Goal: Task Accomplishment & Management: Manage account settings

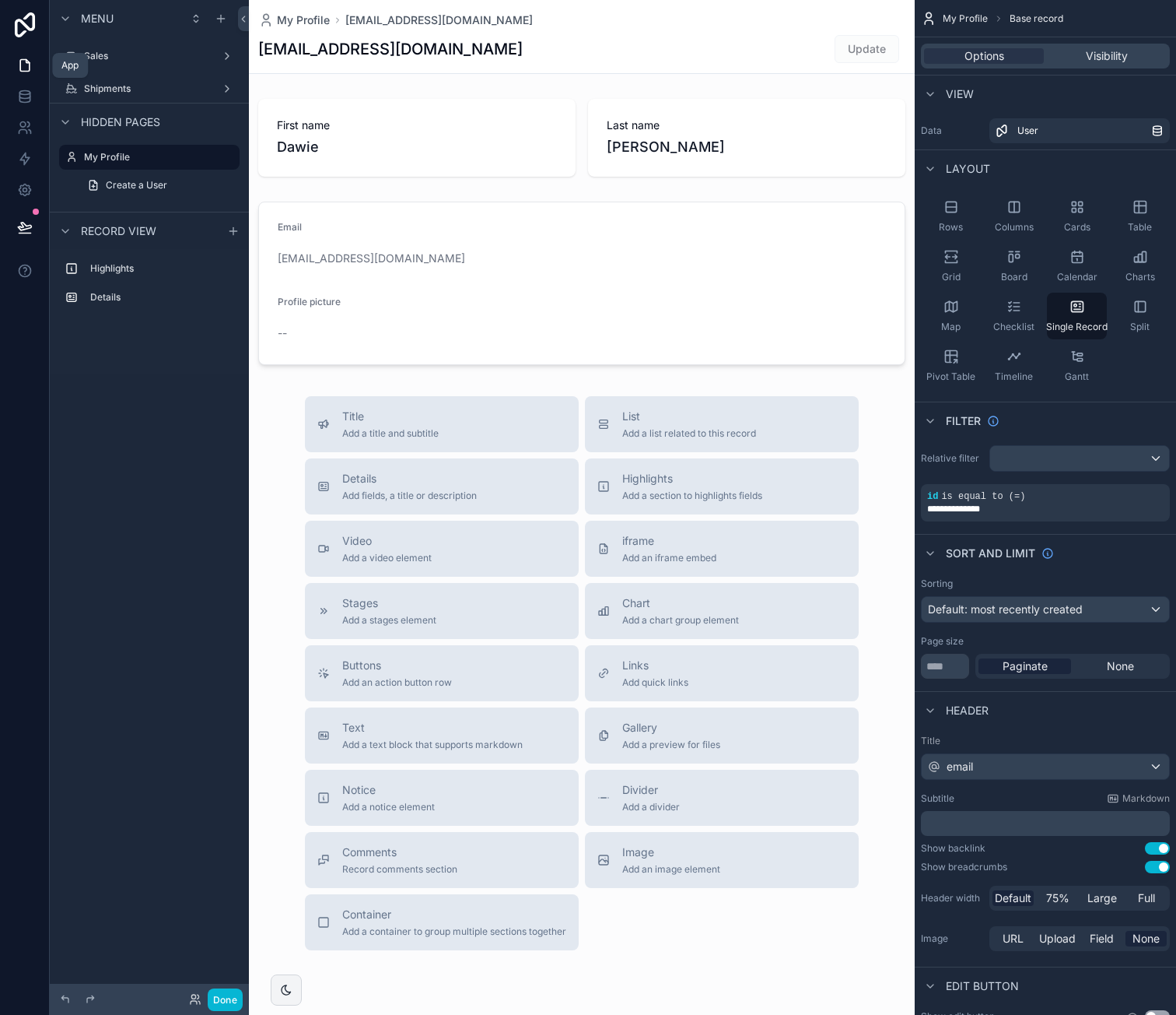
click at [31, 65] on icon at bounding box center [25, 65] width 16 height 16
click at [106, 54] on label "Sales" at bounding box center [146, 56] width 125 height 13
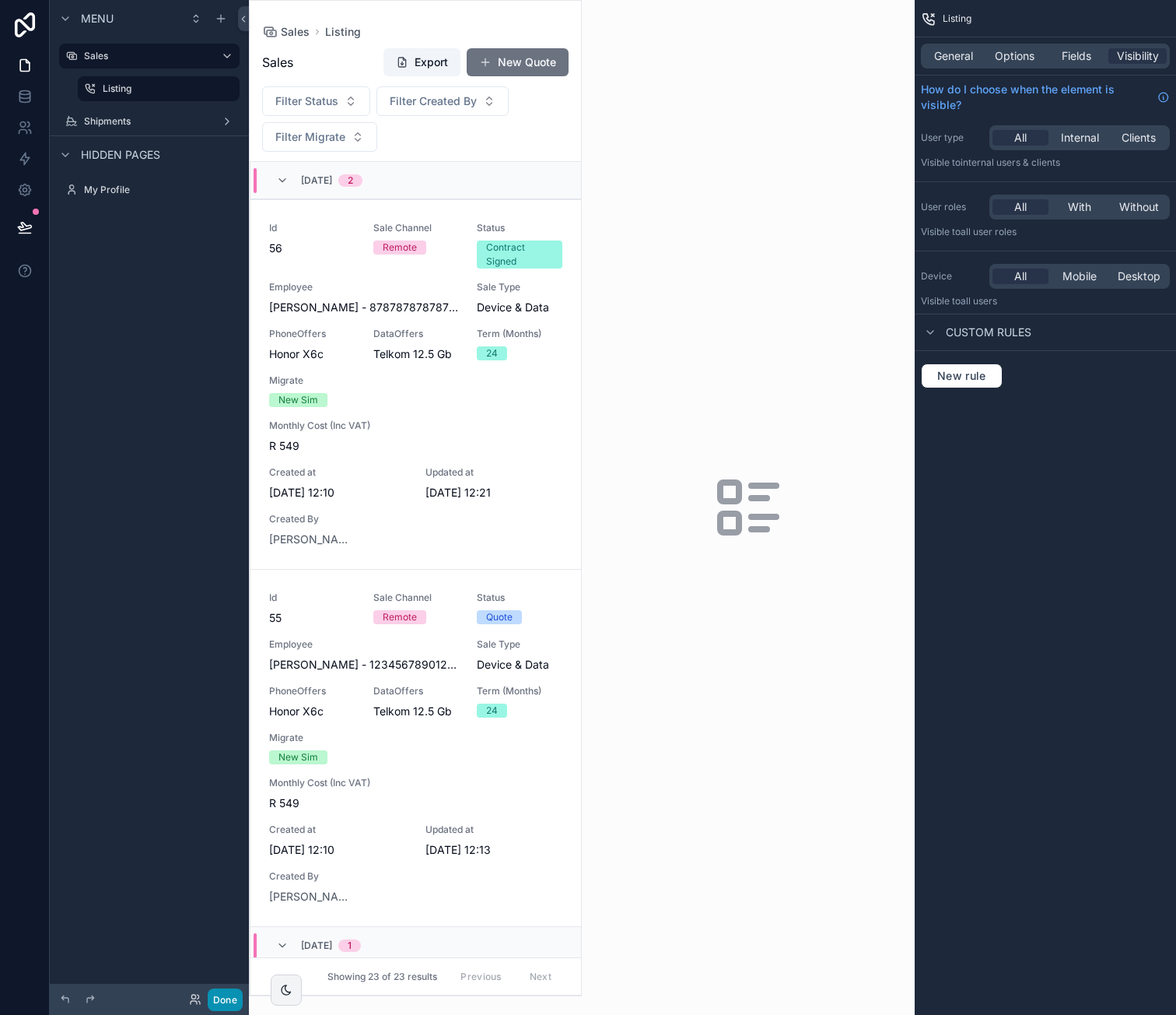
click at [223, 999] on button "Done" at bounding box center [225, 999] width 35 height 23
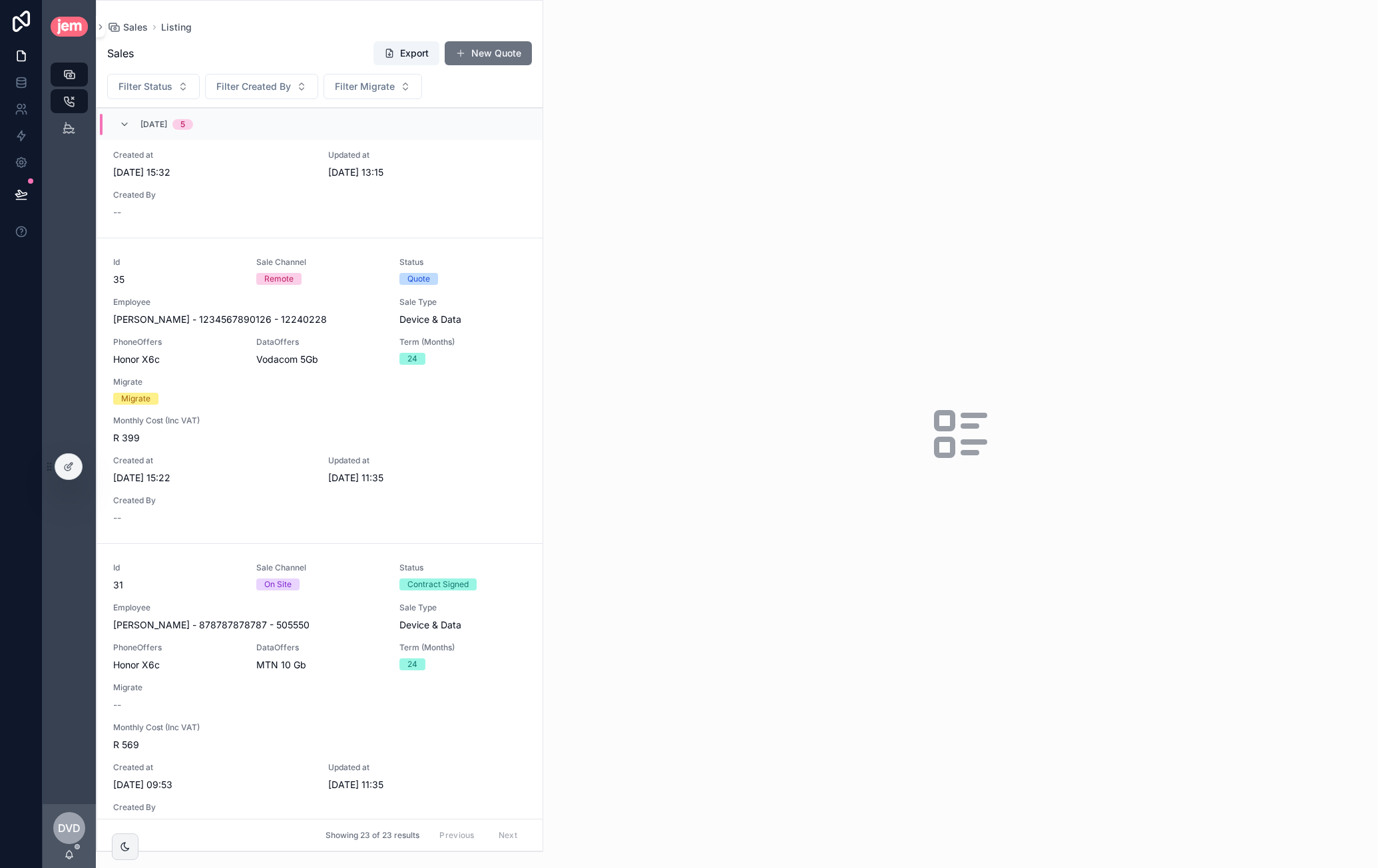
scroll to position [5975, 0]
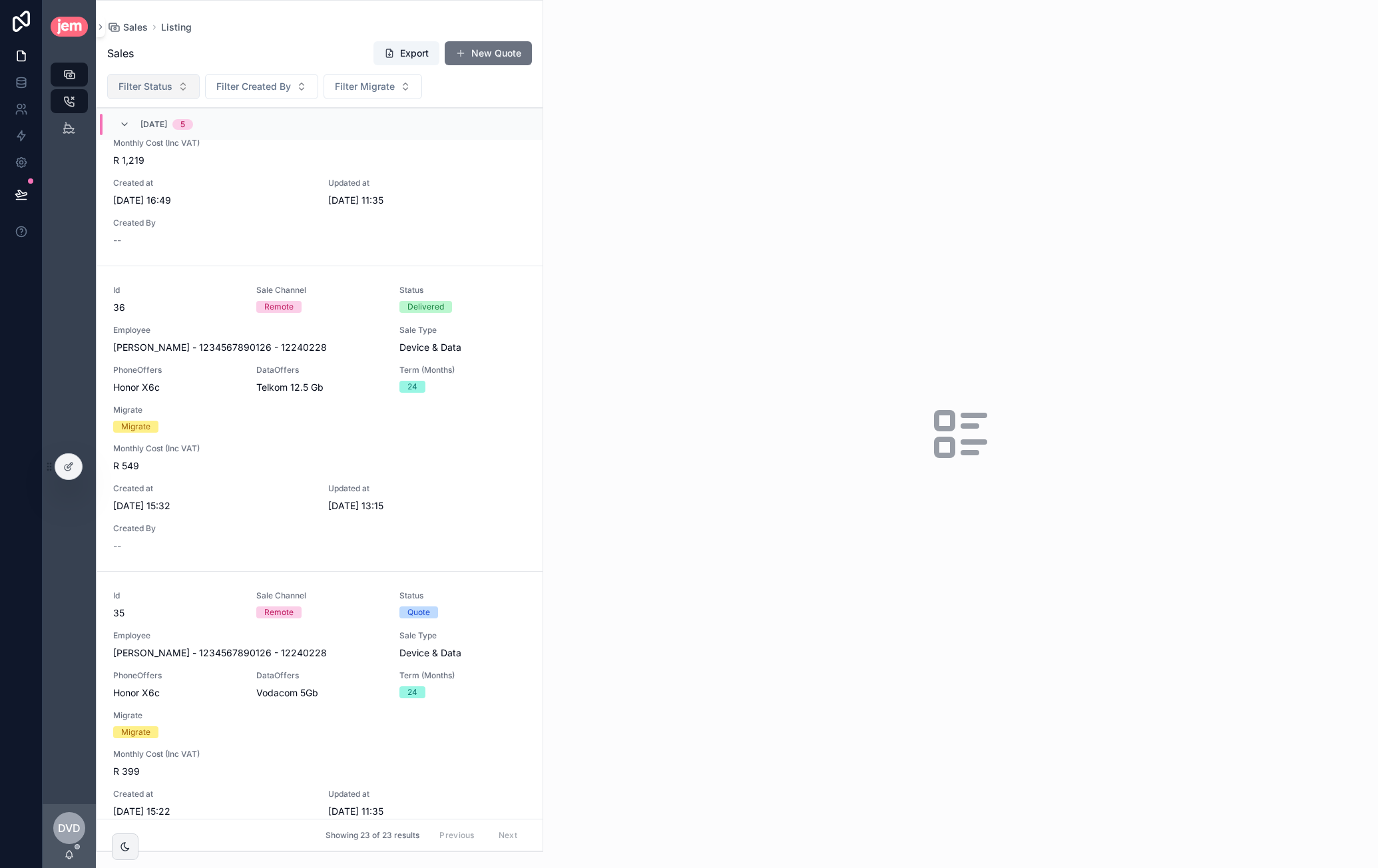
click at [171, 90] on span "Filter Status" at bounding box center [146, 86] width 54 height 13
click at [142, 144] on div "Quote" at bounding box center [153, 140] width 160 height 21
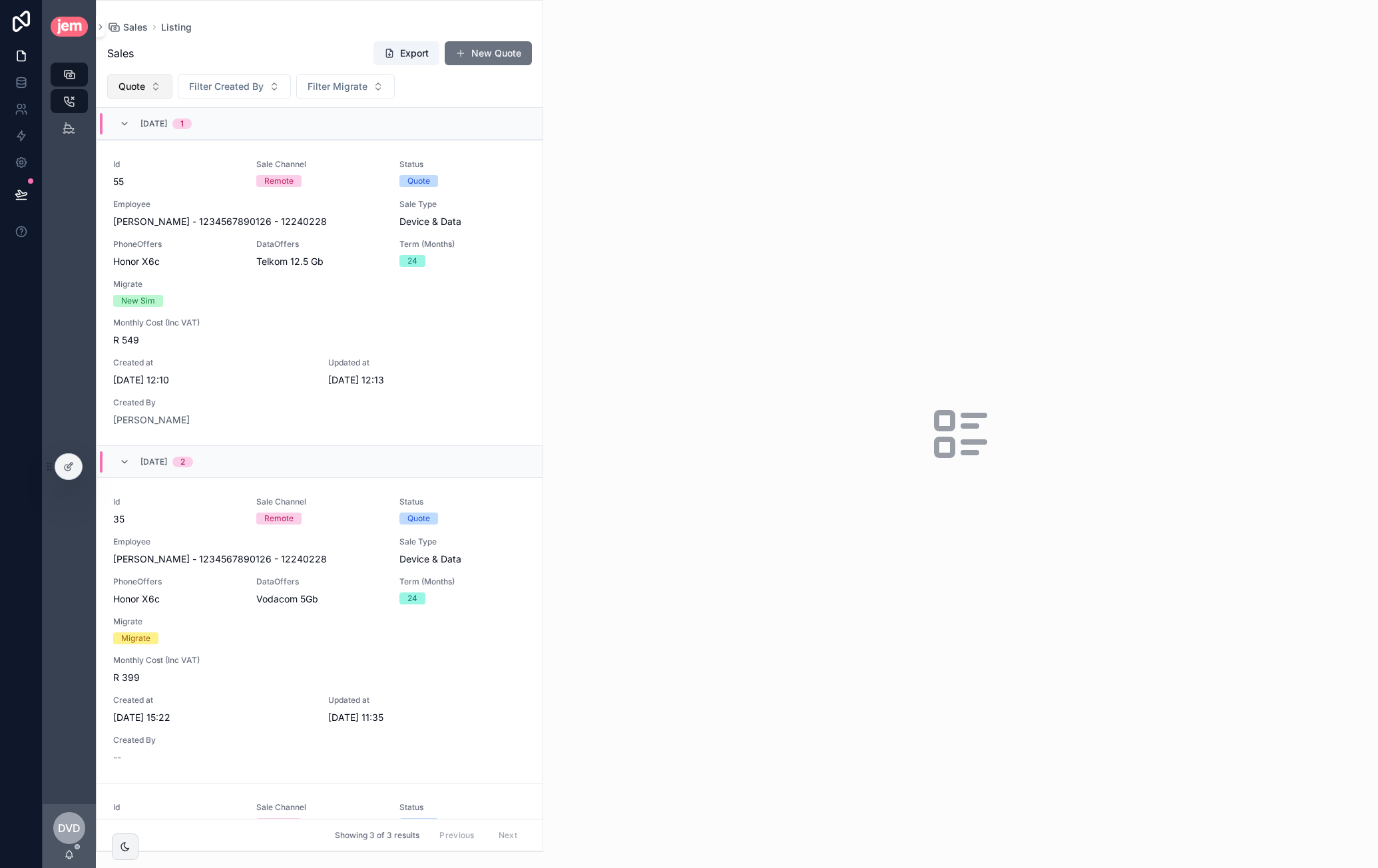
click at [162, 80] on button "Quote" at bounding box center [139, 86] width 65 height 25
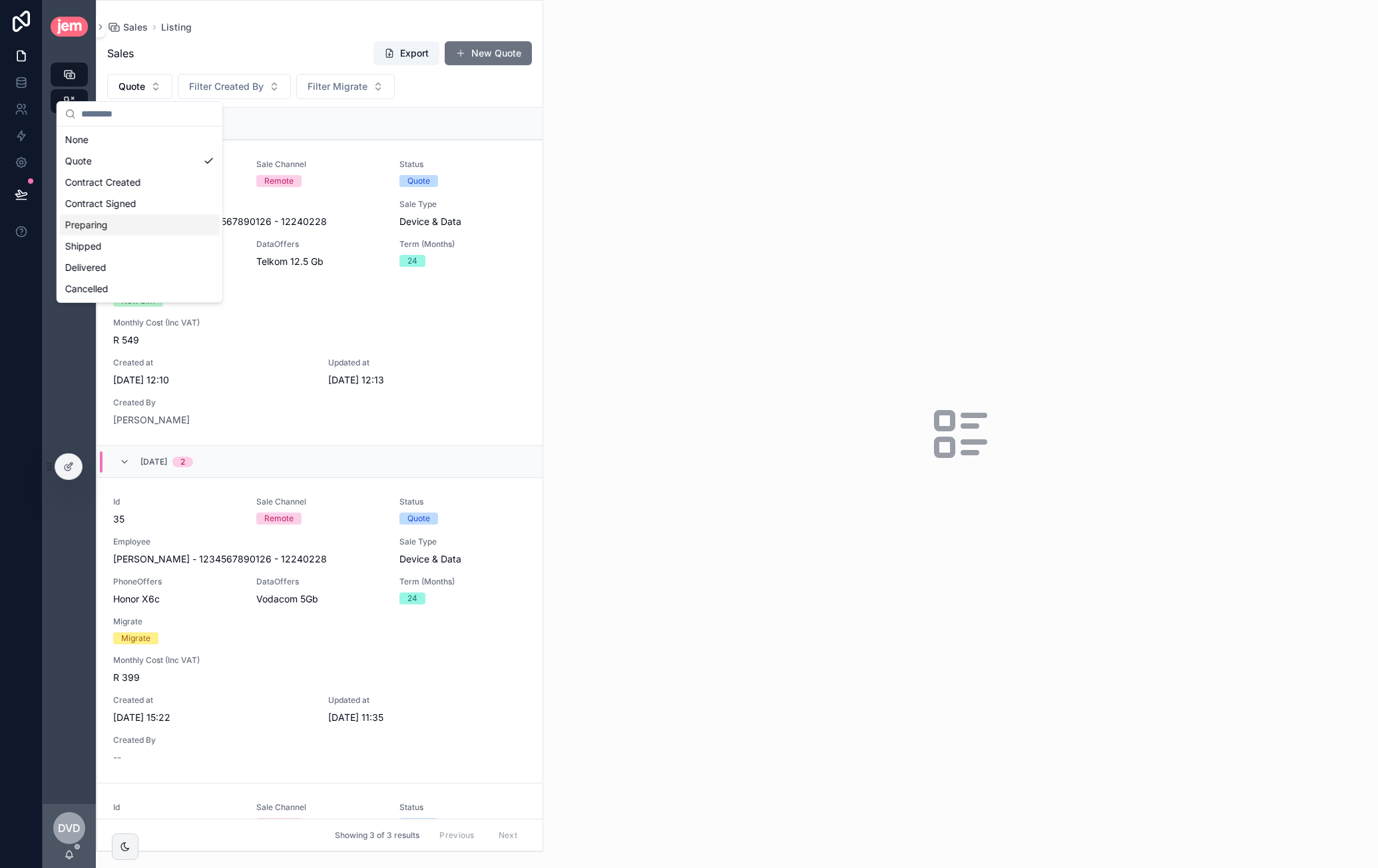
click at [139, 225] on div "Preparing" at bounding box center [139, 225] width 160 height 21
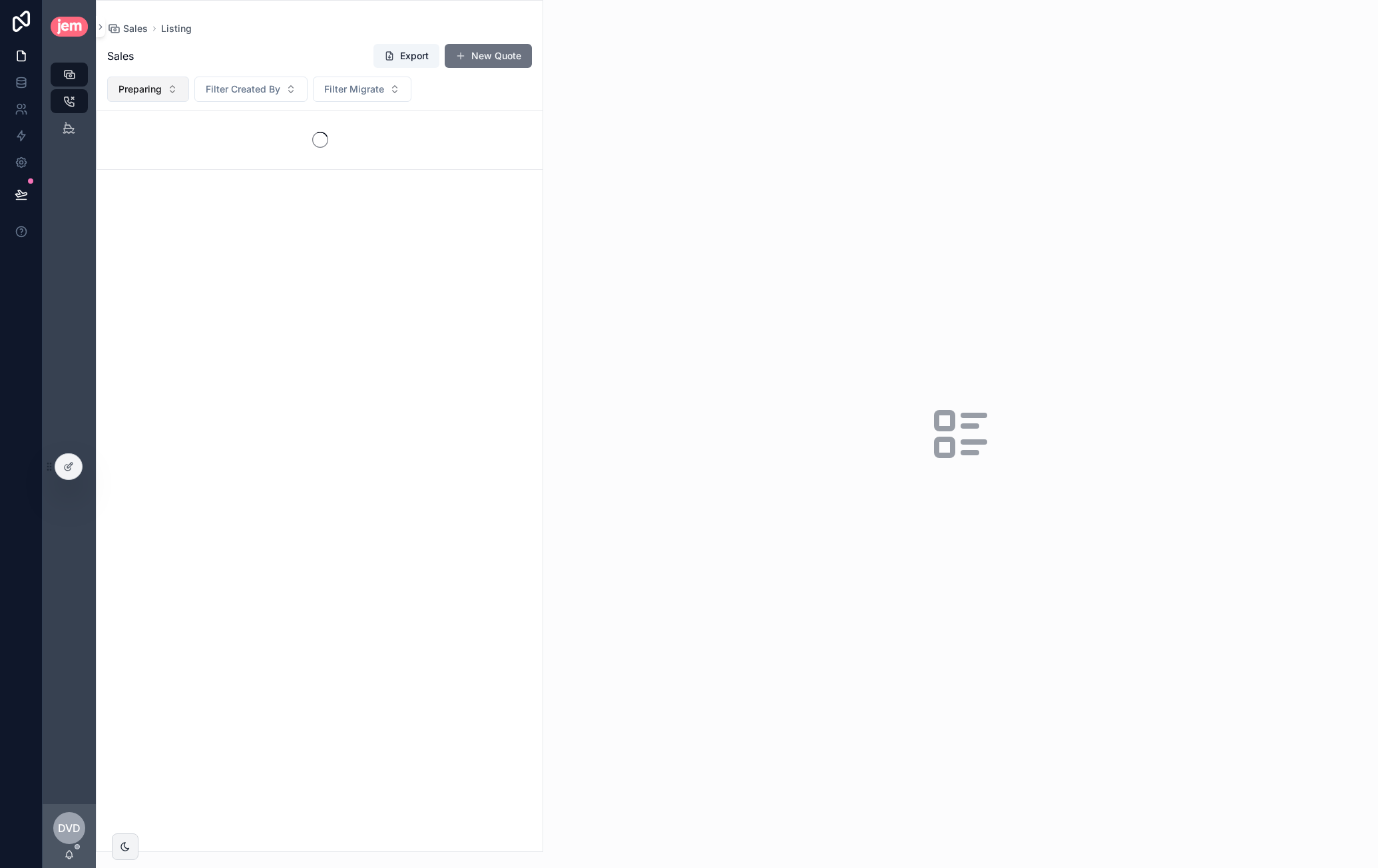
click at [138, 89] on span "Preparing" at bounding box center [140, 89] width 44 height 13
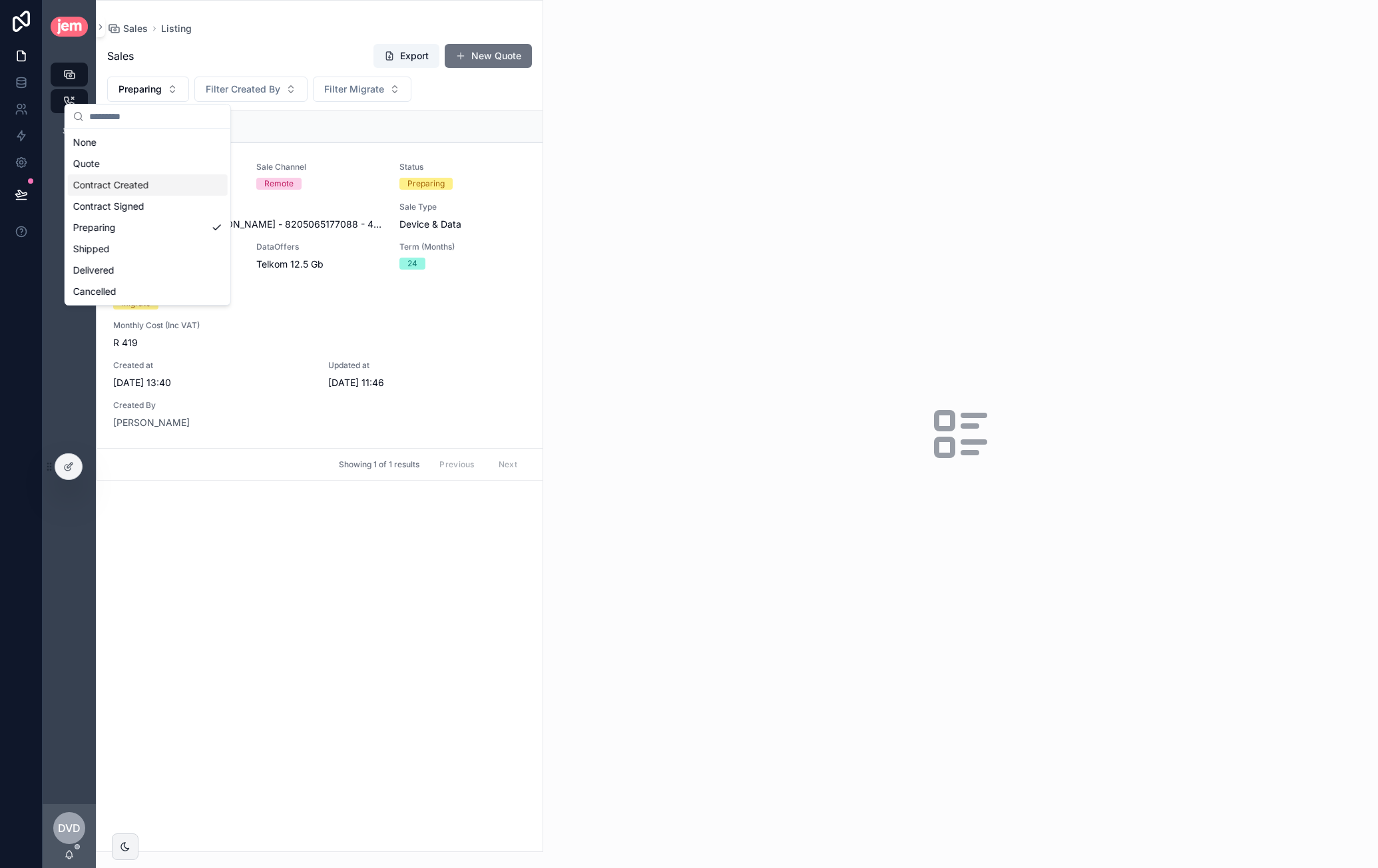
click at [271, 564] on div "Sales Export New Quote Preparing Filter Created By Filter Migrate 07/09/2025 1 …" at bounding box center [319, 443] width 446 height 816
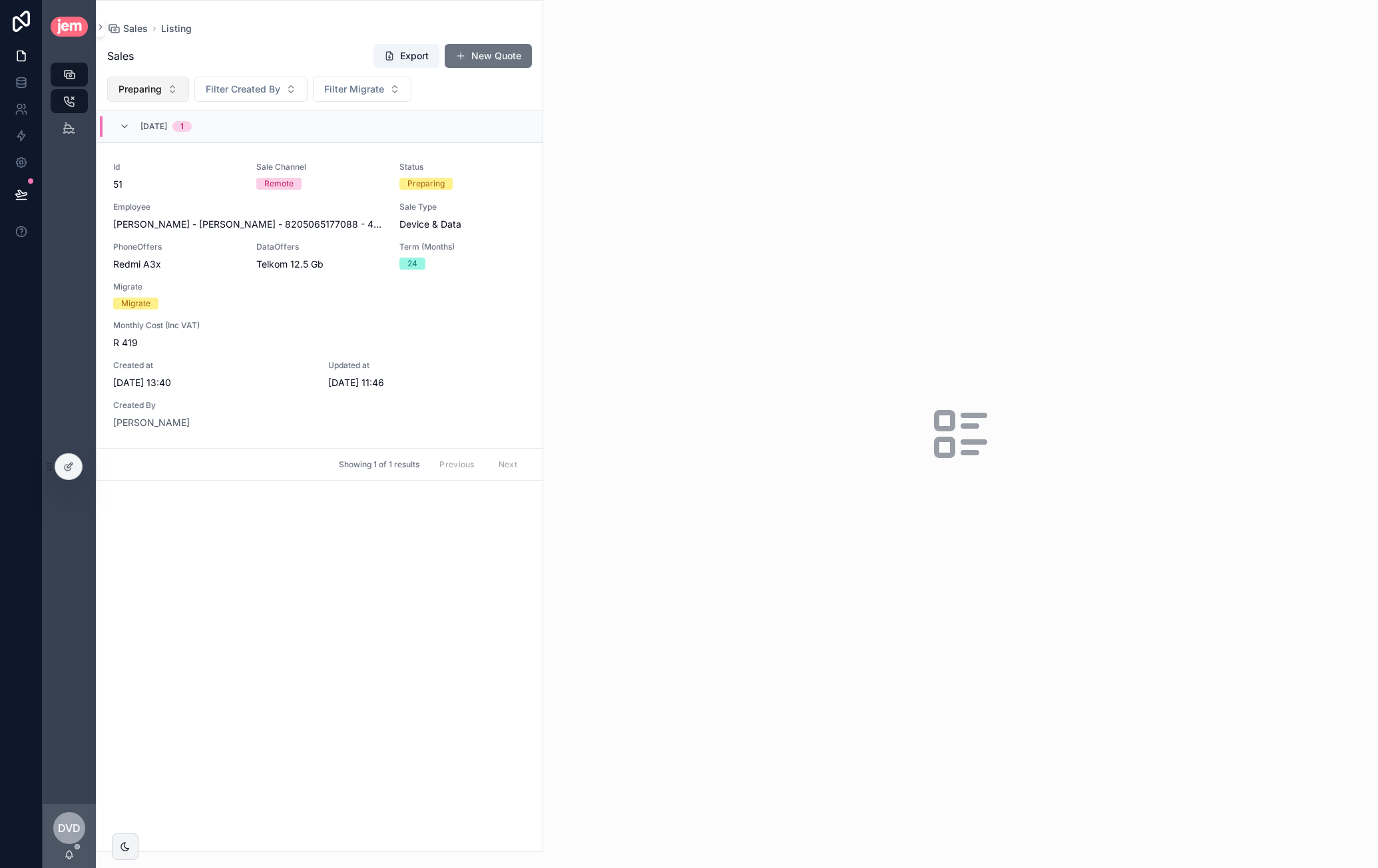
click at [169, 90] on button "Preparing" at bounding box center [148, 89] width 82 height 25
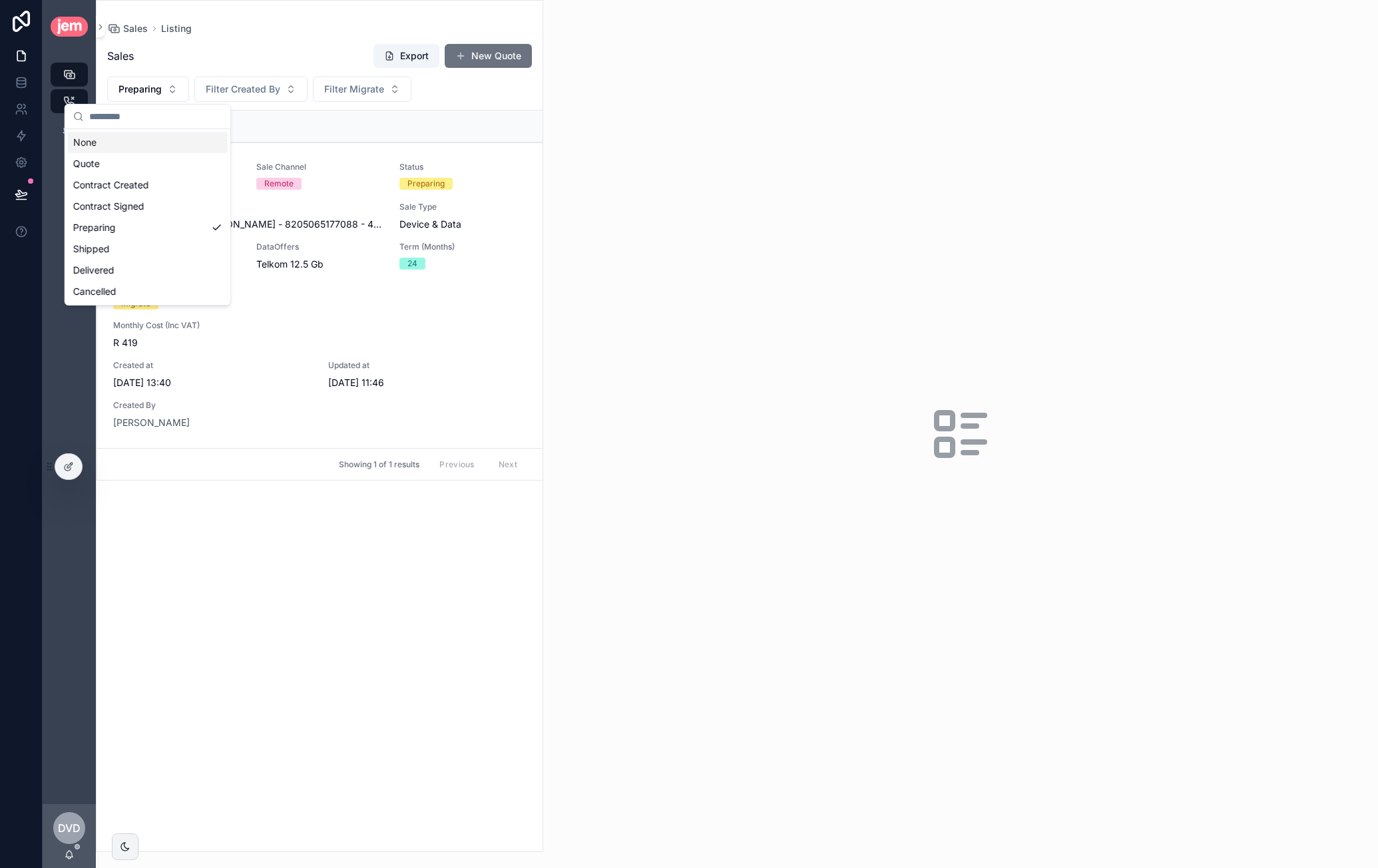
click at [135, 134] on div "None" at bounding box center [148, 143] width 160 height 21
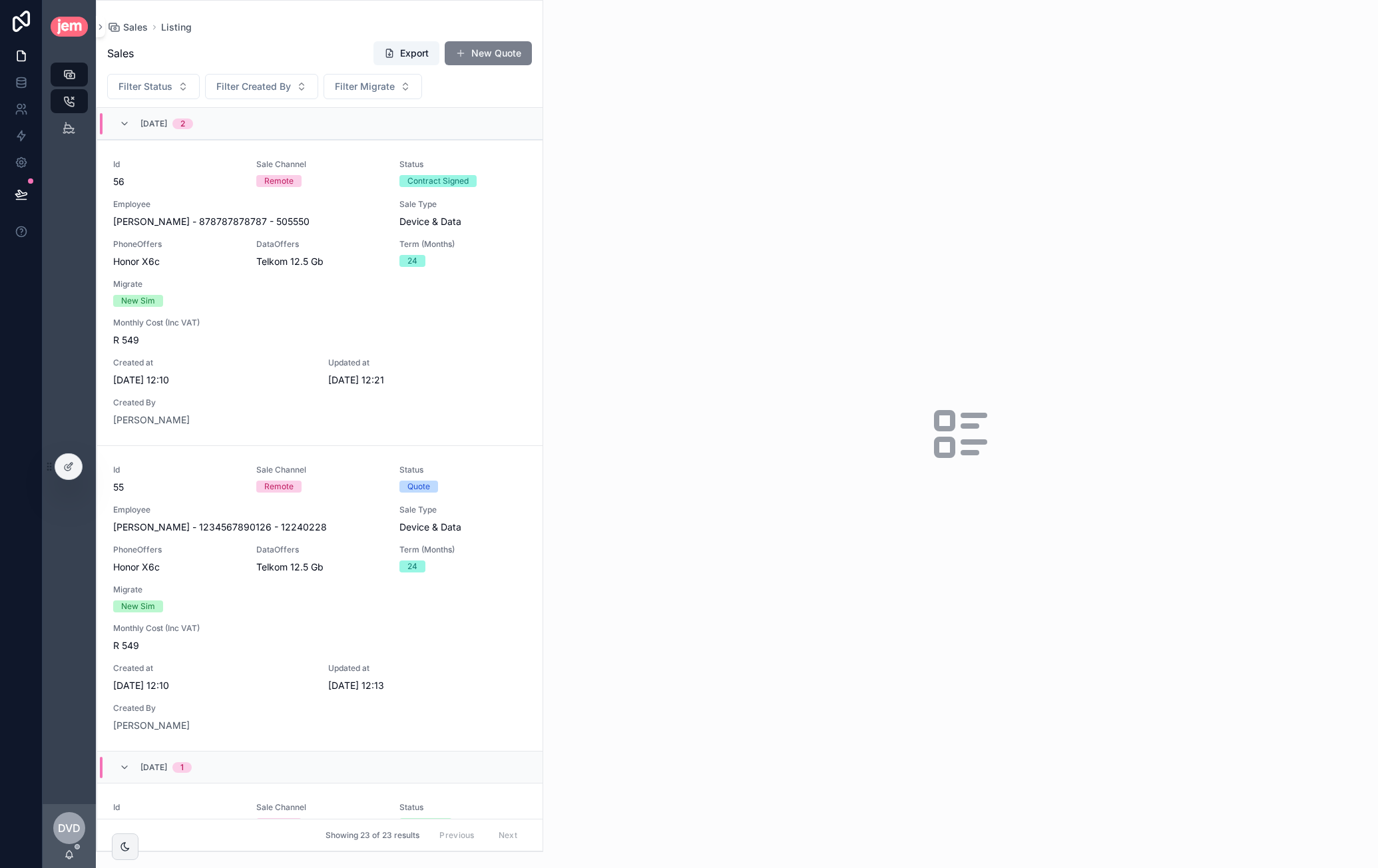
click at [471, 56] on button "New Quote" at bounding box center [488, 54] width 87 height 24
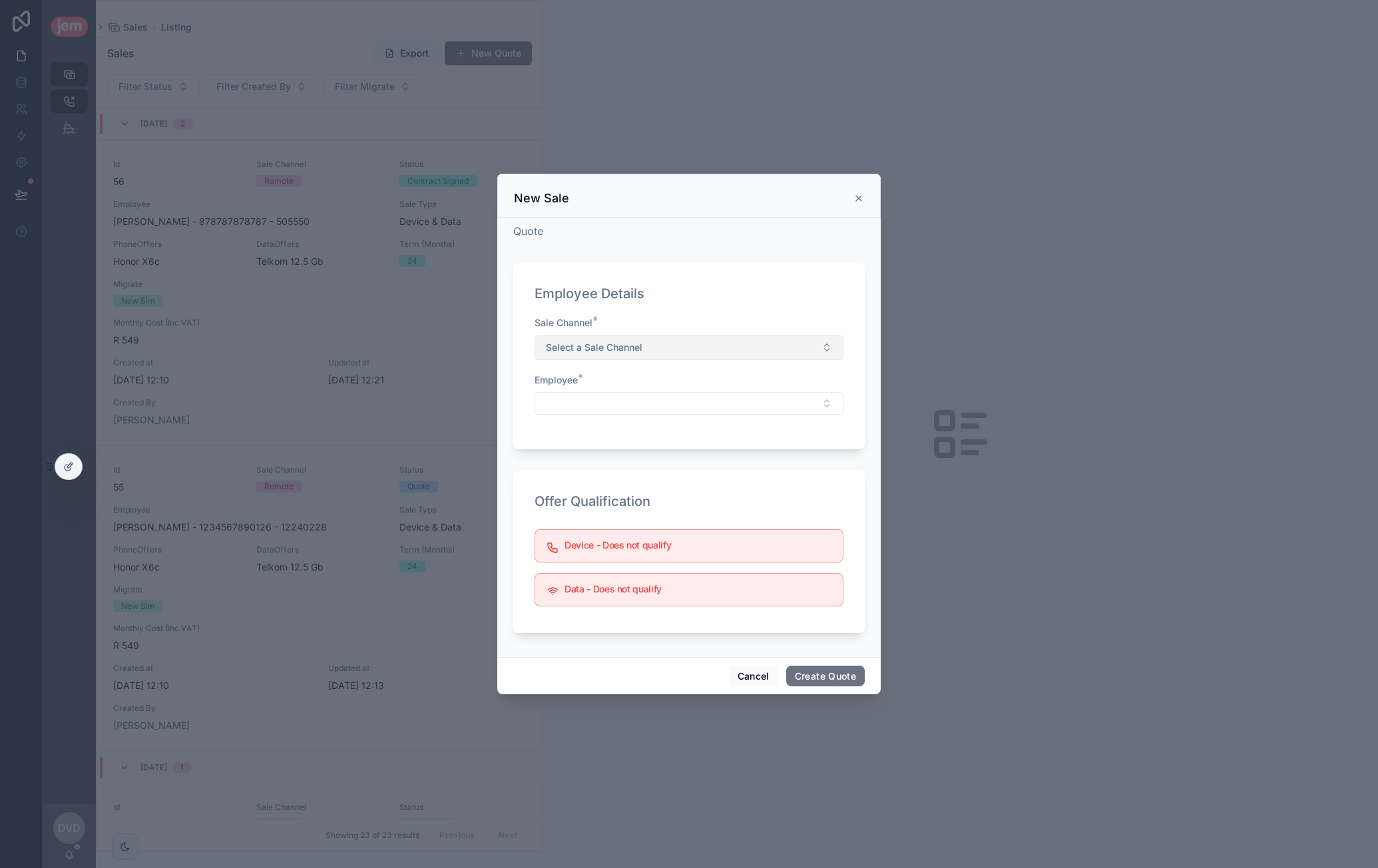
click at [693, 342] on button "Select a Sale Channel" at bounding box center [689, 347] width 309 height 25
click at [597, 404] on div "Remote" at bounding box center [689, 401] width 302 height 20
click at [595, 401] on button "Select Button" at bounding box center [689, 404] width 309 height 23
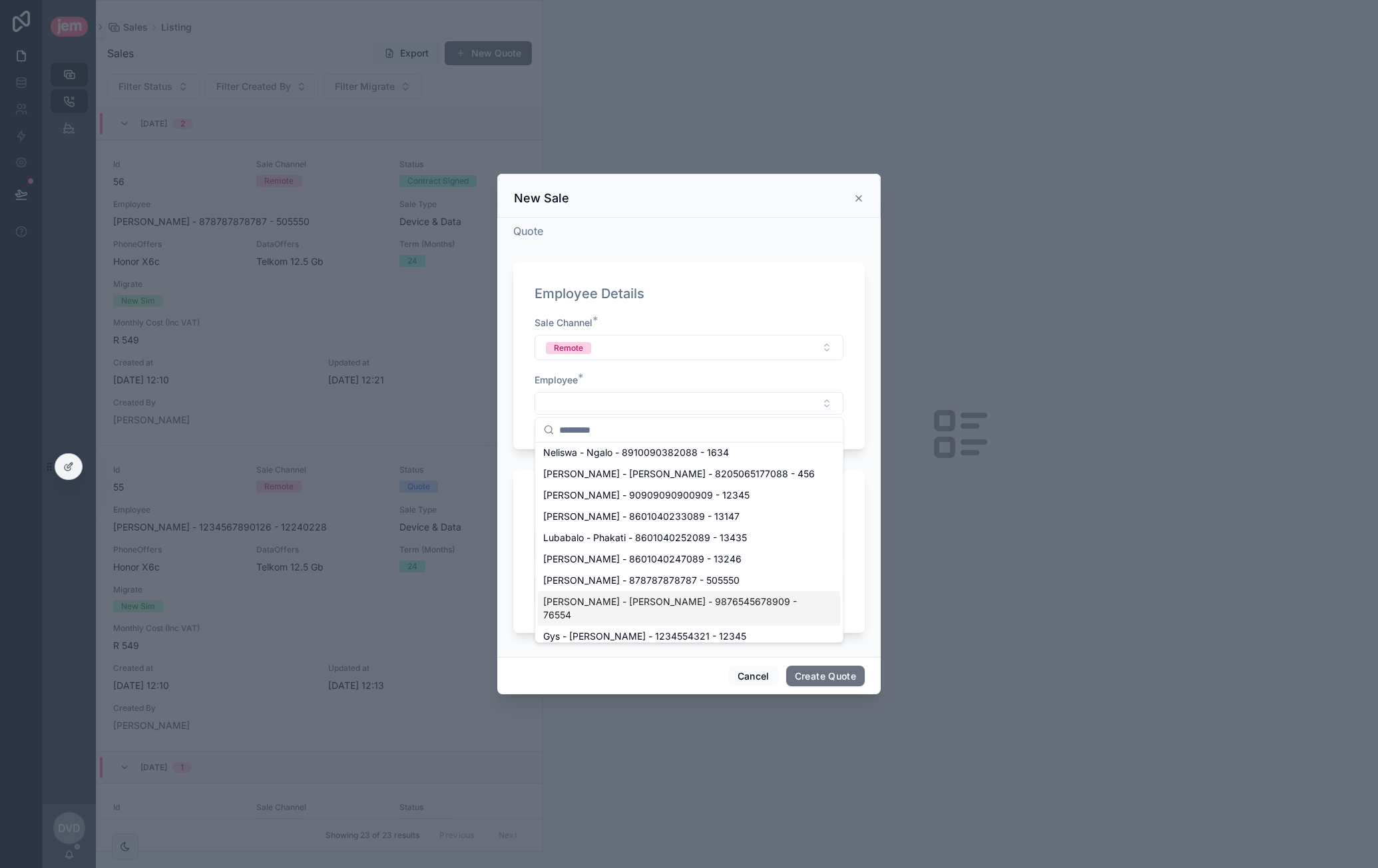
scroll to position [66, 0]
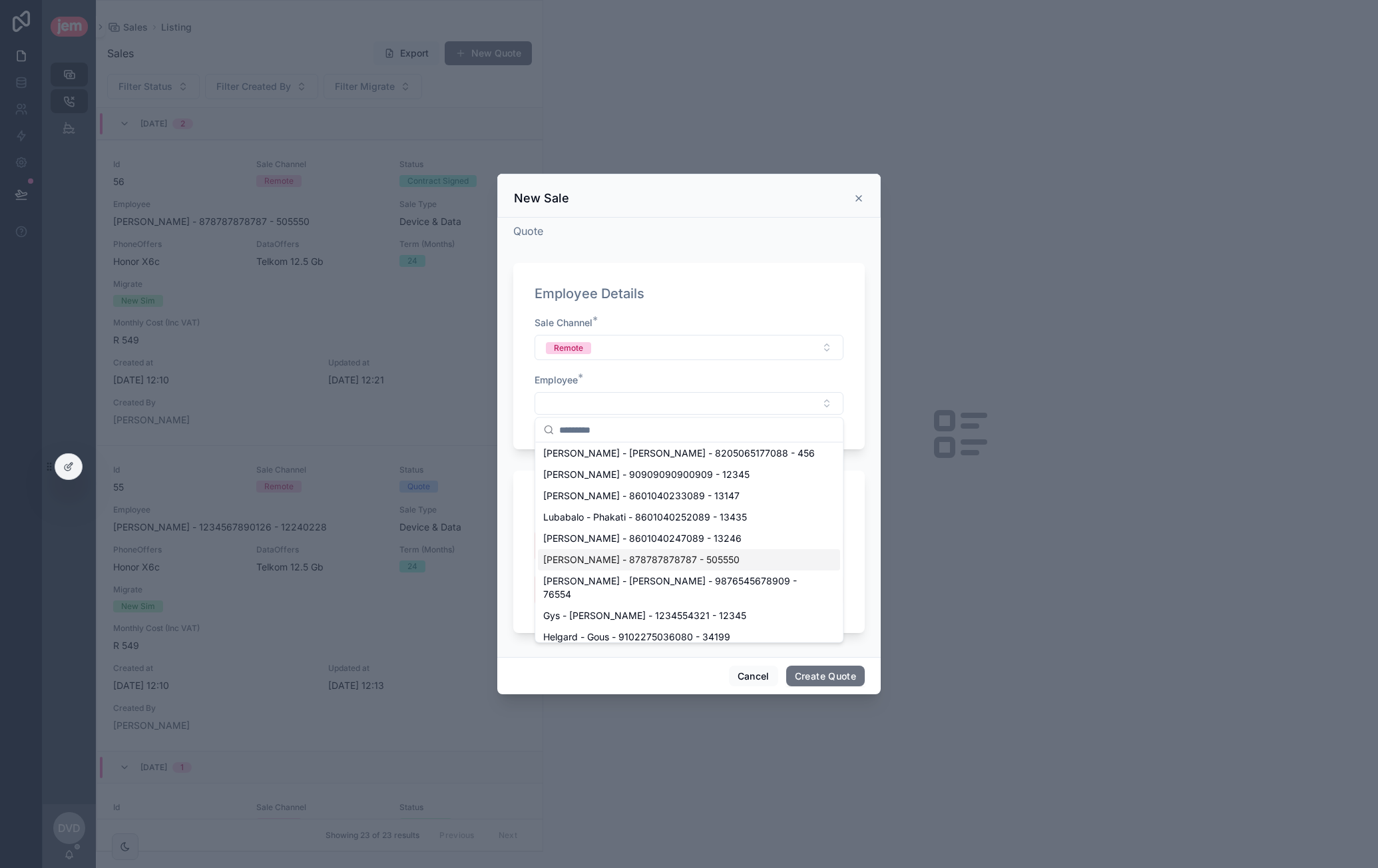
click at [653, 564] on span "Dawie - van der Westhuizen - 878787878787 - 505550" at bounding box center [641, 560] width 196 height 13
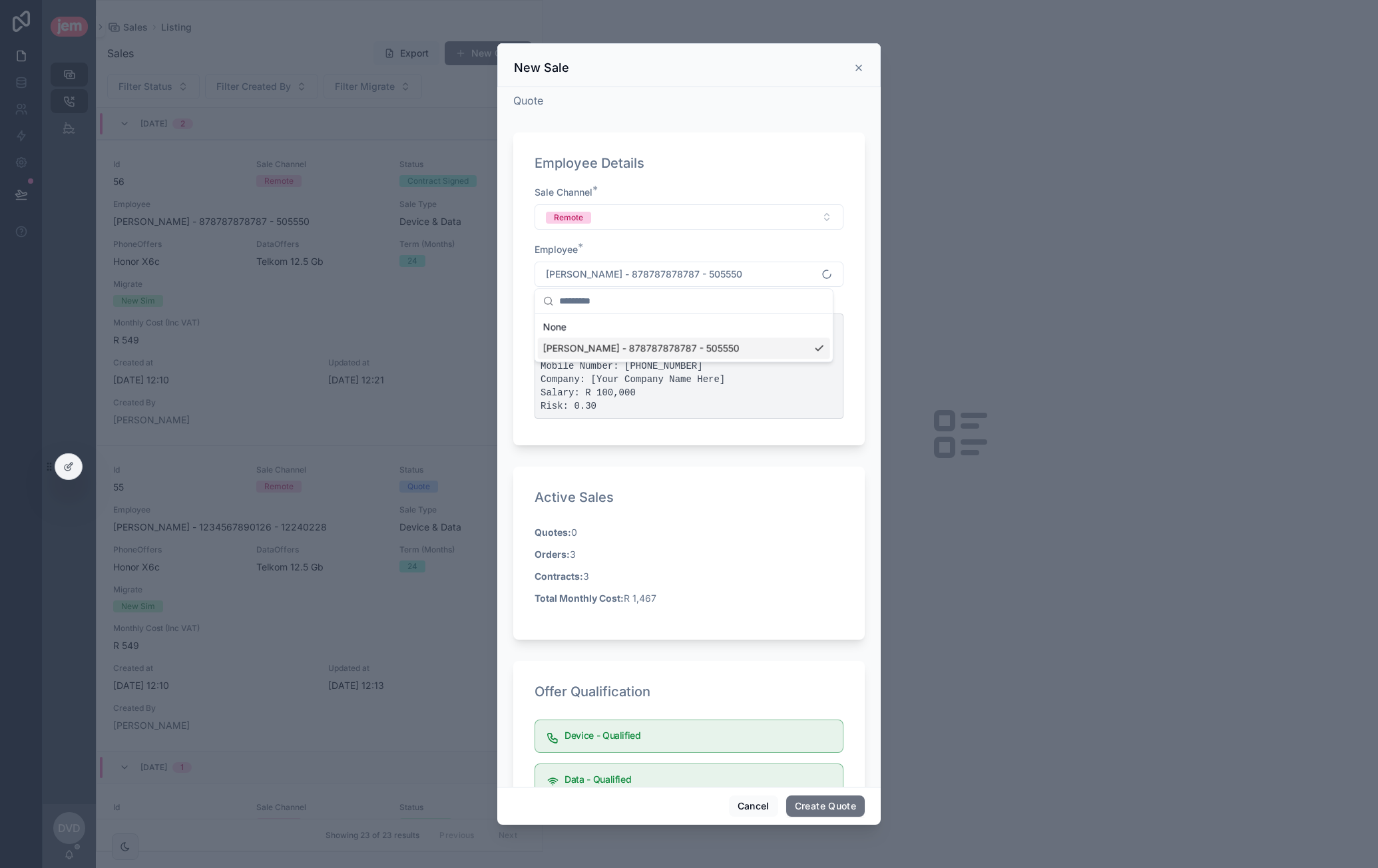
scroll to position [0, 0]
drag, startPoint x: 569, startPoint y: 550, endPoint x: 615, endPoint y: 546, distance: 46.2
click at [615, 547] on p "Orders: 3" at bounding box center [689, 554] width 309 height 14
click at [571, 579] on strong "Contracts:" at bounding box center [559, 576] width 48 height 11
drag, startPoint x: 575, startPoint y: 576, endPoint x: 656, endPoint y: 570, distance: 81.2
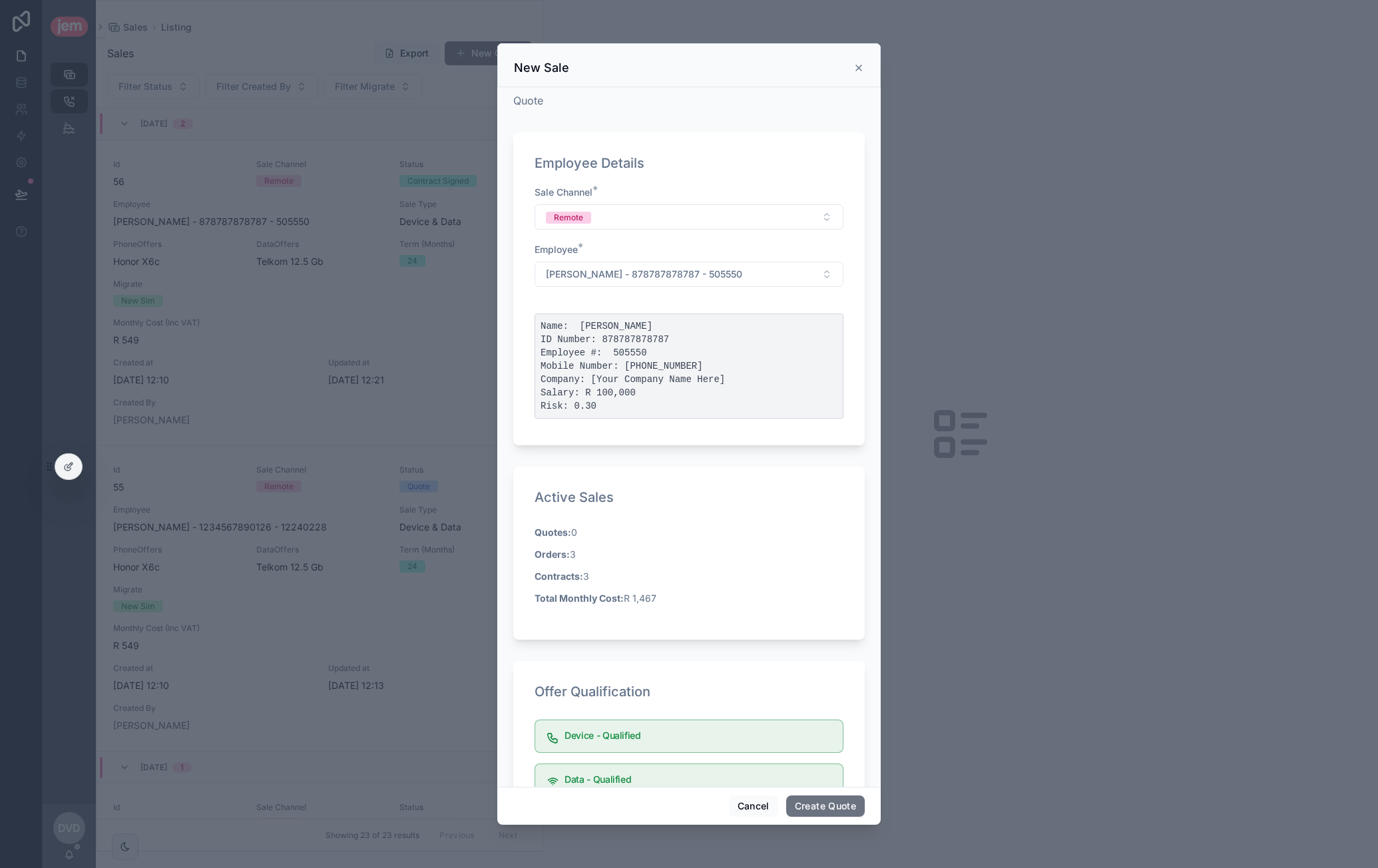
click at [656, 570] on p "Contracts: 3" at bounding box center [689, 576] width 309 height 14
drag, startPoint x: 626, startPoint y: 596, endPoint x: 730, endPoint y: 593, distance: 104.0
click at [730, 593] on p "Total Monthly Cost: R 1,467" at bounding box center [689, 598] width 309 height 14
drag, startPoint x: 551, startPoint y: 536, endPoint x: 675, endPoint y: 610, distance: 144.4
click at [675, 610] on div "Quotes: 0 Orders: 3 Contracts: 3 Total Monthly Cost: R 1,467" at bounding box center [689, 568] width 309 height 88
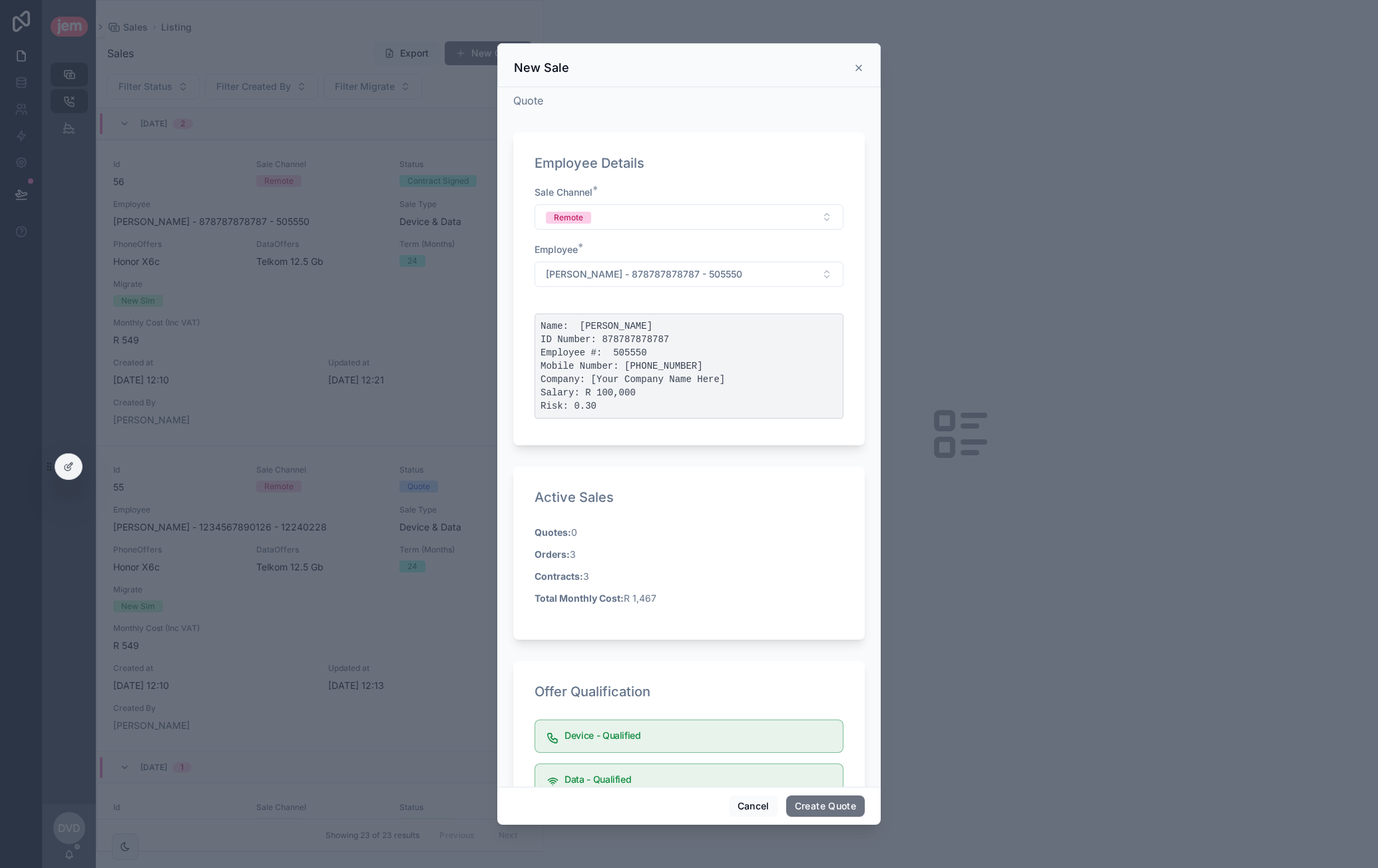
click at [699, 554] on p "Orders: 3" at bounding box center [689, 554] width 309 height 14
drag, startPoint x: 669, startPoint y: 587, endPoint x: 561, endPoint y: 552, distance: 113.5
click at [537, 533] on div "Quotes: 0 Orders: 3 Contracts: 3 Total Monthly Cost: R 1,467" at bounding box center [689, 564] width 309 height 80
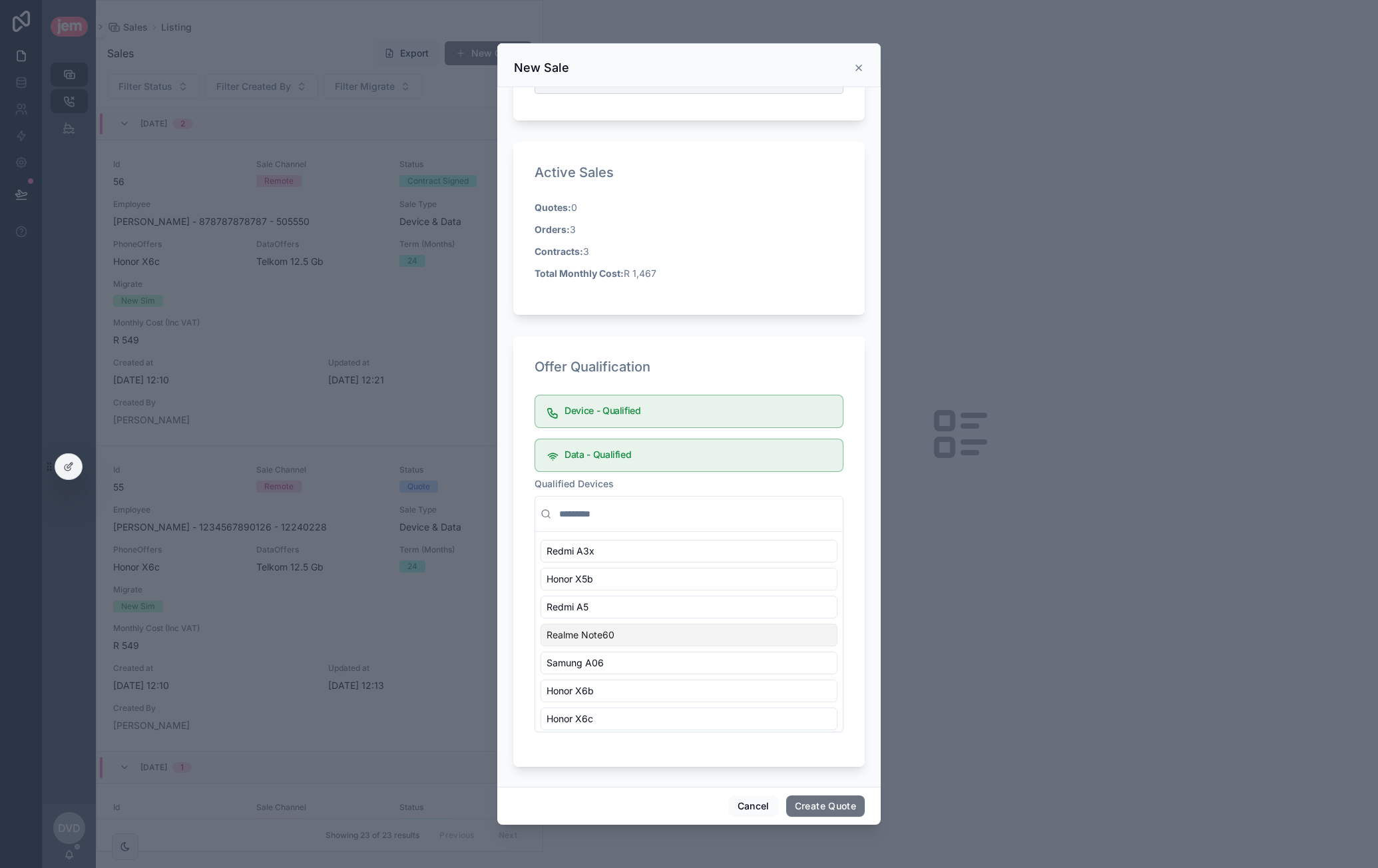
scroll to position [125, 0]
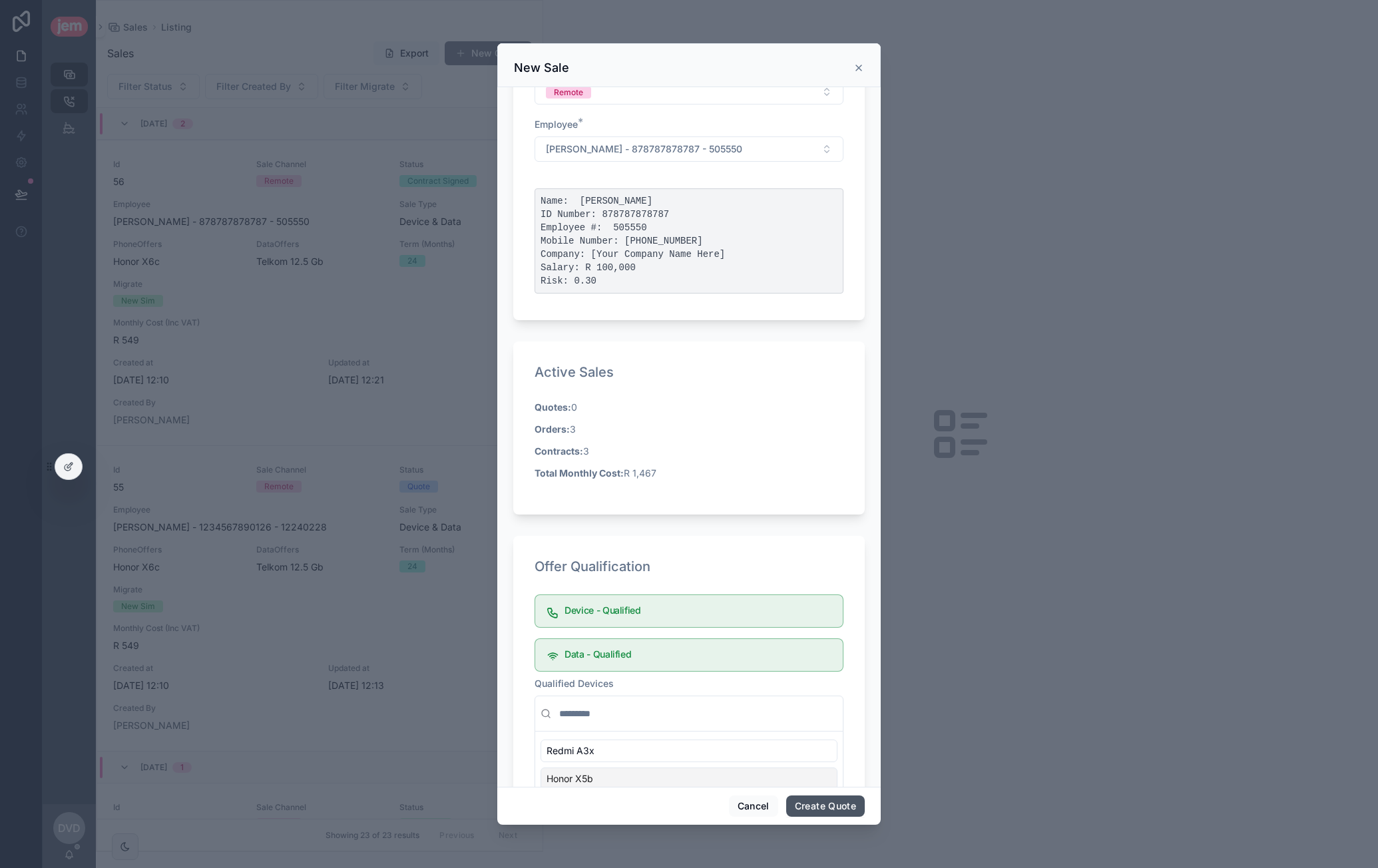
click at [836, 804] on button "Create Quote" at bounding box center [825, 806] width 78 height 21
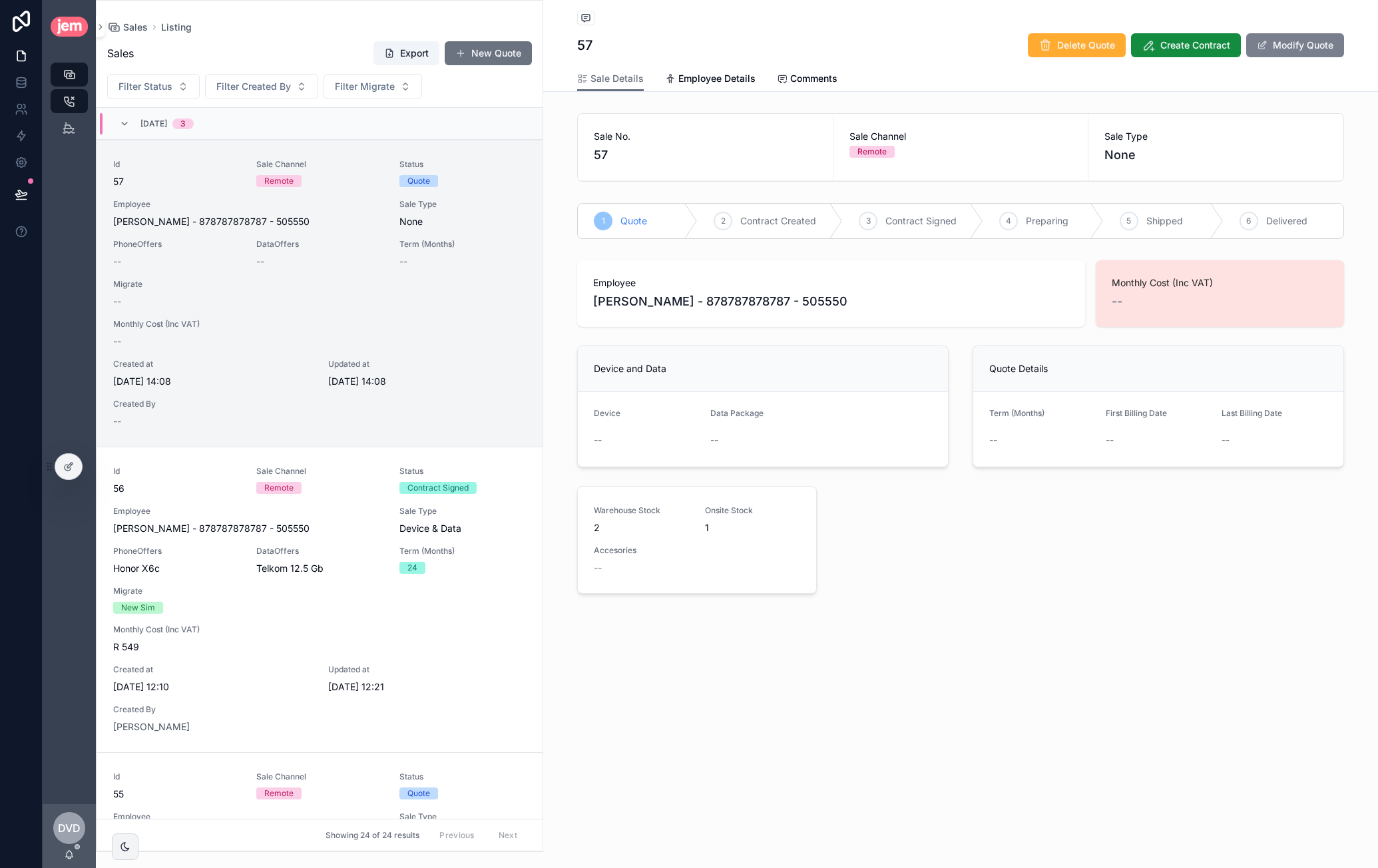
click at [1006, 38] on button "Modify Quote" at bounding box center [1296, 46] width 98 height 24
click at [646, 438] on span "Available Devices" at bounding box center [639, 442] width 67 height 13
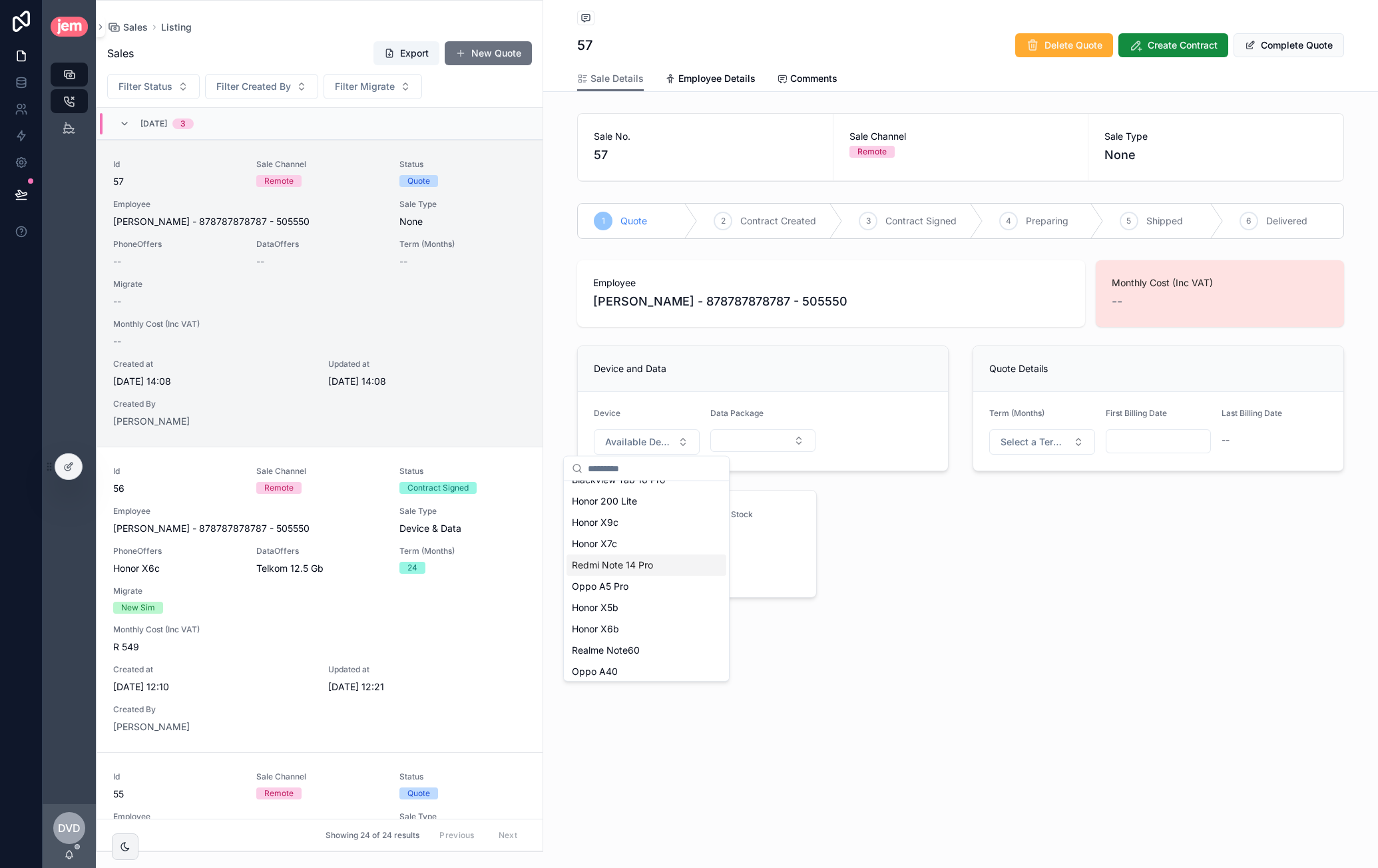
scroll to position [104, 0]
click at [648, 666] on div "Samung A06" at bounding box center [646, 668] width 160 height 21
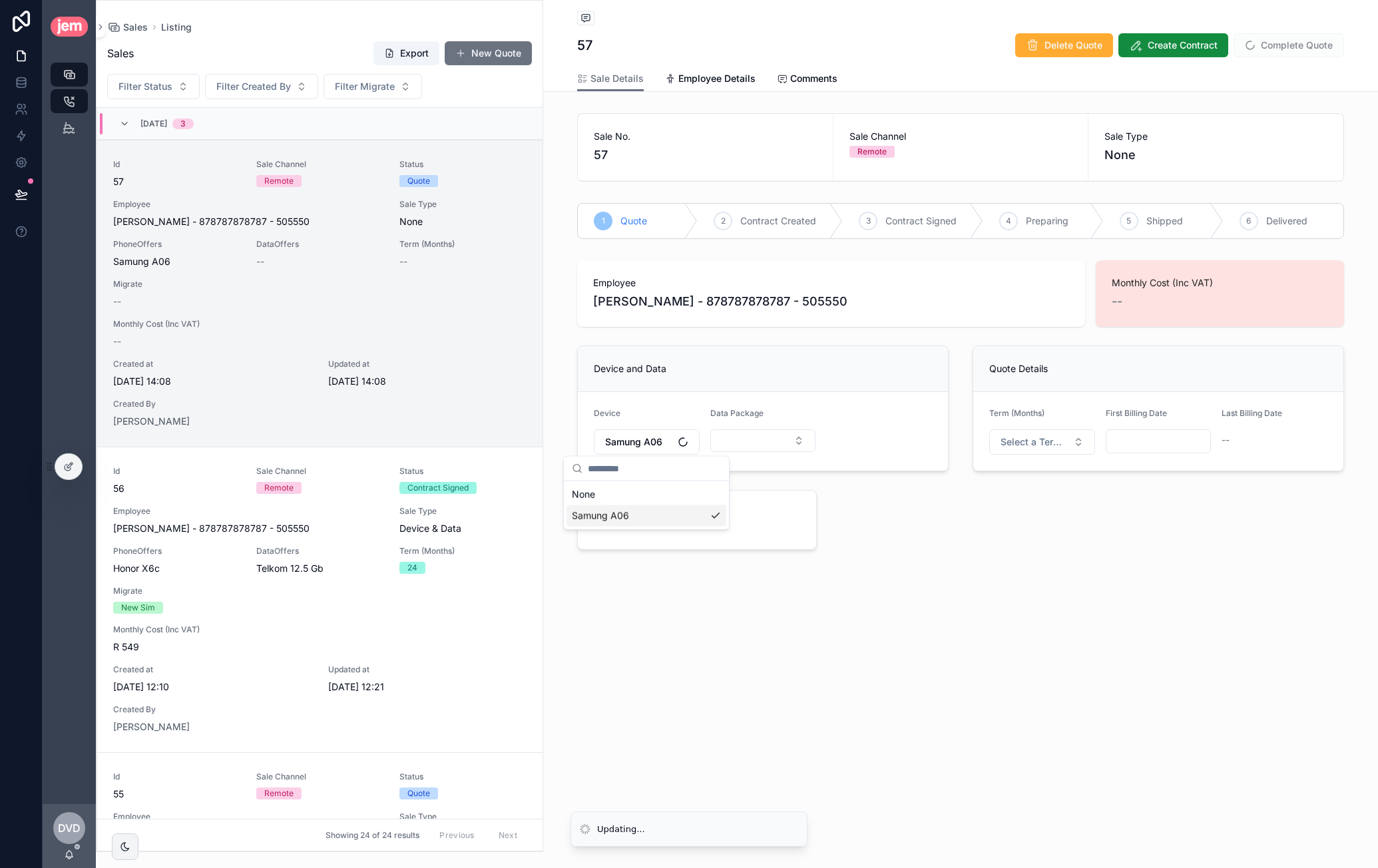
scroll to position [0, 0]
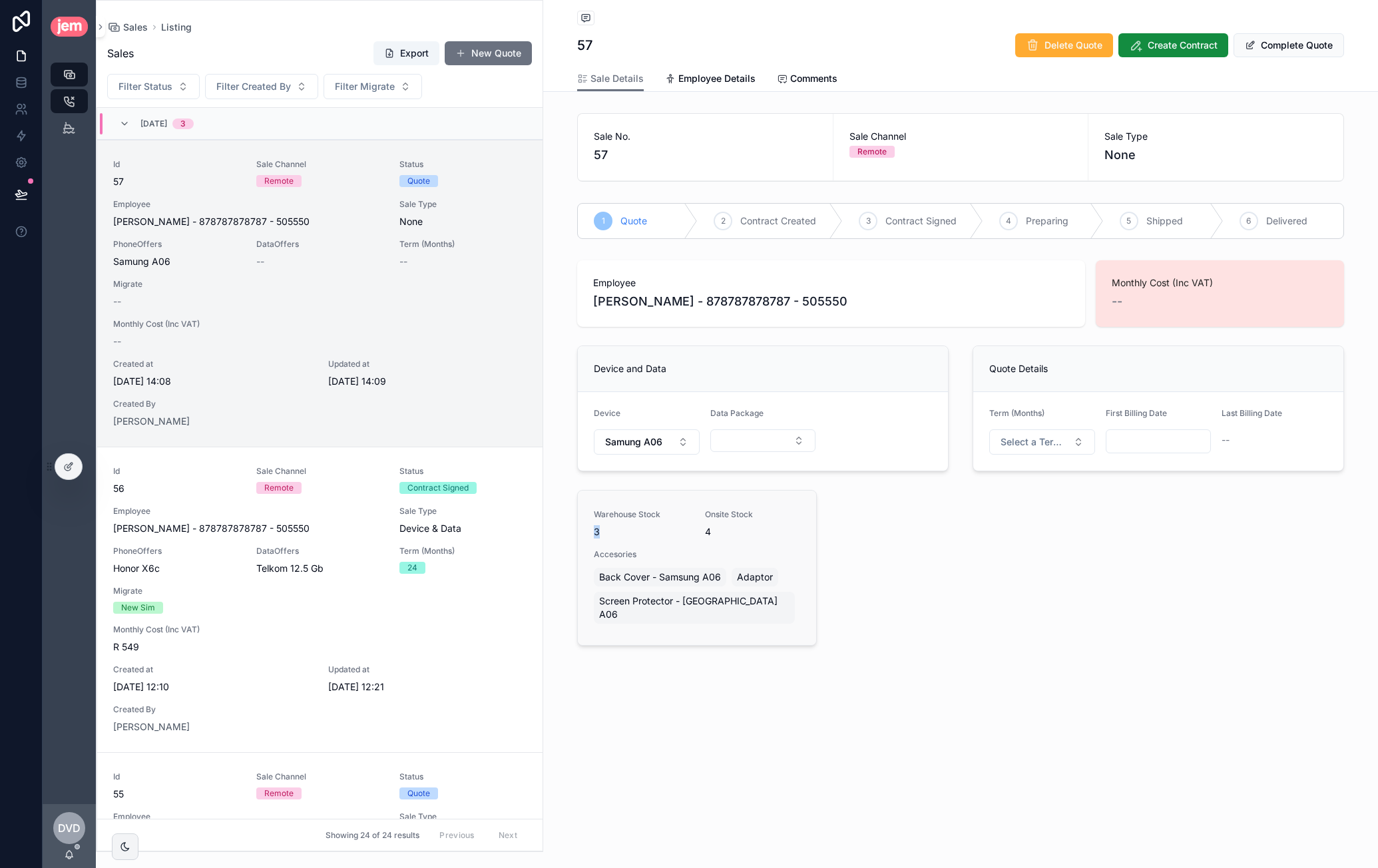
drag, startPoint x: 601, startPoint y: 529, endPoint x: 589, endPoint y: 530, distance: 12.0
click at [589, 530] on div "Warehouse Stock 3 Onsite Stock 4 Accesories Back Cover - Samsung A06 Adaptor Sc…" at bounding box center [697, 568] width 238 height 154
drag, startPoint x: 711, startPoint y: 533, endPoint x: 695, endPoint y: 532, distance: 16.0
click at [695, 532] on div "Warehouse Stock 3 Onsite Stock 4 Accesories Back Cover - Samsung A06 Adaptor Sc…" at bounding box center [697, 568] width 207 height 117
drag, startPoint x: 652, startPoint y: 571, endPoint x: 756, endPoint y: 605, distance: 109.4
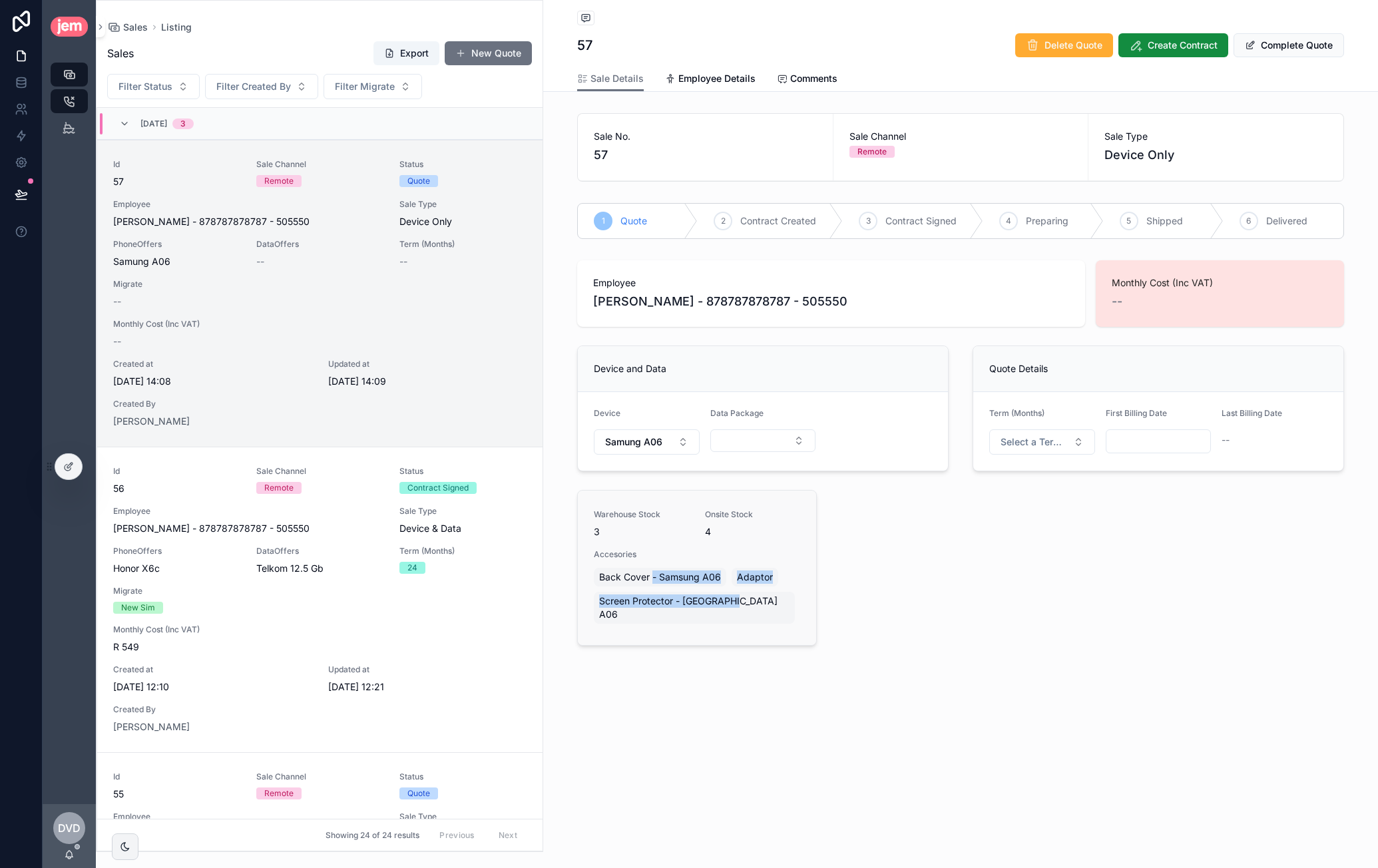
click at [756, 605] on div "Back Cover - Samsung A06 Adaptor Screen Protector - Samsun A06" at bounding box center [697, 595] width 207 height 61
click at [813, 613] on div "Warehouse Stock 3 Onsite Stock 4 Accesories Back Cover - Samsung A06 Adaptor Sc…" at bounding box center [697, 568] width 238 height 154
click at [1006, 445] on span "Select a Term (Months)" at bounding box center [1034, 442] width 67 height 13
click at [1006, 534] on div "24" at bounding box center [1042, 534] width 160 height 20
click at [1006, 446] on input "scrollable content" at bounding box center [1159, 441] width 105 height 19
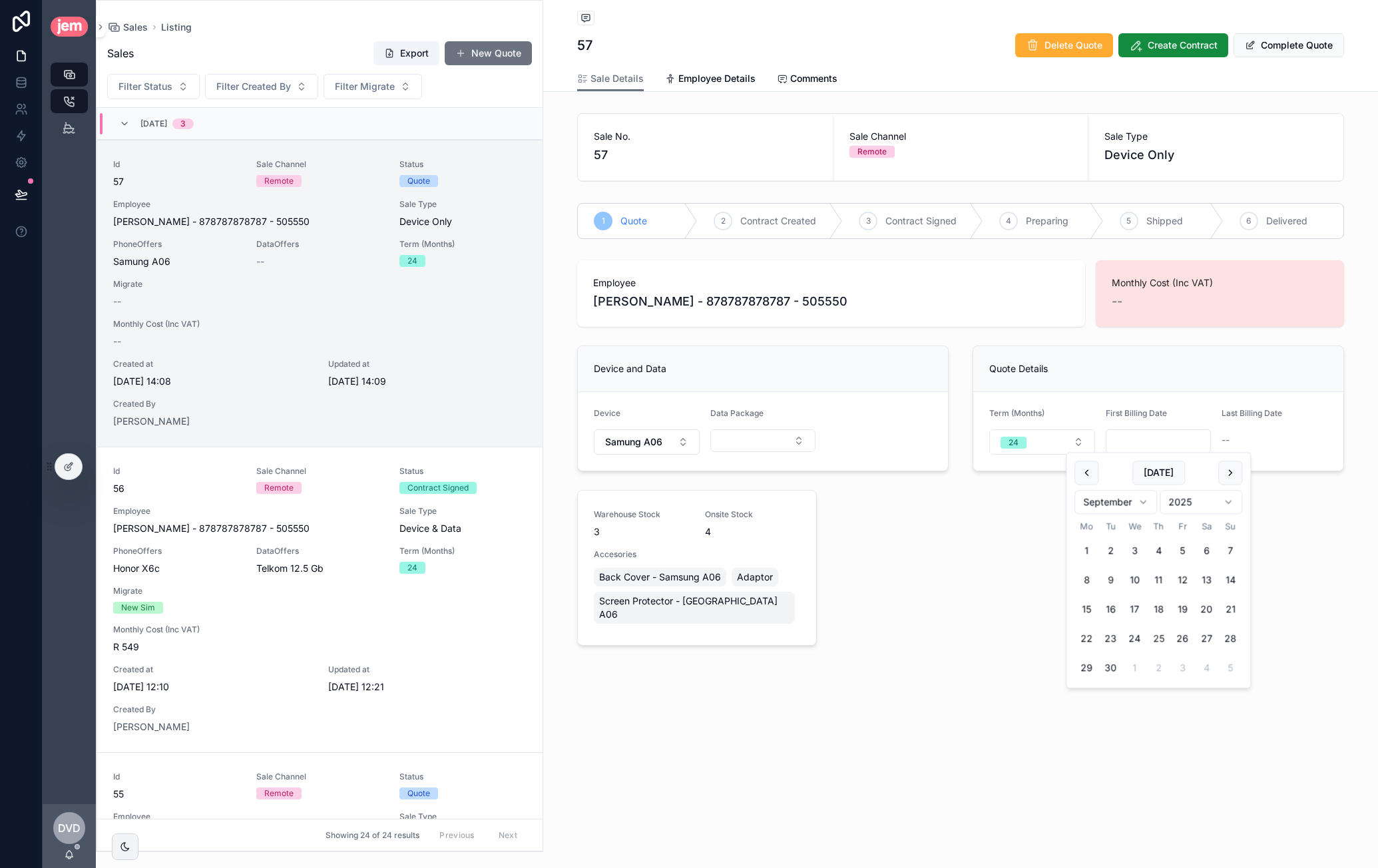
click at [1006, 627] on button "25" at bounding box center [1159, 639] width 24 height 24
type input "**********"
click at [954, 544] on div "**********" at bounding box center [961, 455] width 783 height 401
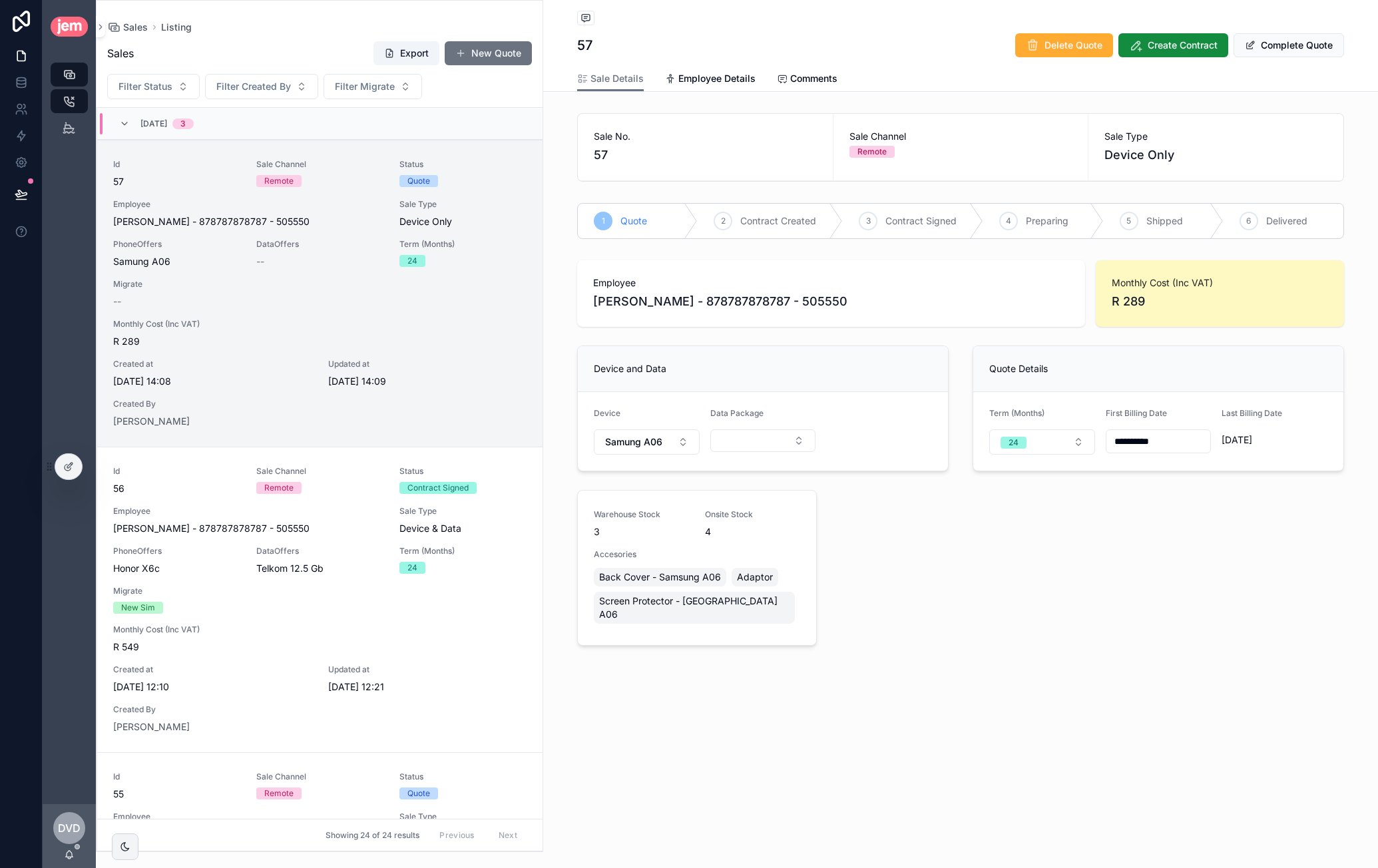
click at [1006, 303] on span "R 289" at bounding box center [1220, 302] width 217 height 19
click at [738, 437] on button "Select Button" at bounding box center [763, 440] width 106 height 23
click at [761, 497] on div "Telkom 12.5 Gb" at bounding box center [763, 492] width 160 height 21
click at [888, 445] on span "Select a Data Type" at bounding box center [871, 442] width 67 height 13
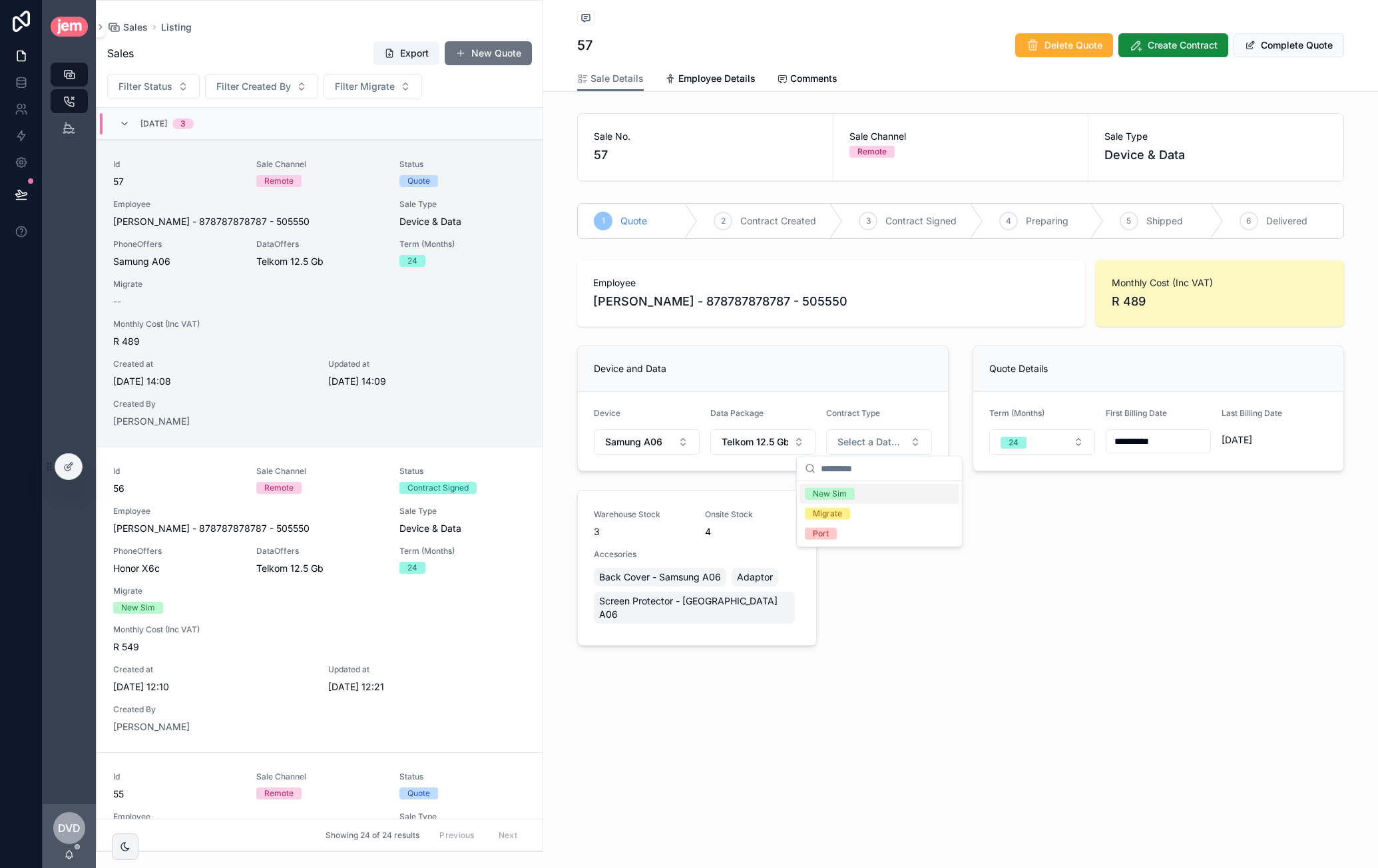
click at [874, 499] on div "New Sim" at bounding box center [879, 494] width 160 height 20
click at [884, 444] on span "New Sim" at bounding box center [862, 442] width 50 height 12
click at [874, 525] on div "Migrate" at bounding box center [879, 534] width 160 height 20
click at [901, 588] on input "scrollable content" at bounding box center [932, 586] width 148 height 19
click at [1006, 580] on input "scrollable content" at bounding box center [1092, 586] width 148 height 19
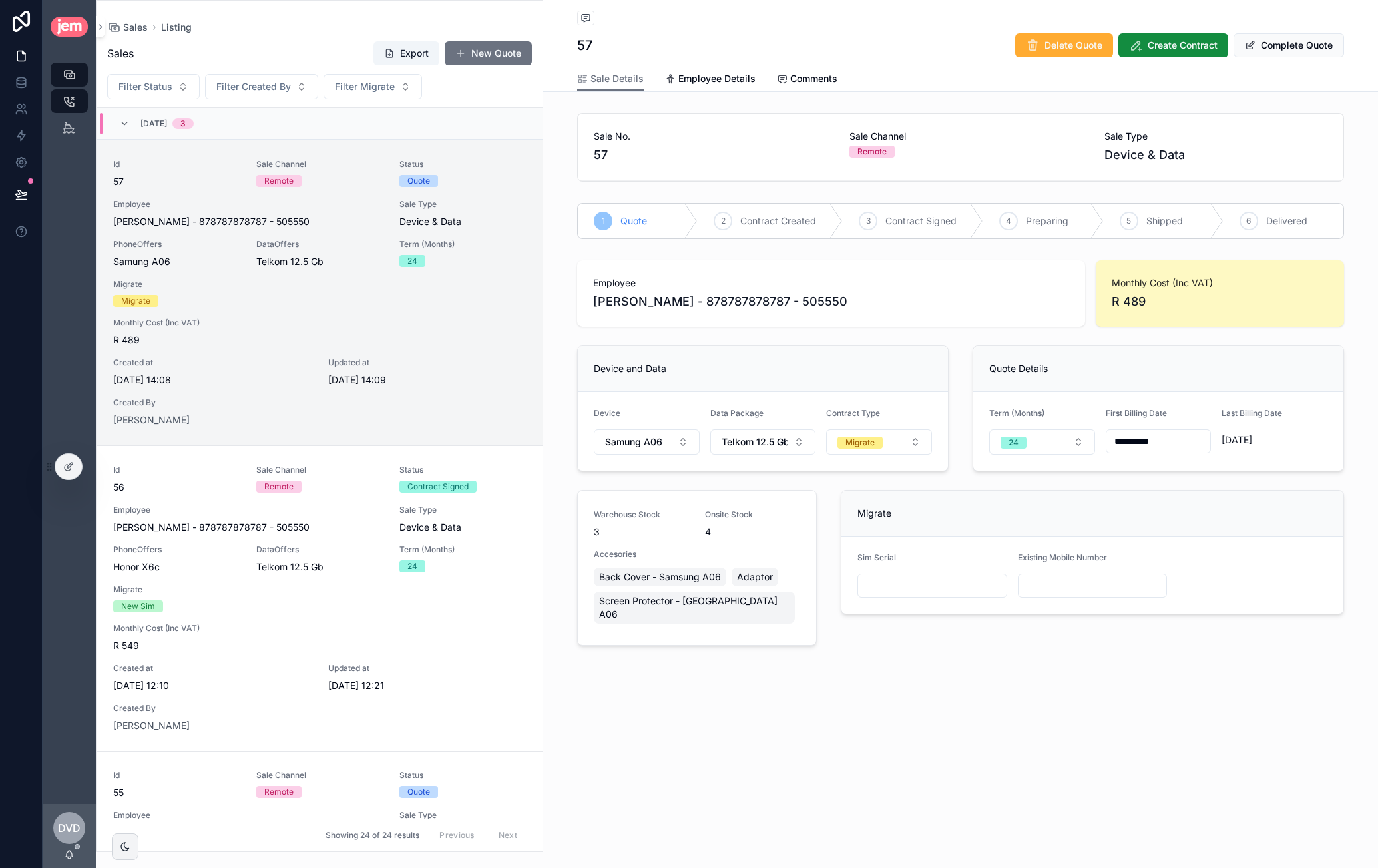
click at [954, 582] on input "scrollable content" at bounding box center [932, 586] width 148 height 19
drag, startPoint x: 1099, startPoint y: 578, endPoint x: 920, endPoint y: 581, distance: 179.0
click at [920, 581] on form "Sim Serial Existing Mobile Number" at bounding box center [1092, 574] width 502 height 77
drag, startPoint x: 920, startPoint y: 581, endPoint x: 1084, endPoint y: 580, distance: 164.0
click at [921, 581] on input "scrollable content" at bounding box center [932, 586] width 148 height 19
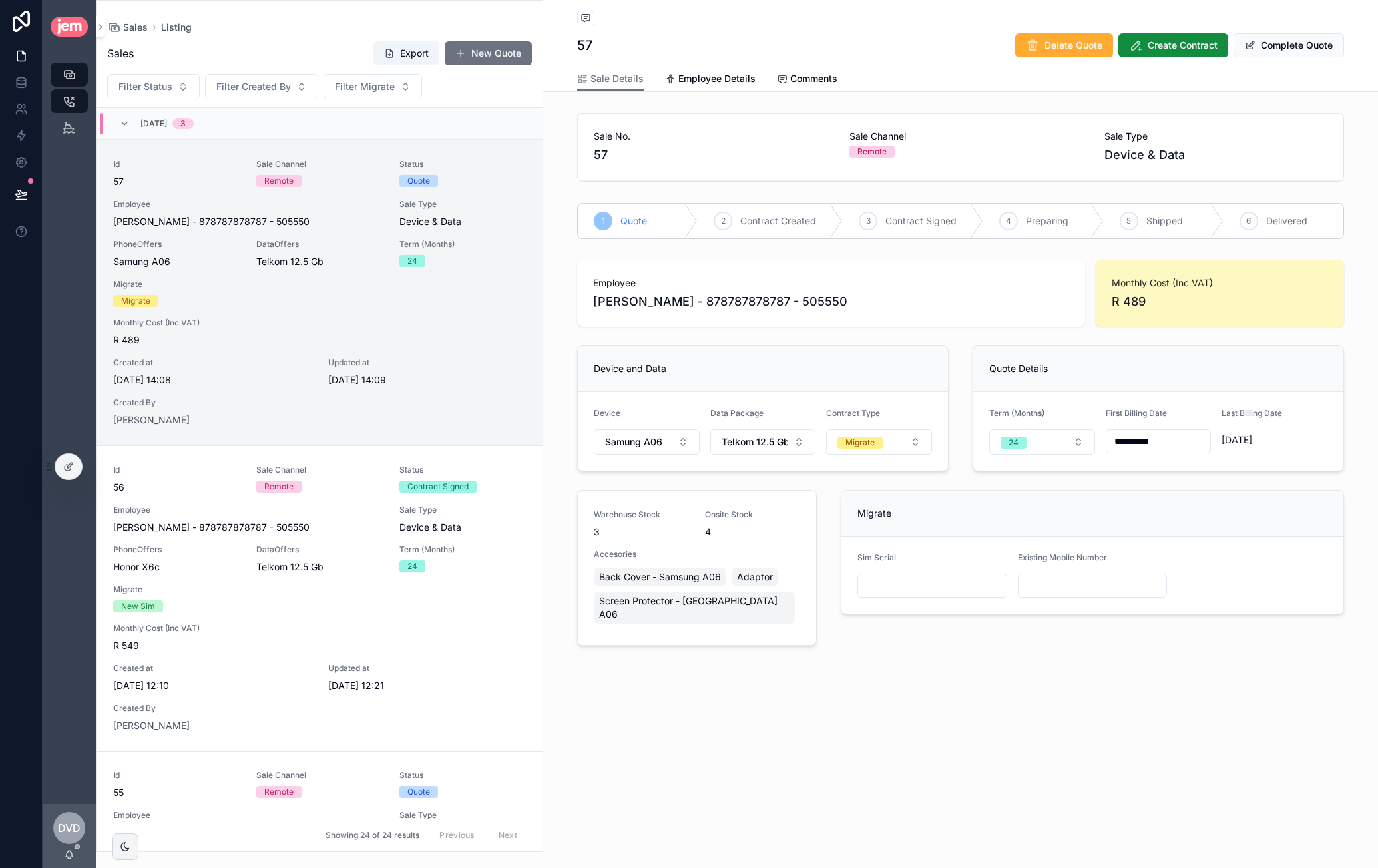
click at [1006, 580] on input "scrollable content" at bounding box center [1092, 586] width 148 height 19
click at [880, 442] on span "Migrate" at bounding box center [860, 442] width 46 height 12
click at [858, 551] on div "Port" at bounding box center [879, 554] width 160 height 20
click at [932, 582] on span "Select a Port Network" at bounding box center [917, 586] width 97 height 13
click at [921, 665] on div "Vodacom" at bounding box center [932, 657] width 160 height 20
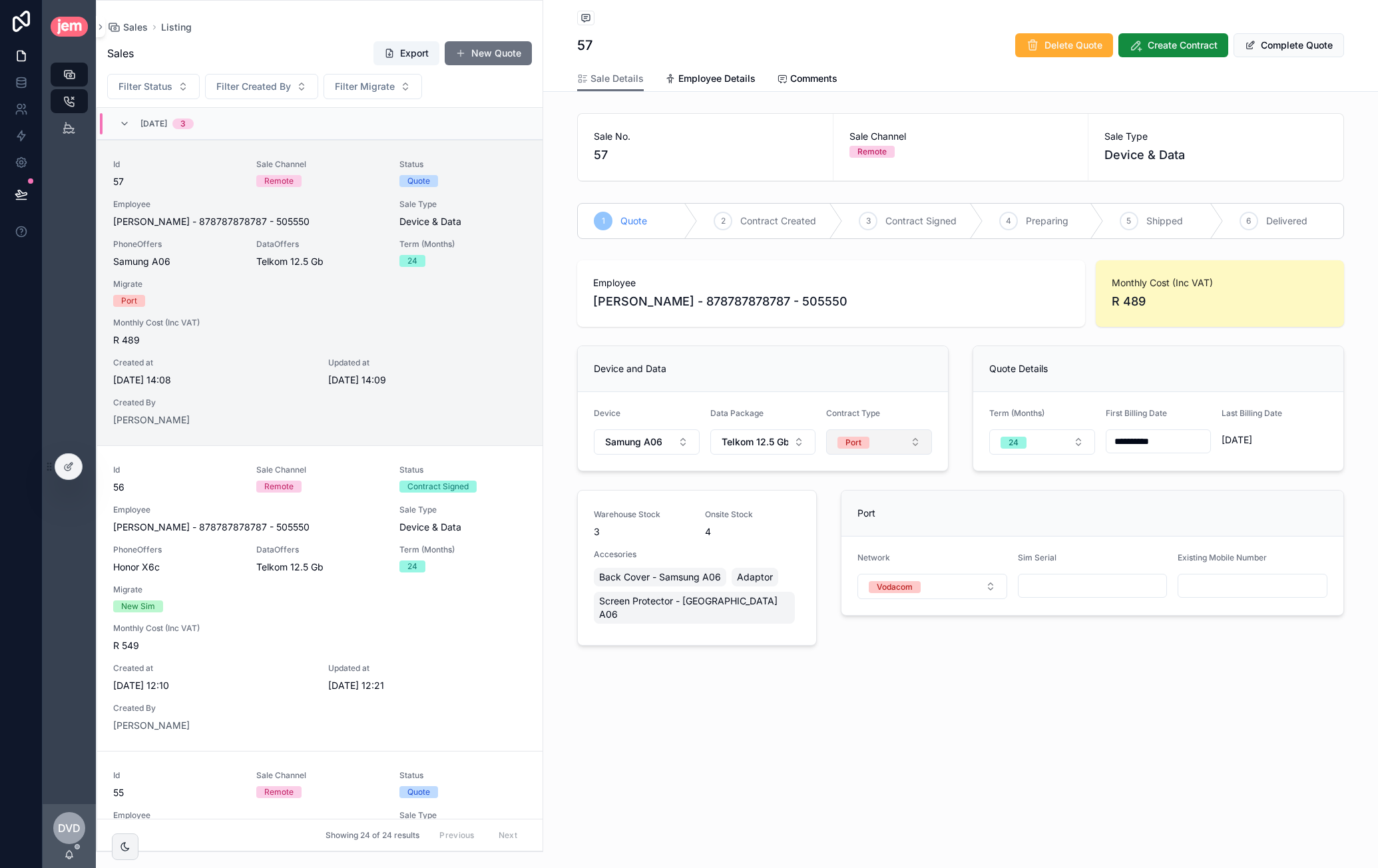
click at [889, 440] on button "Port" at bounding box center [879, 442] width 106 height 25
click at [872, 530] on div "Migrate" at bounding box center [879, 534] width 160 height 20
click at [904, 582] on input "scrollable content" at bounding box center [932, 586] width 148 height 19
type input "*********"
click at [1006, 576] on input "scrollable content" at bounding box center [1092, 586] width 148 height 19
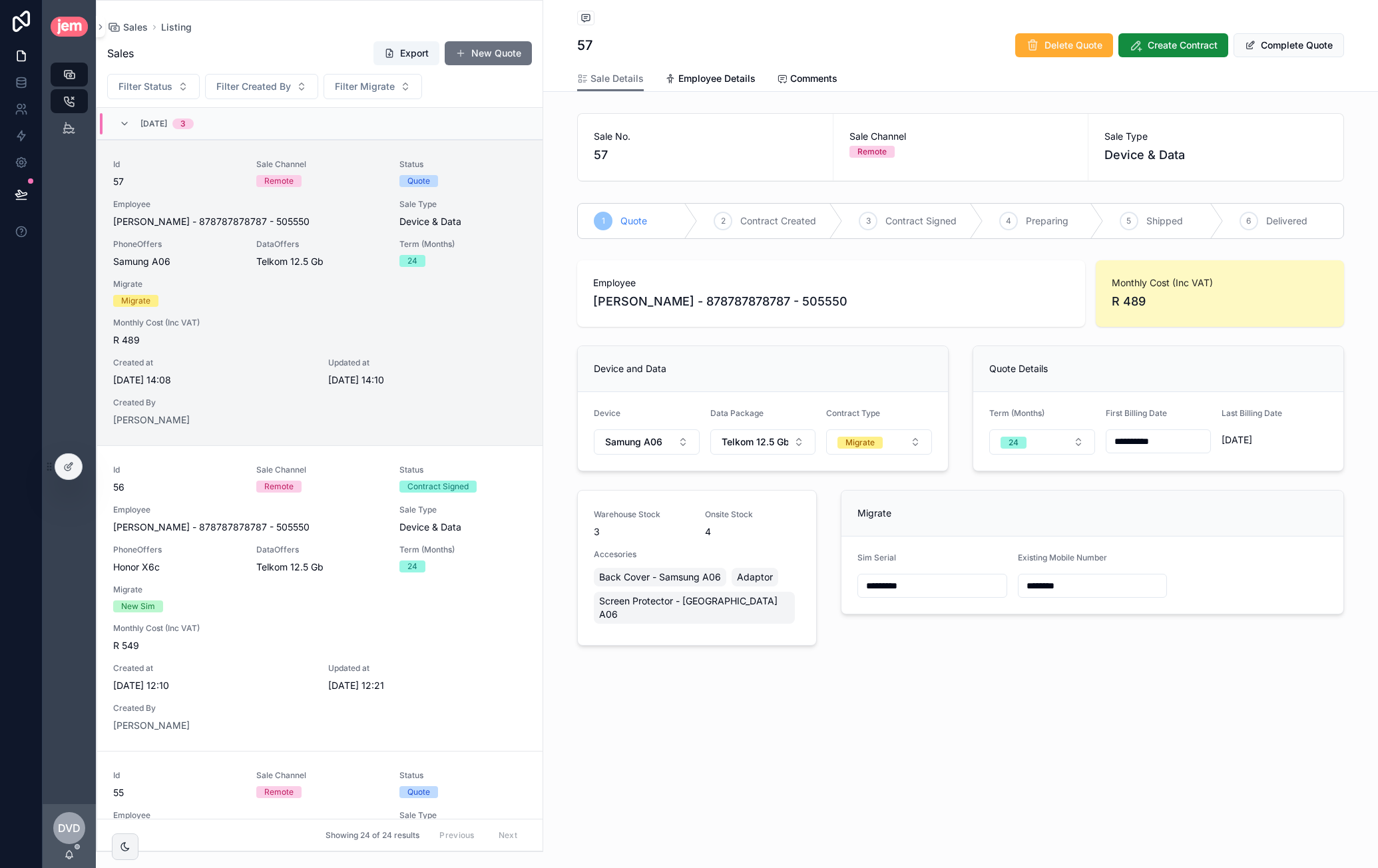
type input "********"
click at [1006, 649] on div "**********" at bounding box center [960, 371] width 835 height 741
click at [1006, 44] on button "Complete Quote" at bounding box center [1289, 46] width 111 height 24
click at [1006, 54] on button "Create Contract" at bounding box center [1186, 46] width 110 height 24
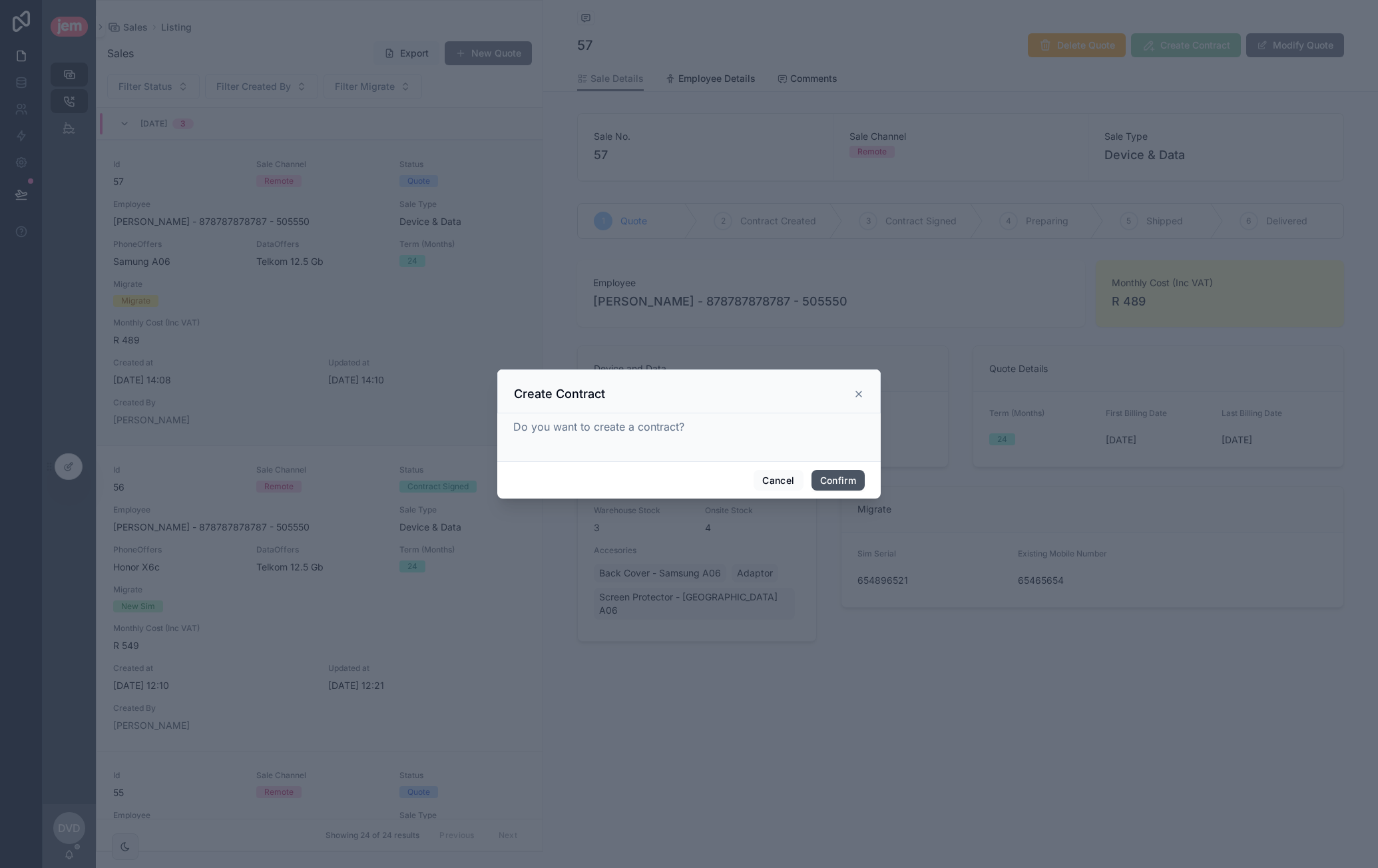
click at [842, 472] on button "Confirm" at bounding box center [838, 481] width 53 height 21
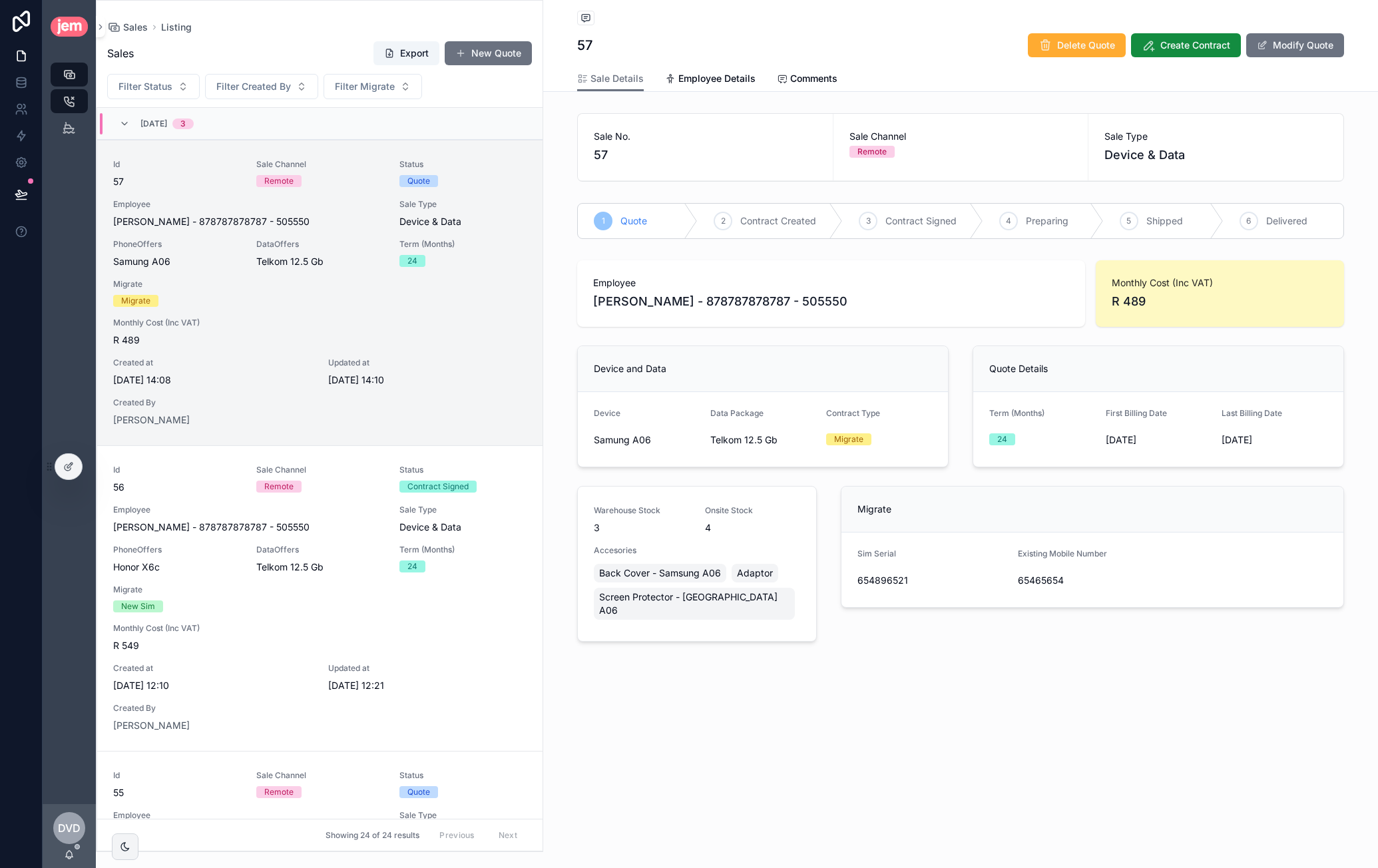
click at [76, 851] on div "Dvd Dawie van der Westhuizen" at bounding box center [69, 835] width 53 height 64
click at [77, 847] on span "scrollable content" at bounding box center [77, 847] width 5 height 5
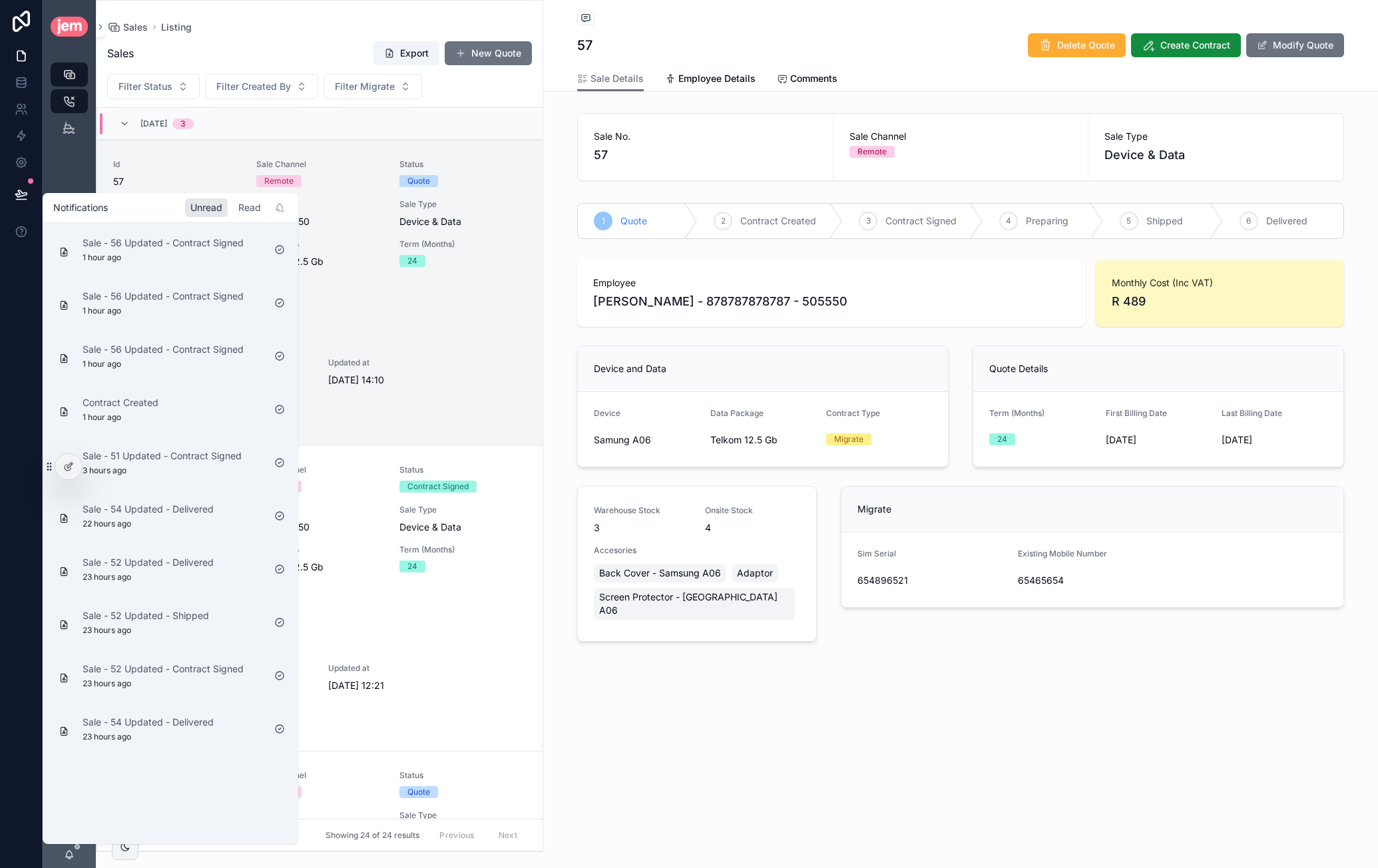
click at [242, 211] on div "Read" at bounding box center [250, 208] width 34 height 19
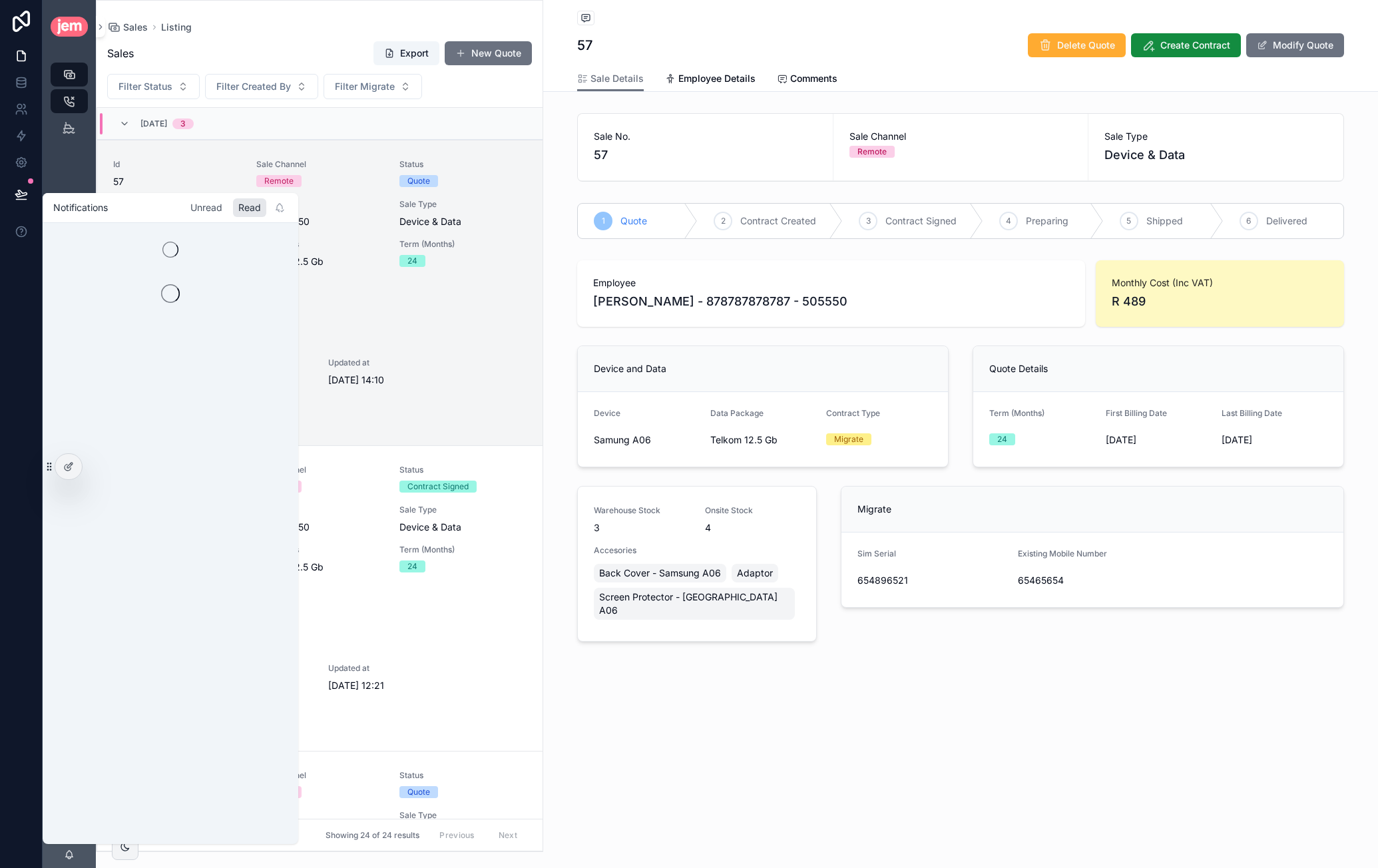
click at [207, 210] on div "Unread" at bounding box center [207, 208] width 43 height 19
click at [204, 212] on div "Unread" at bounding box center [207, 208] width 43 height 19
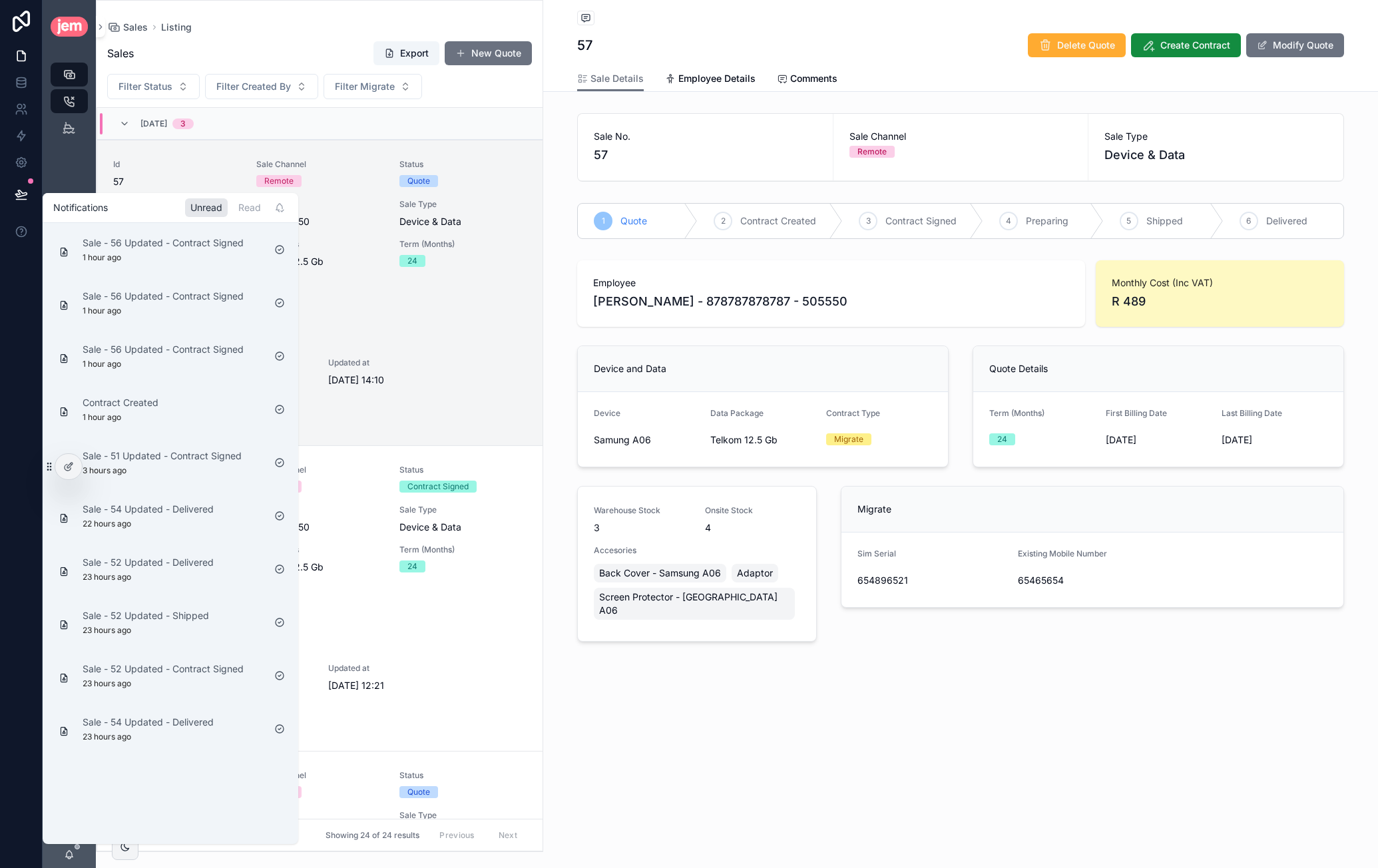
click at [763, 36] on div "57 Delete Quote Create Contract Modify Quote" at bounding box center [961, 46] width 767 height 25
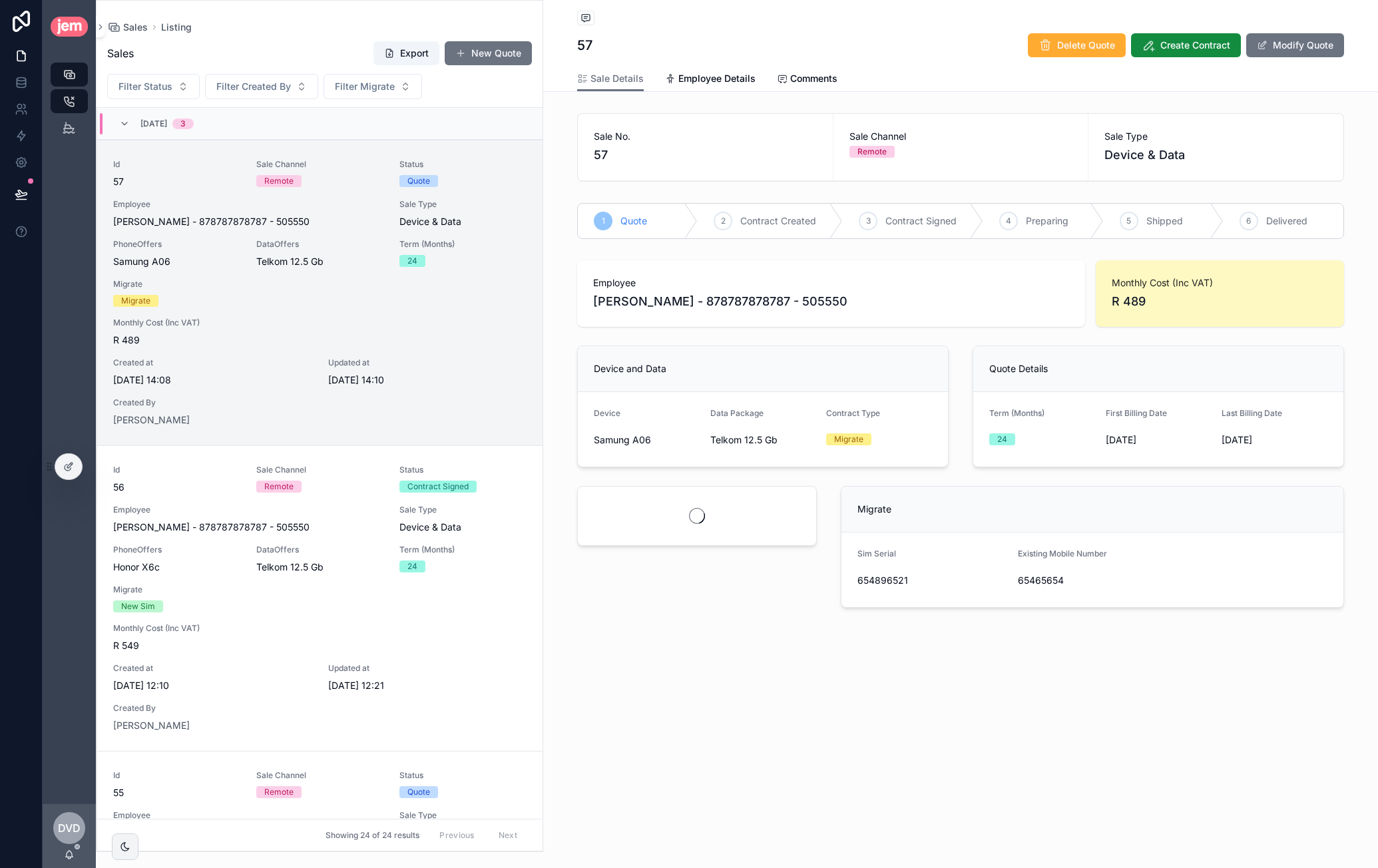
scroll to position [32, 0]
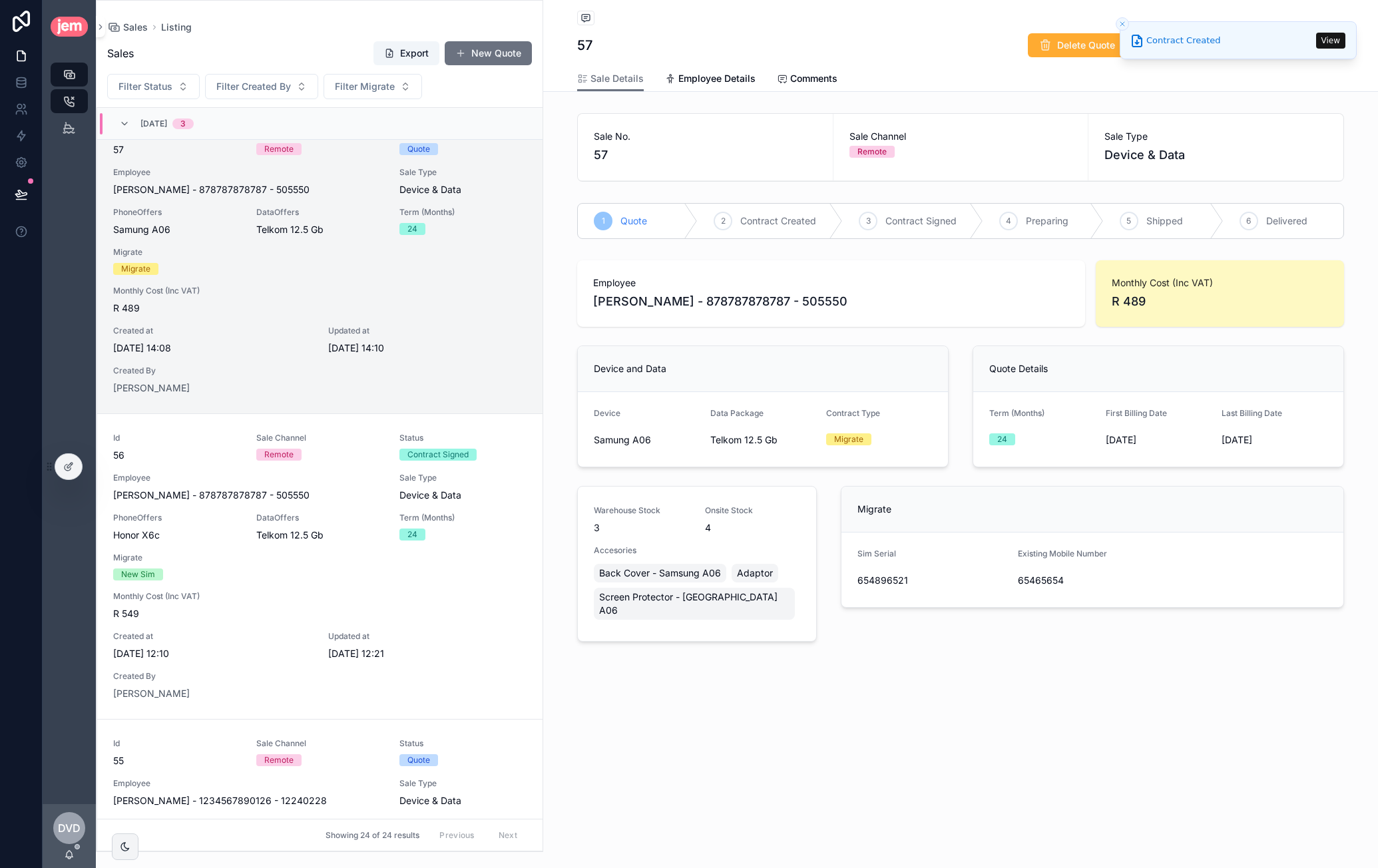
click at [1330, 42] on button "View" at bounding box center [1331, 41] width 30 height 16
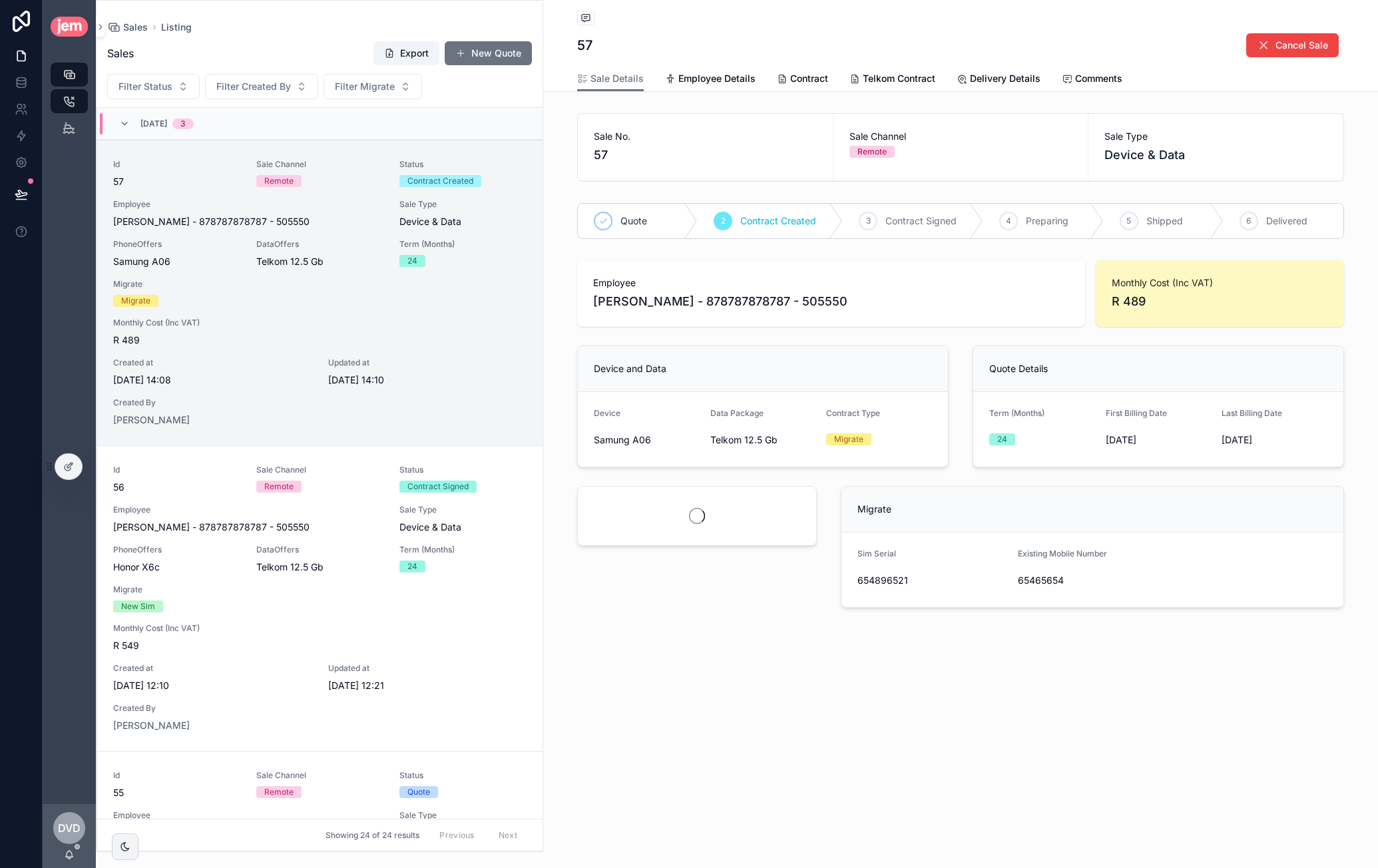
scroll to position [32, 0]
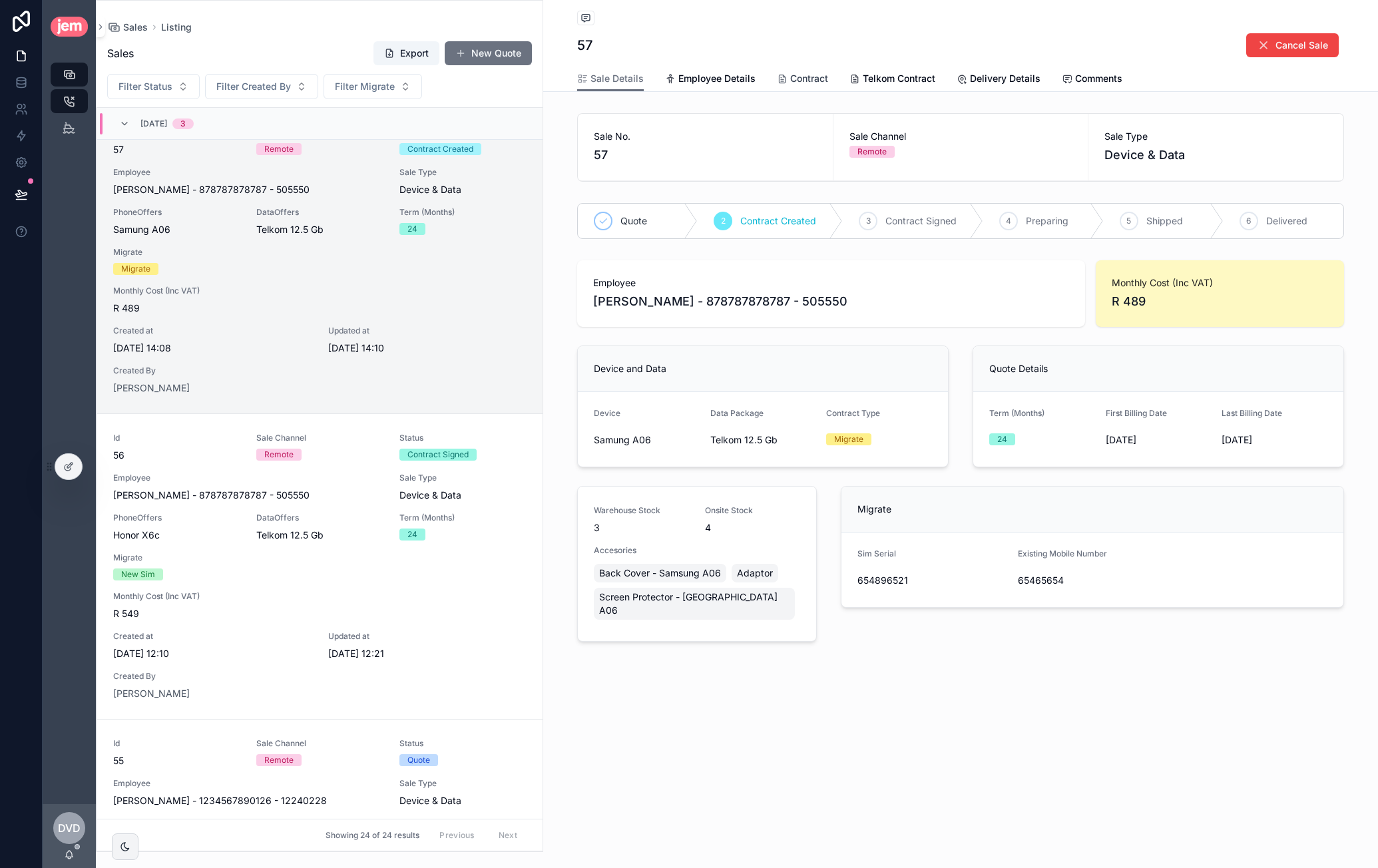
click at [805, 77] on span "Contract" at bounding box center [809, 78] width 38 height 13
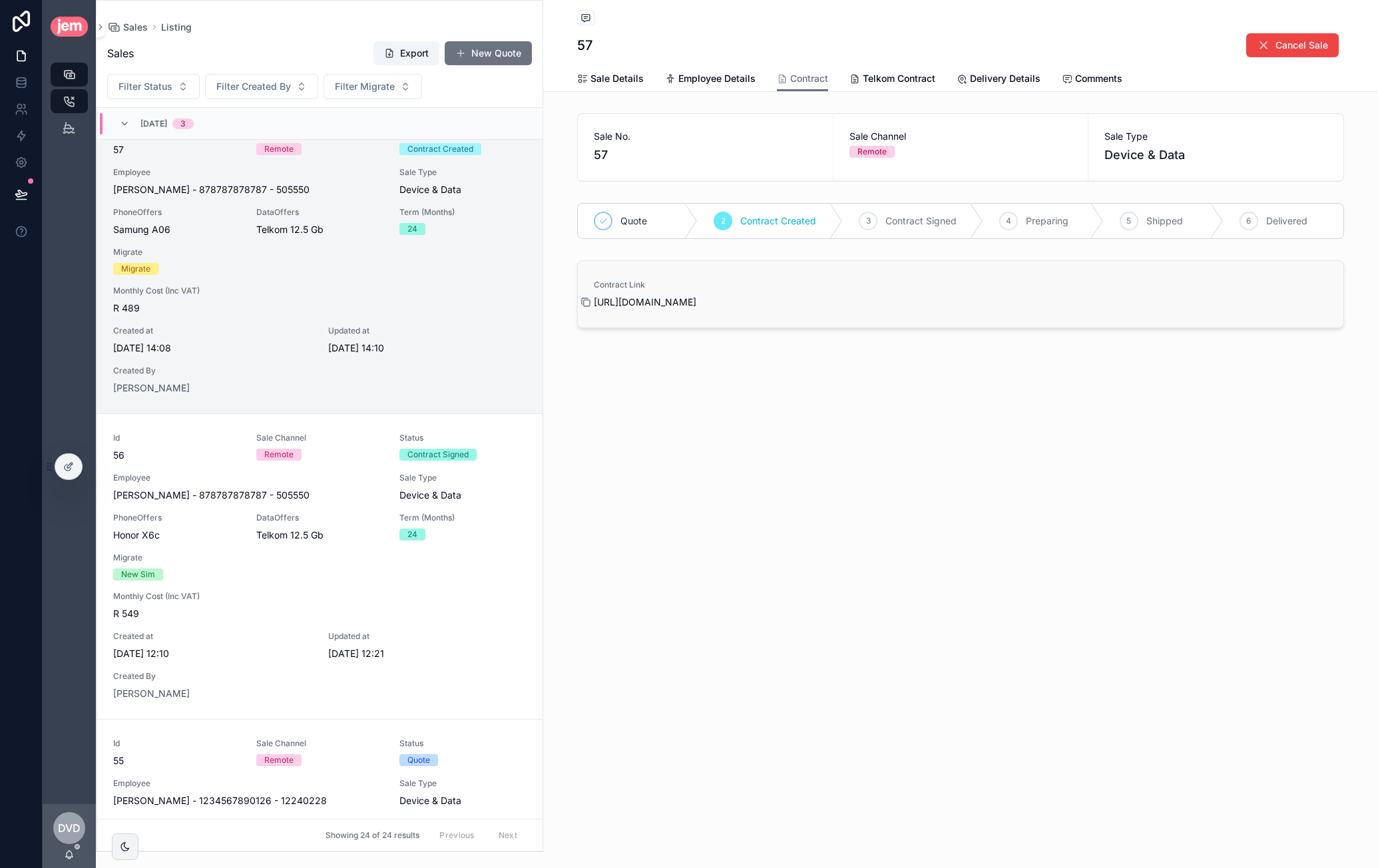
click at [585, 303] on icon "scrollable content" at bounding box center [586, 302] width 11 height 11
click at [899, 86] on link "Telkom Contract" at bounding box center [893, 80] width 86 height 27
click at [588, 305] on icon "scrollable content" at bounding box center [587, 303] width 6 height 6
click at [841, 217] on span "Contract Signed" at bounding box center [862, 221] width 71 height 13
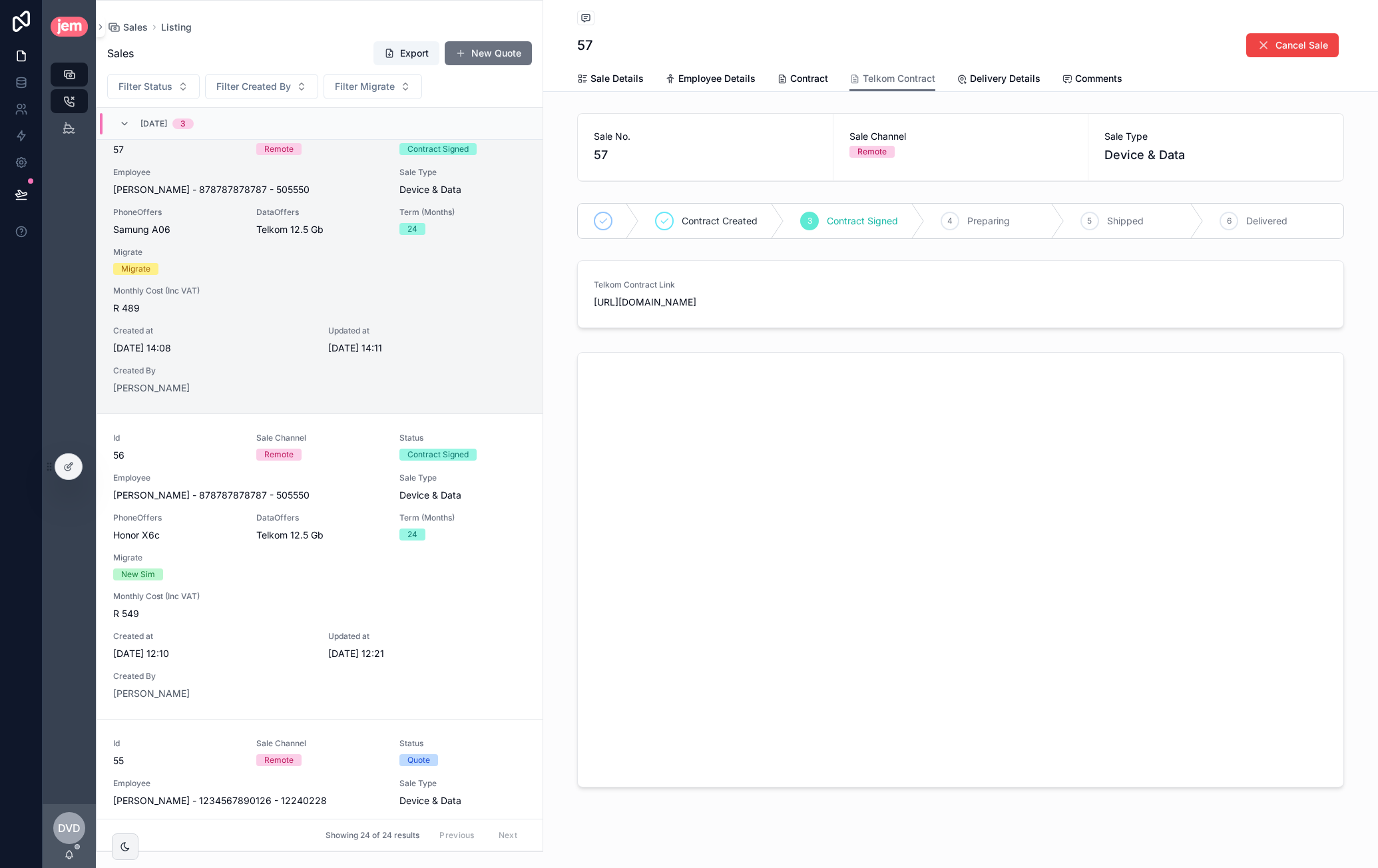
click at [883, 219] on span "Contract Signed" at bounding box center [862, 221] width 71 height 13
click at [984, 82] on span "Delivery Details" at bounding box center [1005, 78] width 70 height 13
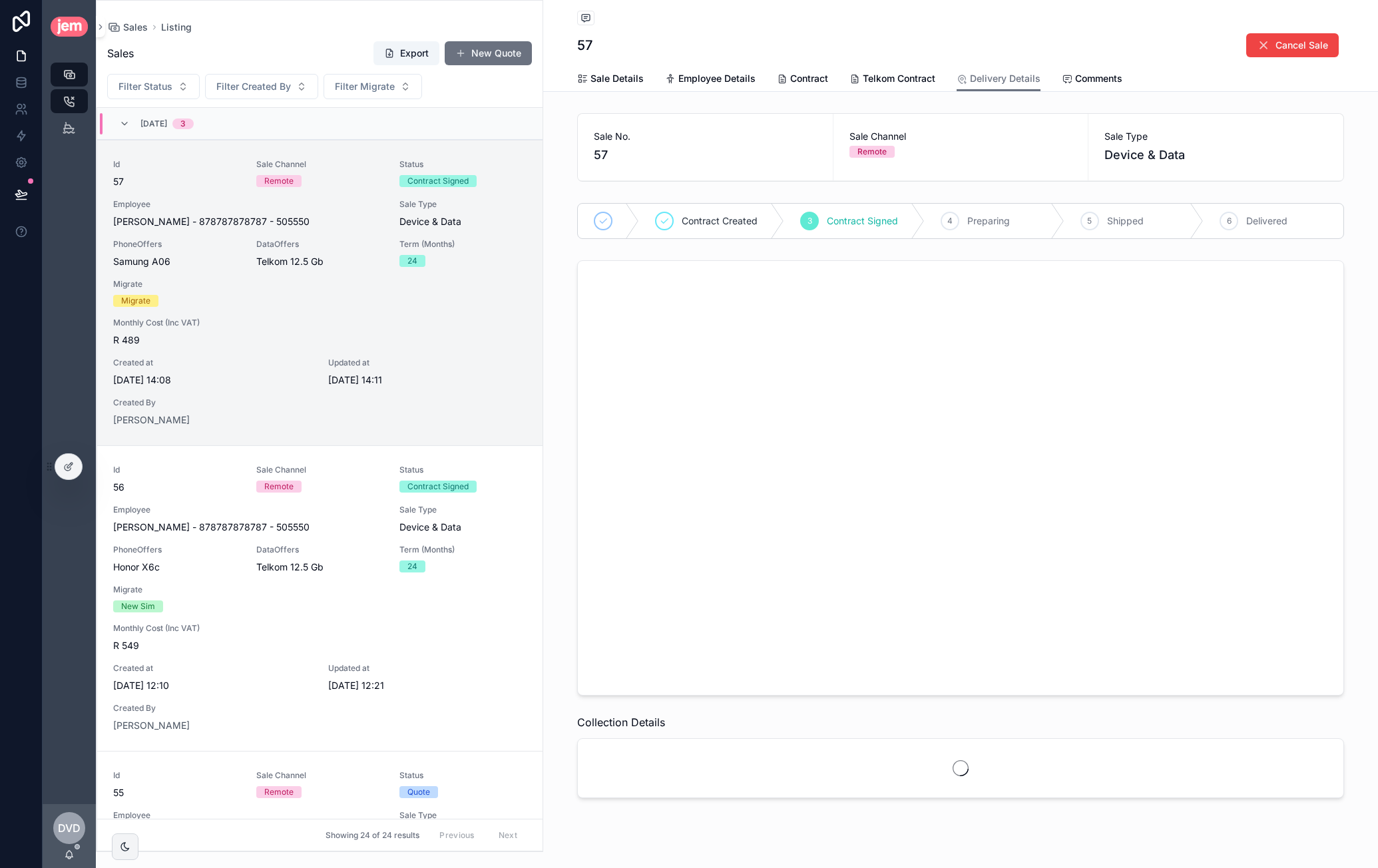
scroll to position [32, 0]
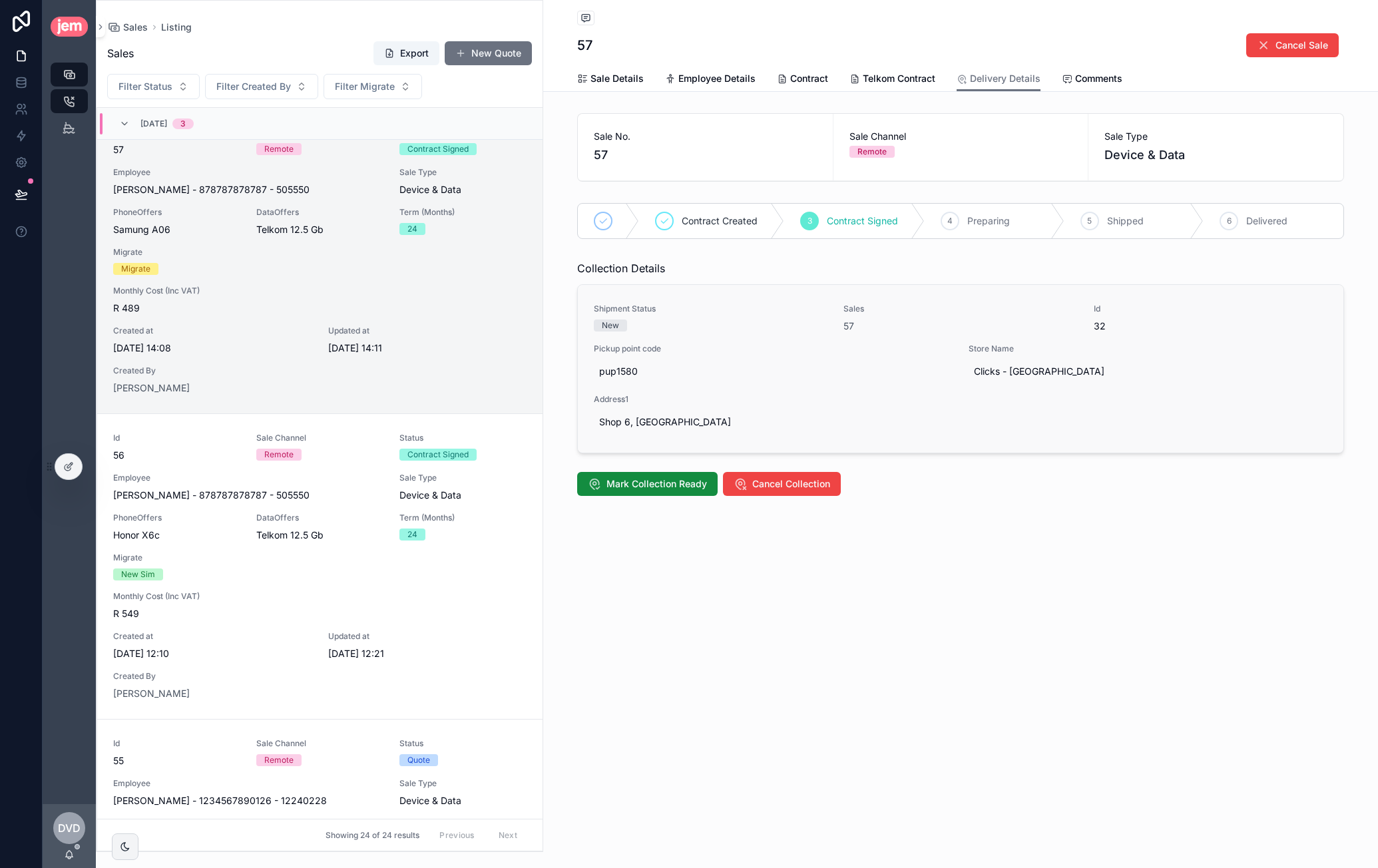
click at [615, 326] on div "New" at bounding box center [611, 326] width 17 height 12
click at [846, 326] on span "57" at bounding box center [849, 326] width 11 height 13
click at [846, 326] on div "Listing 57 Cancel Sale Delivery Details Sale Details Employee Details Contract …" at bounding box center [960, 293] width 835 height 586
click at [1101, 324] on span "32" at bounding box center [1210, 326] width 233 height 13
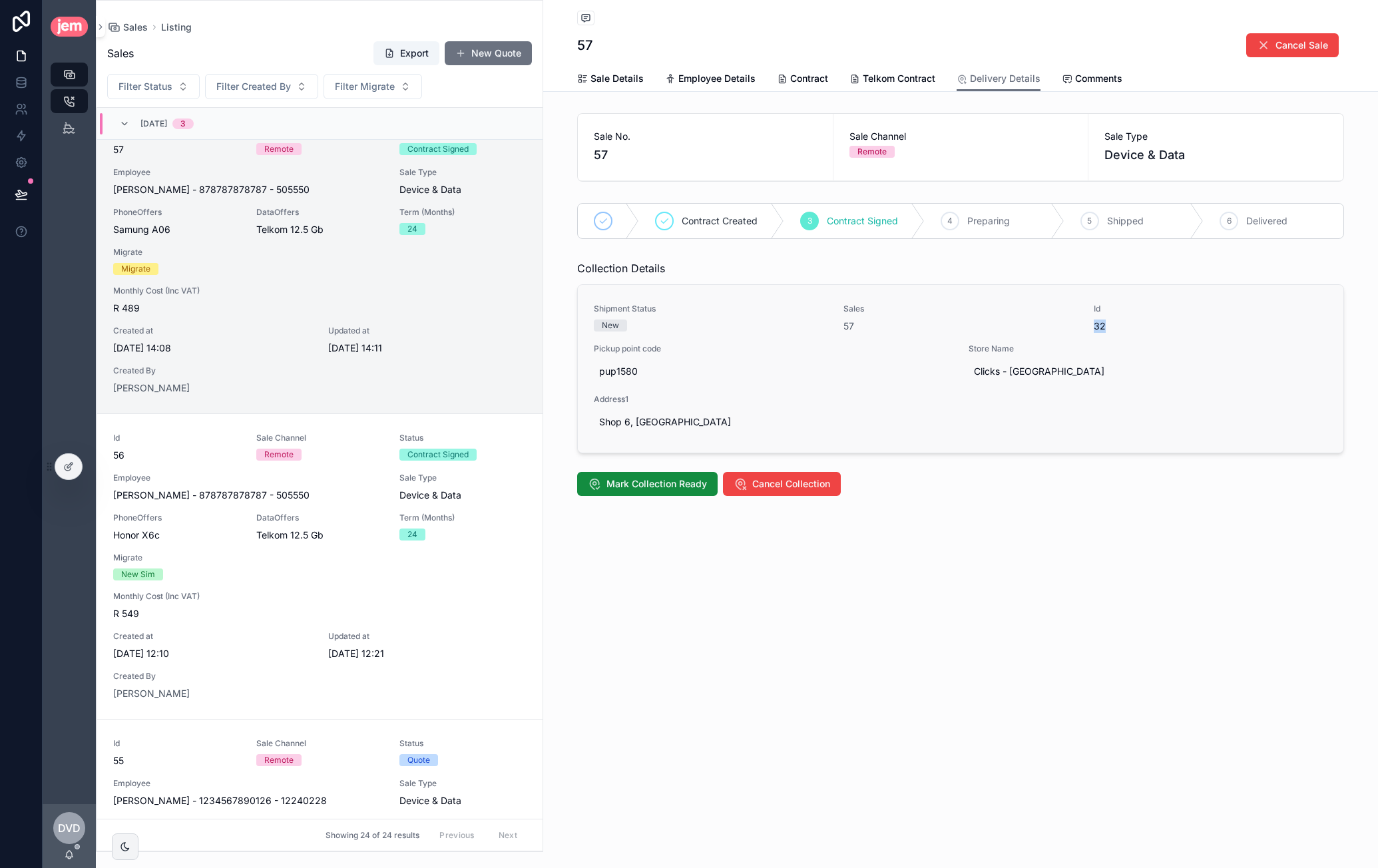
click at [1101, 324] on span "32" at bounding box center [1210, 326] width 233 height 13
click at [986, 375] on span "Clicks - Springbok Plaza" at bounding box center [1148, 371] width 348 height 13
click at [986, 375] on div "**********" at bounding box center [1059, 388] width 192 height 49
click at [701, 376] on span "pup1580" at bounding box center [773, 371] width 348 height 13
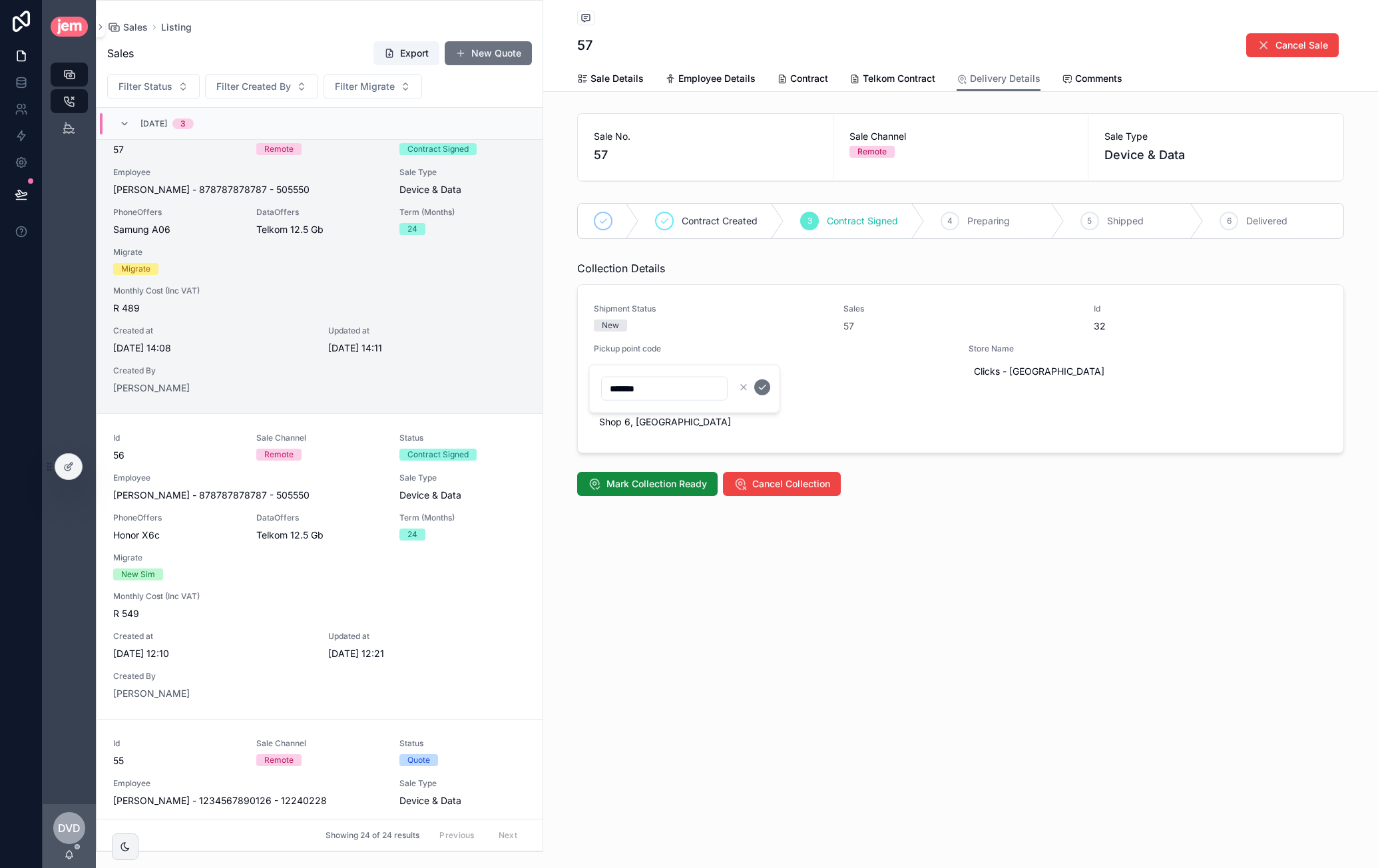
click at [920, 497] on div "Mark Collection Ready Cancel Collection" at bounding box center [961, 484] width 783 height 35
click at [685, 487] on span "Mark Collection Ready" at bounding box center [656, 484] width 101 height 13
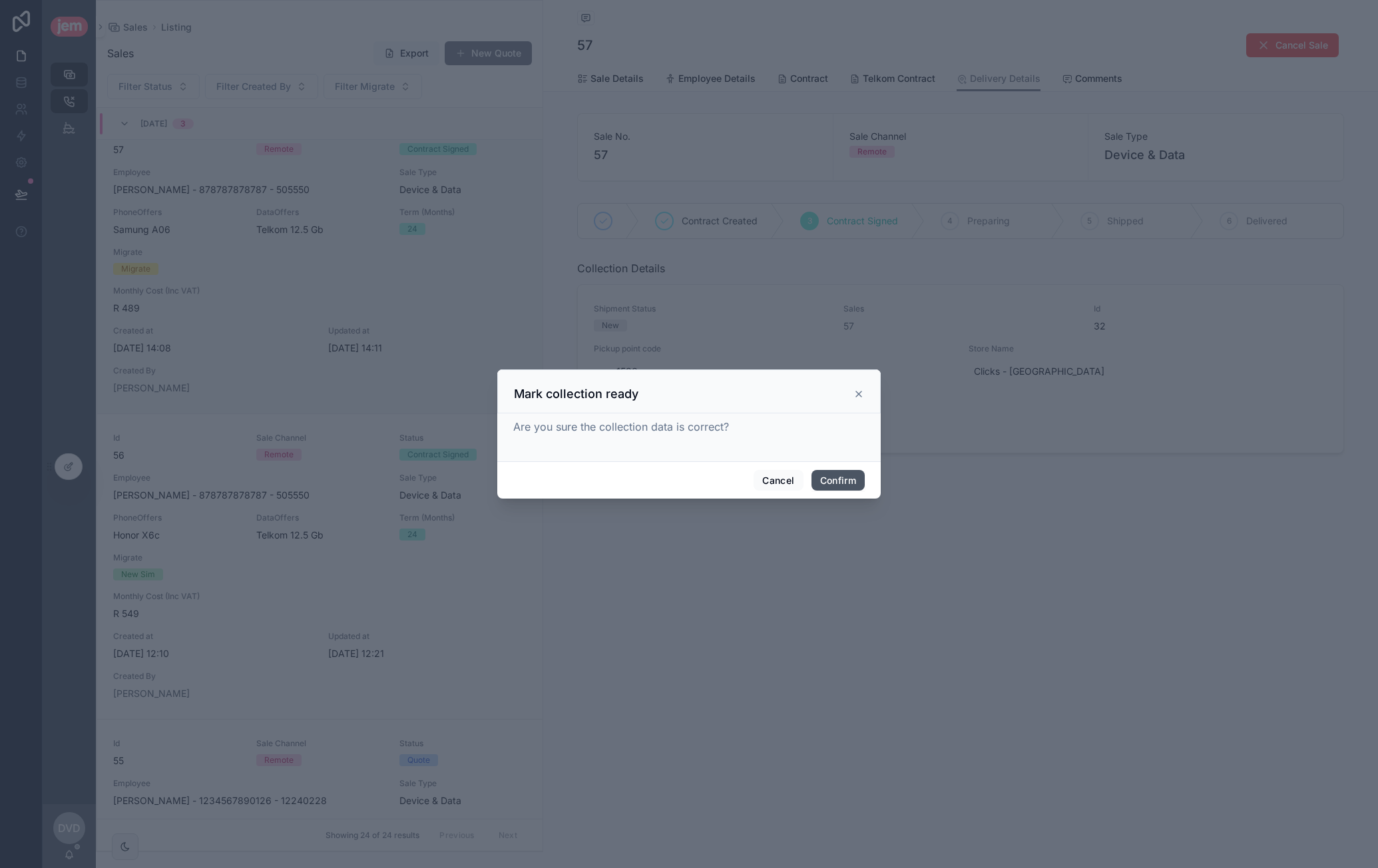
click at [851, 485] on button "Confirm" at bounding box center [838, 481] width 53 height 21
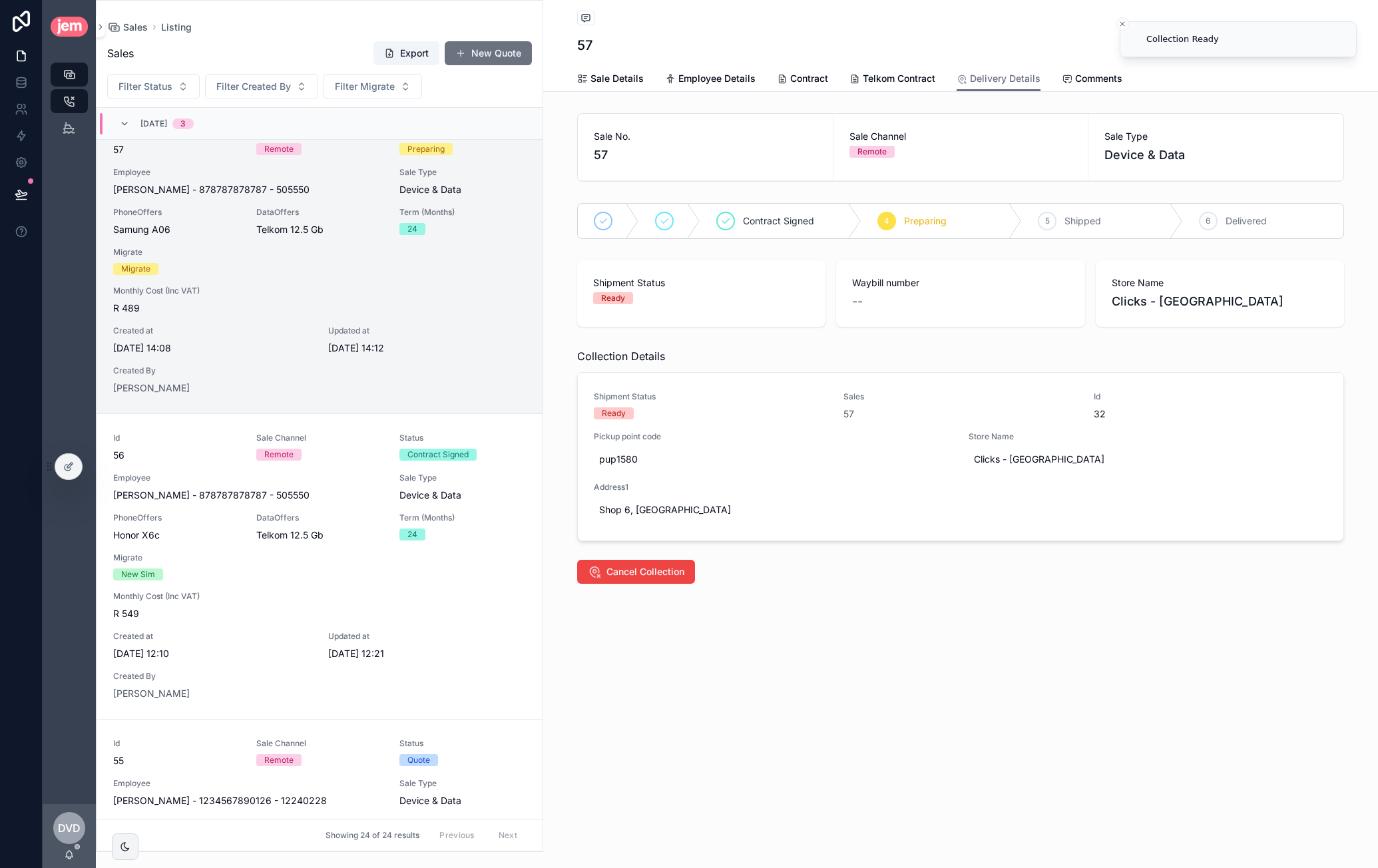
click at [964, 225] on div "4 Preparing" at bounding box center [942, 221] width 161 height 35
click at [65, 125] on icon "scrollable content" at bounding box center [68, 128] width 13 height 13
click at [361, 271] on div "Id 57 Sale Channel Remote Status Preparing Employee Dawie - van der Westhuizen …" at bounding box center [320, 261] width 414 height 267
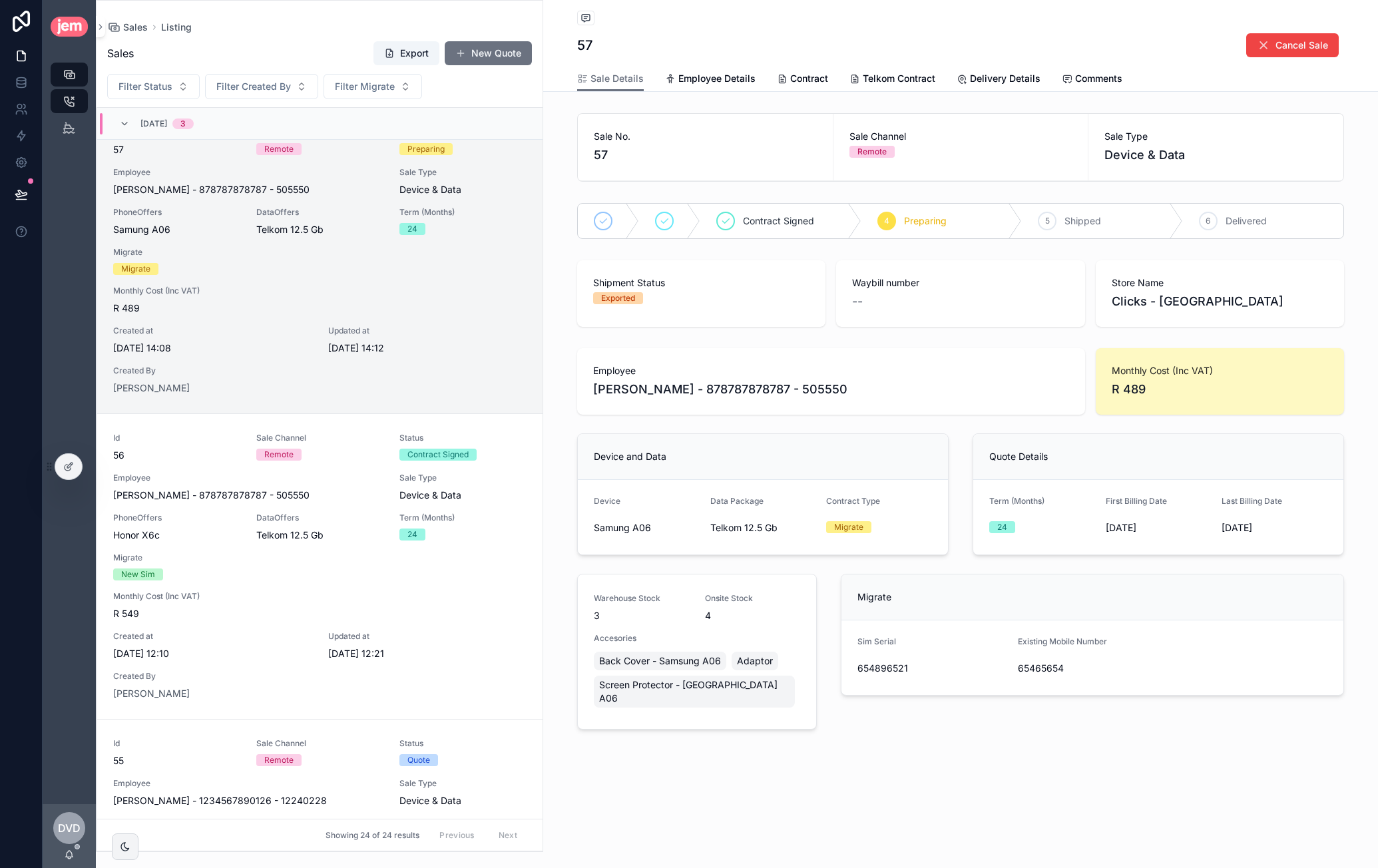
click at [907, 226] on span "Preparing" at bounding box center [925, 221] width 43 height 13
click at [685, 307] on div "Shipment Status Exported" at bounding box center [701, 293] width 248 height 66
click at [619, 295] on div "Exported" at bounding box center [618, 298] width 34 height 12
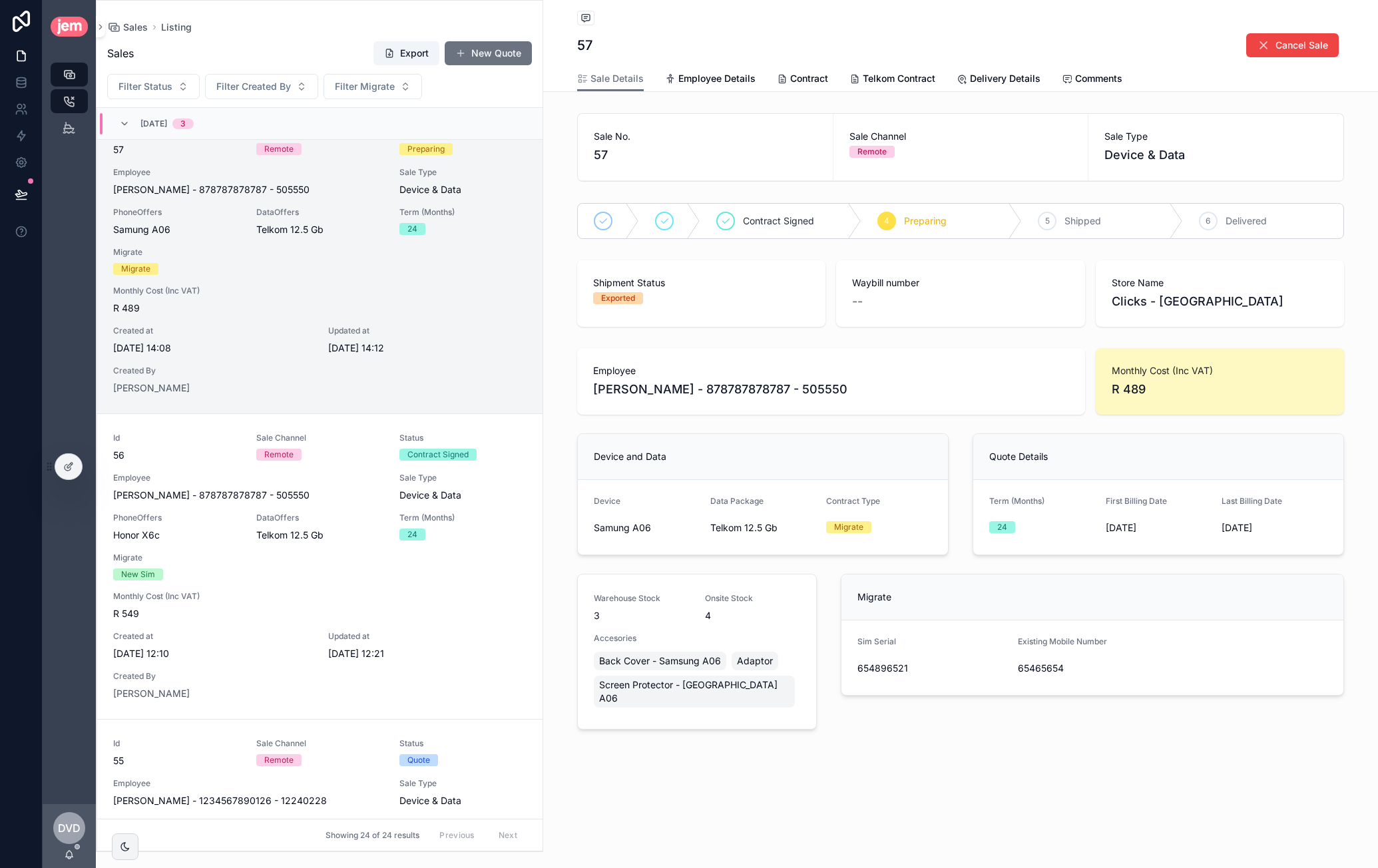
click at [874, 299] on div "--" at bounding box center [960, 302] width 217 height 19
click at [1202, 300] on span "Clicks - Springbok Plaza" at bounding box center [1220, 302] width 217 height 19
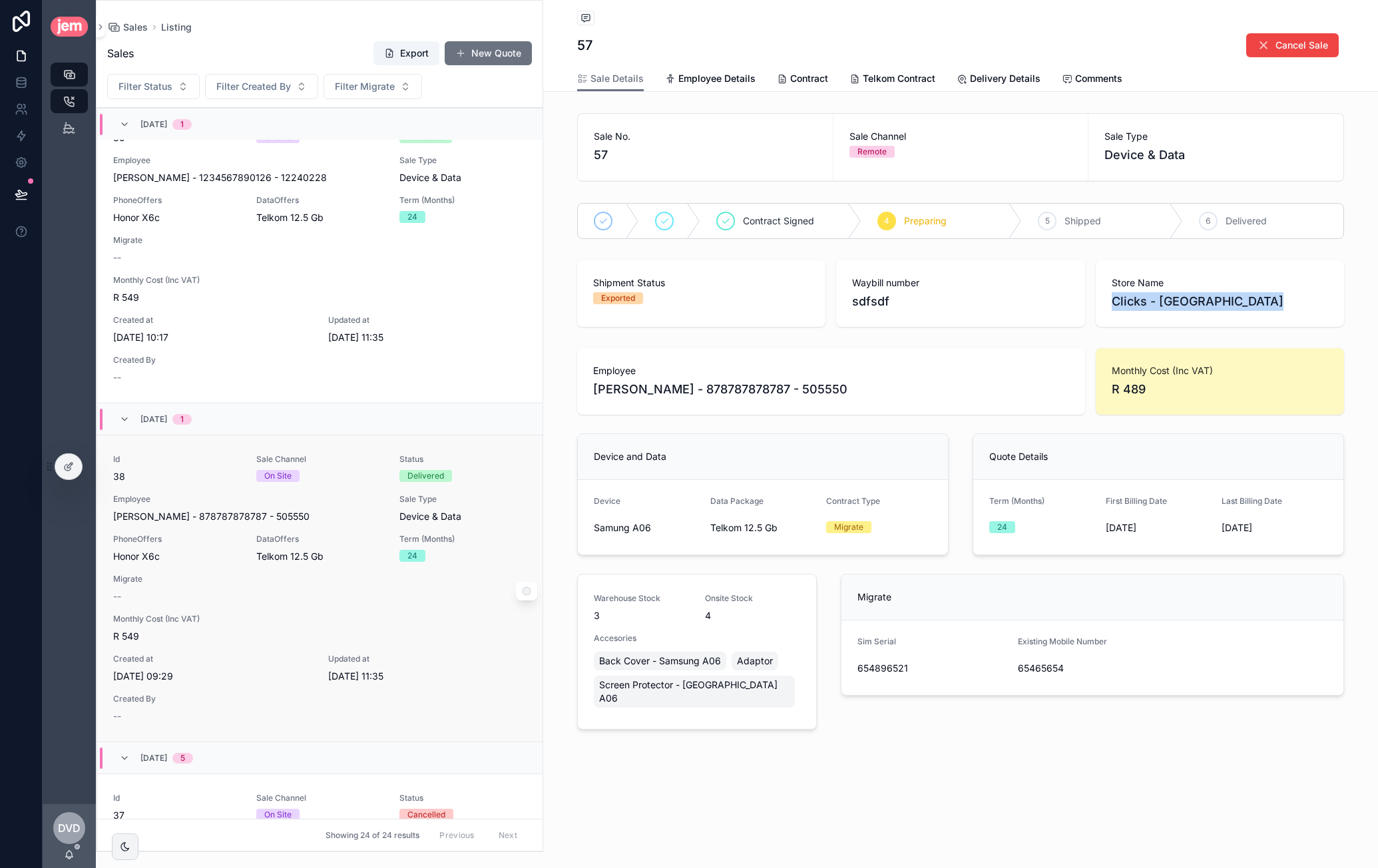
scroll to position [5722, 0]
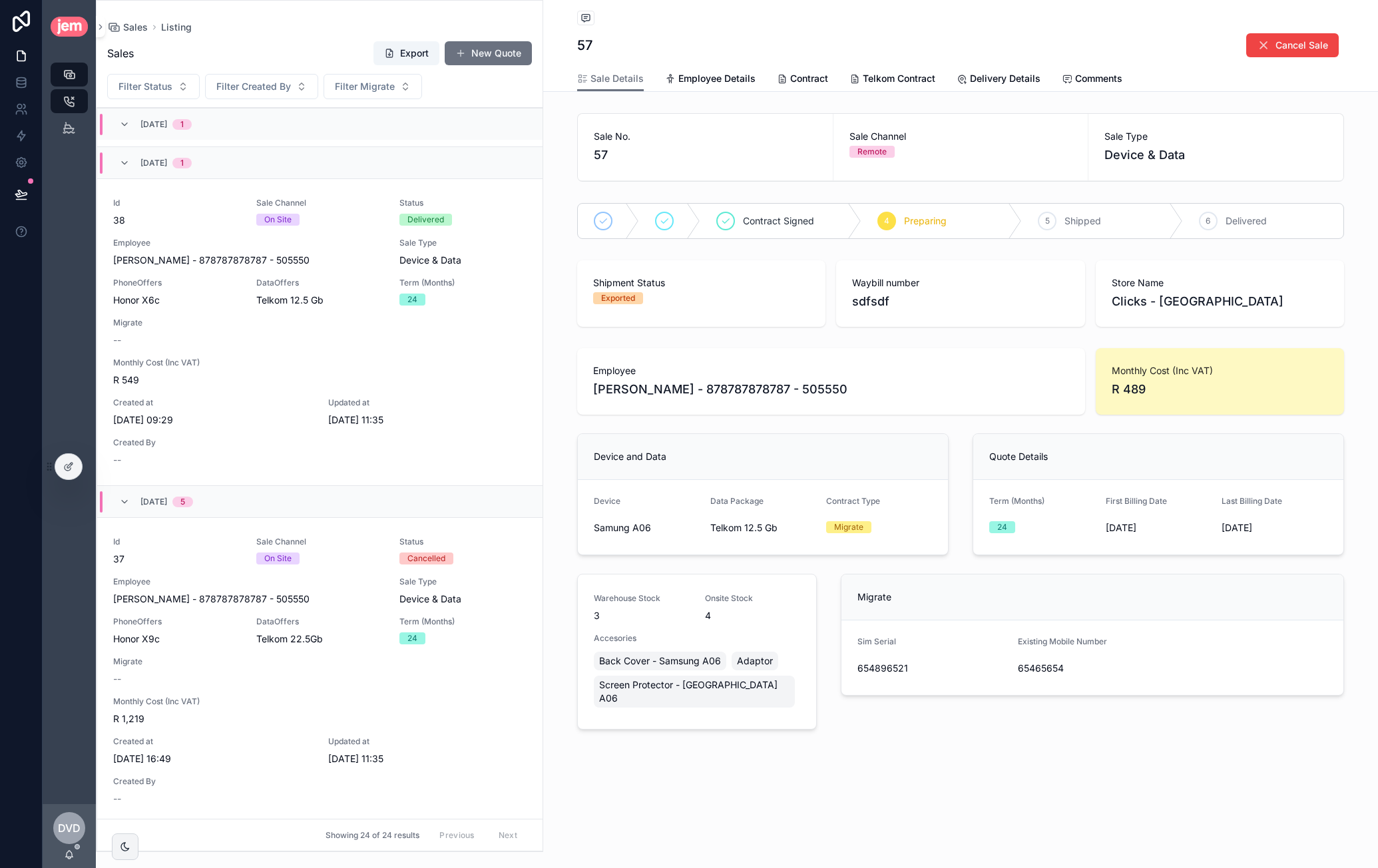
click at [150, 70] on div "Sales Export New Quote Filter Status Filter Created By Filter Migrate 07/09/202…" at bounding box center [319, 442] width 446 height 818
drag, startPoint x: 150, startPoint y: 86, endPoint x: 155, endPoint y: 93, distance: 8.6
click at [149, 85] on span "Filter Status" at bounding box center [146, 86] width 54 height 13
click at [143, 246] on div "Delivered" at bounding box center [153, 246] width 160 height 21
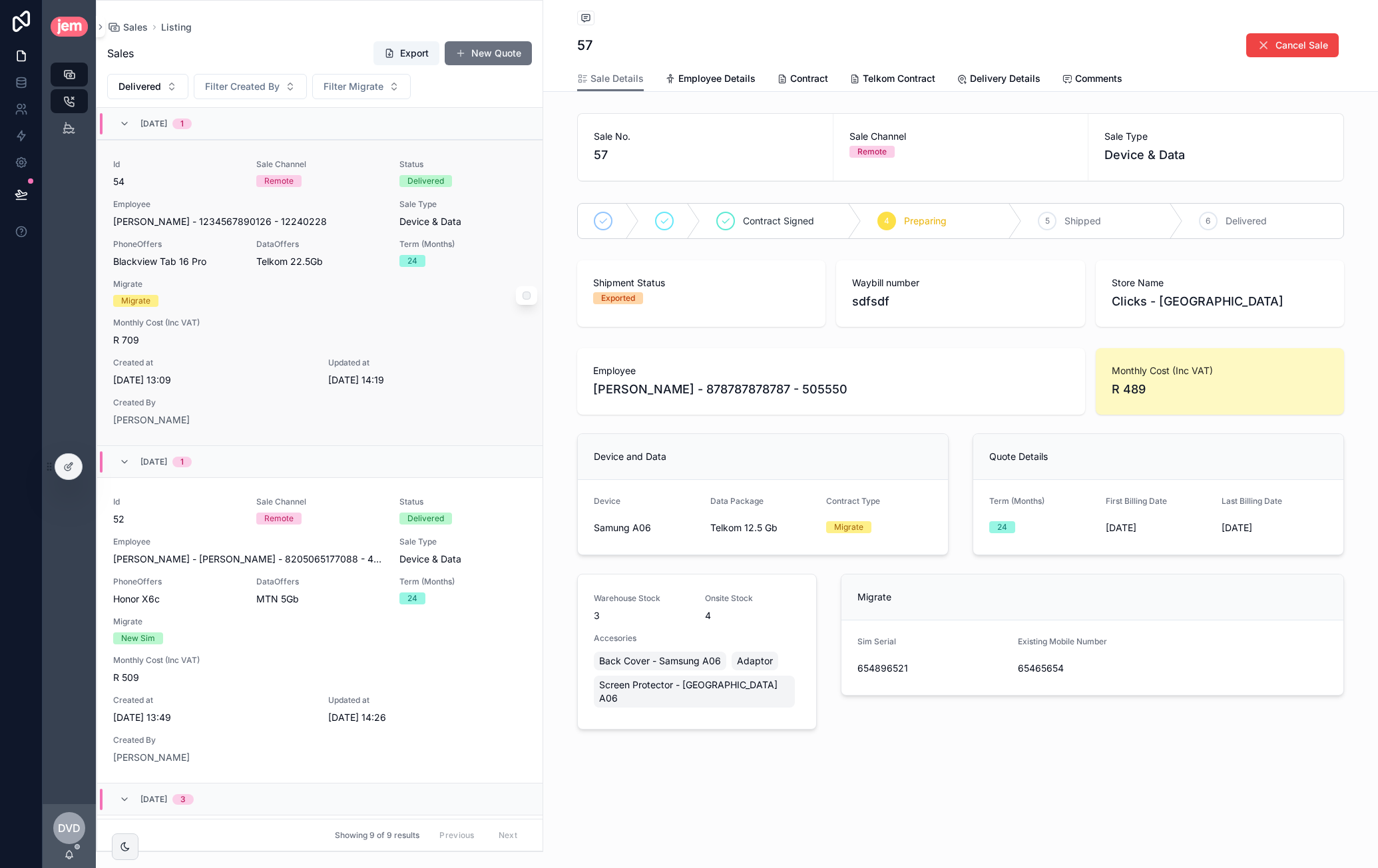
click at [365, 262] on div "Telkom 22.5Gb" at bounding box center [320, 261] width 127 height 13
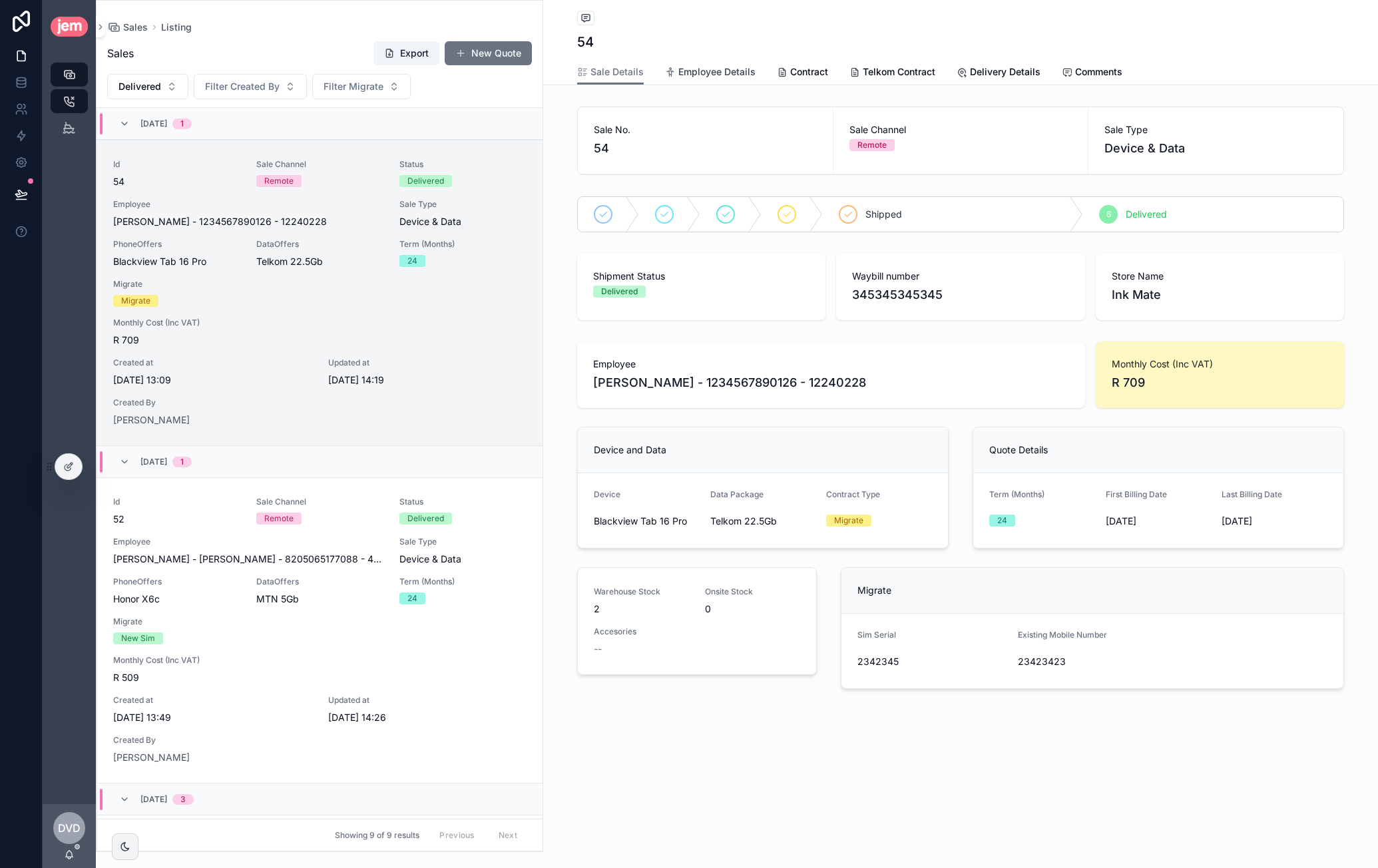
click at [720, 76] on span "Employee Details" at bounding box center [717, 72] width 77 height 13
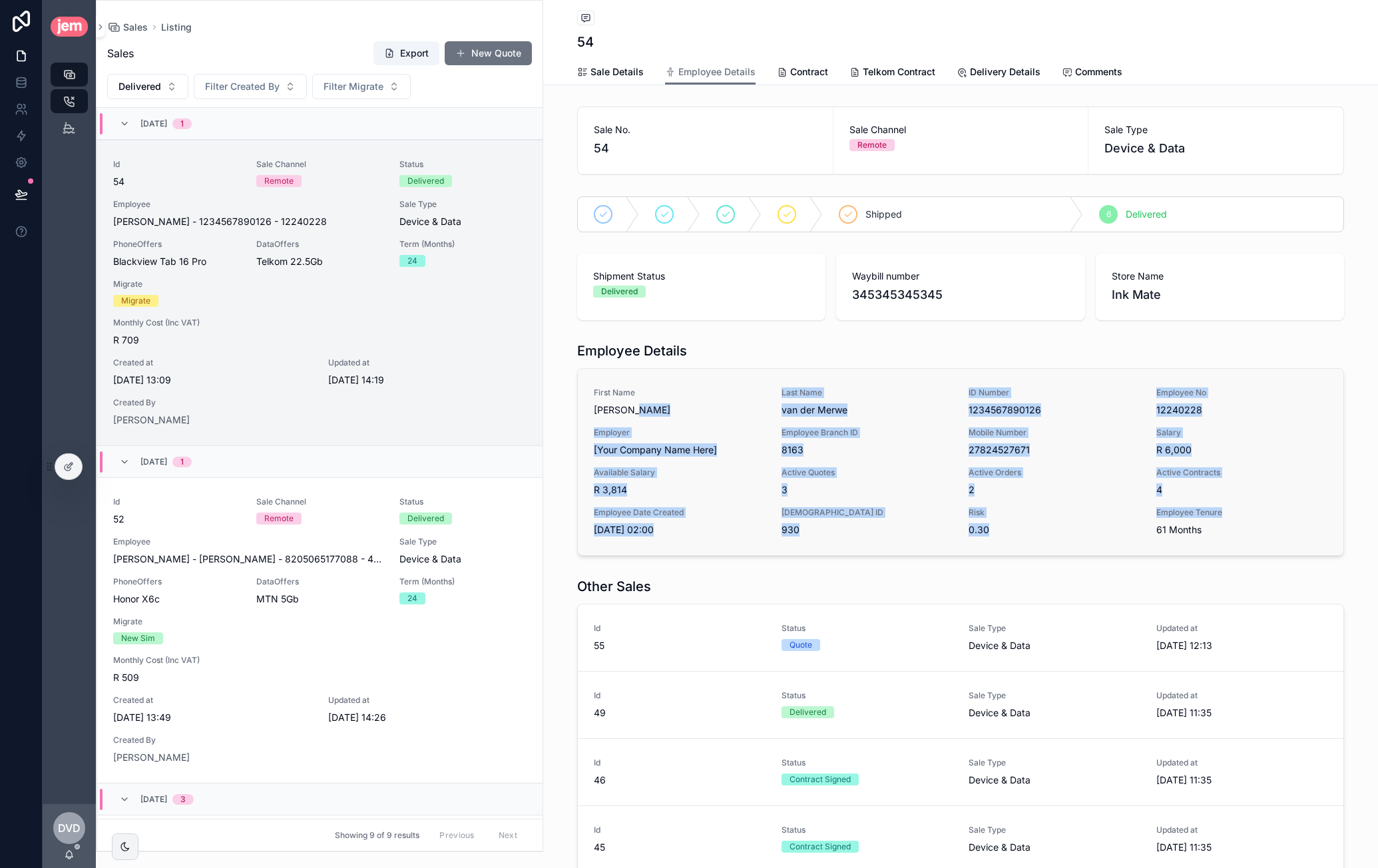
drag, startPoint x: 630, startPoint y: 407, endPoint x: 1216, endPoint y: 513, distance: 595.5
click at [1216, 513] on div "First Name Caroline Last Name van der Merwe ID Number 1234567890126 Employee No…" at bounding box center [961, 462] width 734 height 149
click at [802, 69] on span "Contract" at bounding box center [809, 72] width 38 height 13
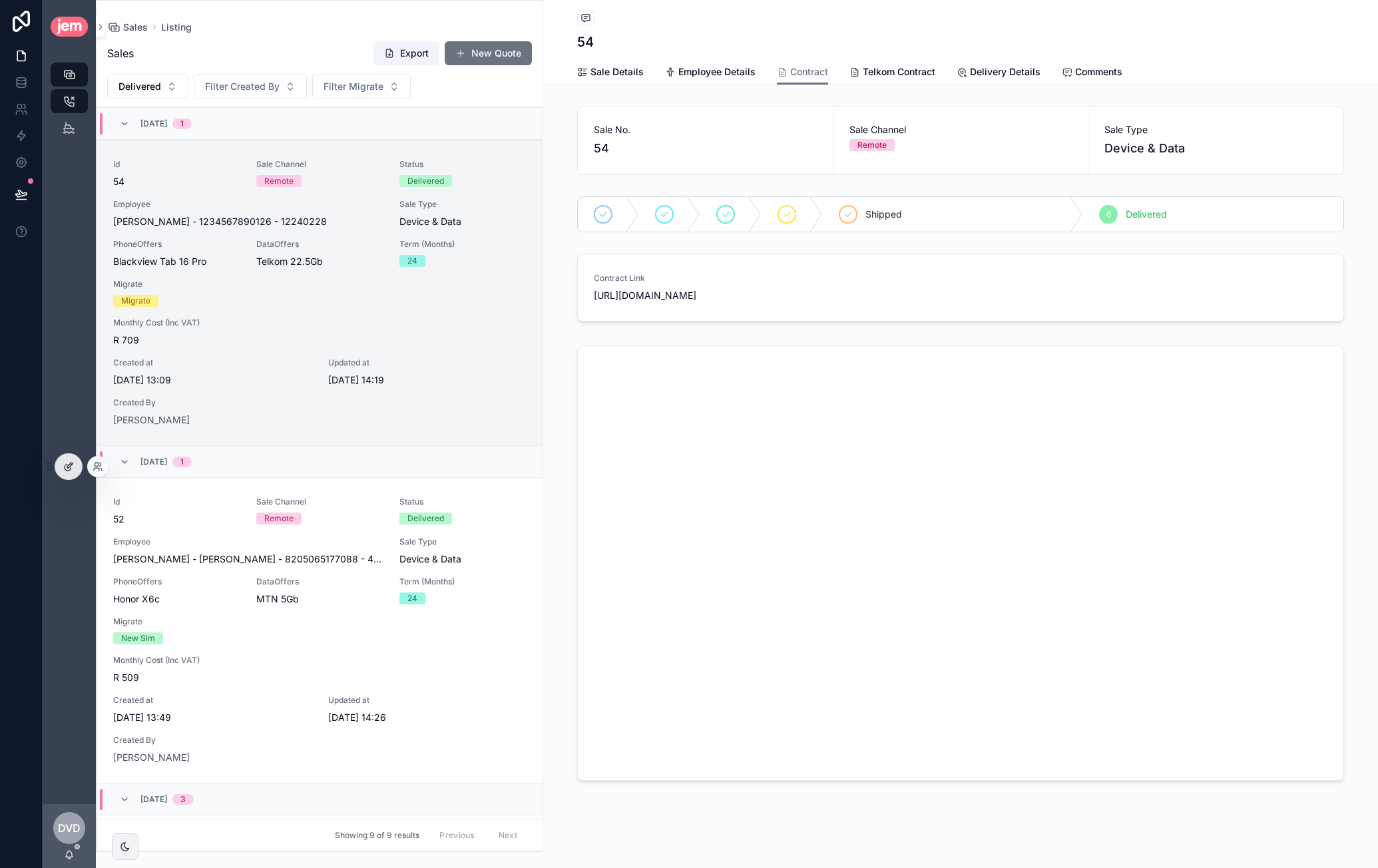
click at [63, 473] on div at bounding box center [68, 467] width 27 height 25
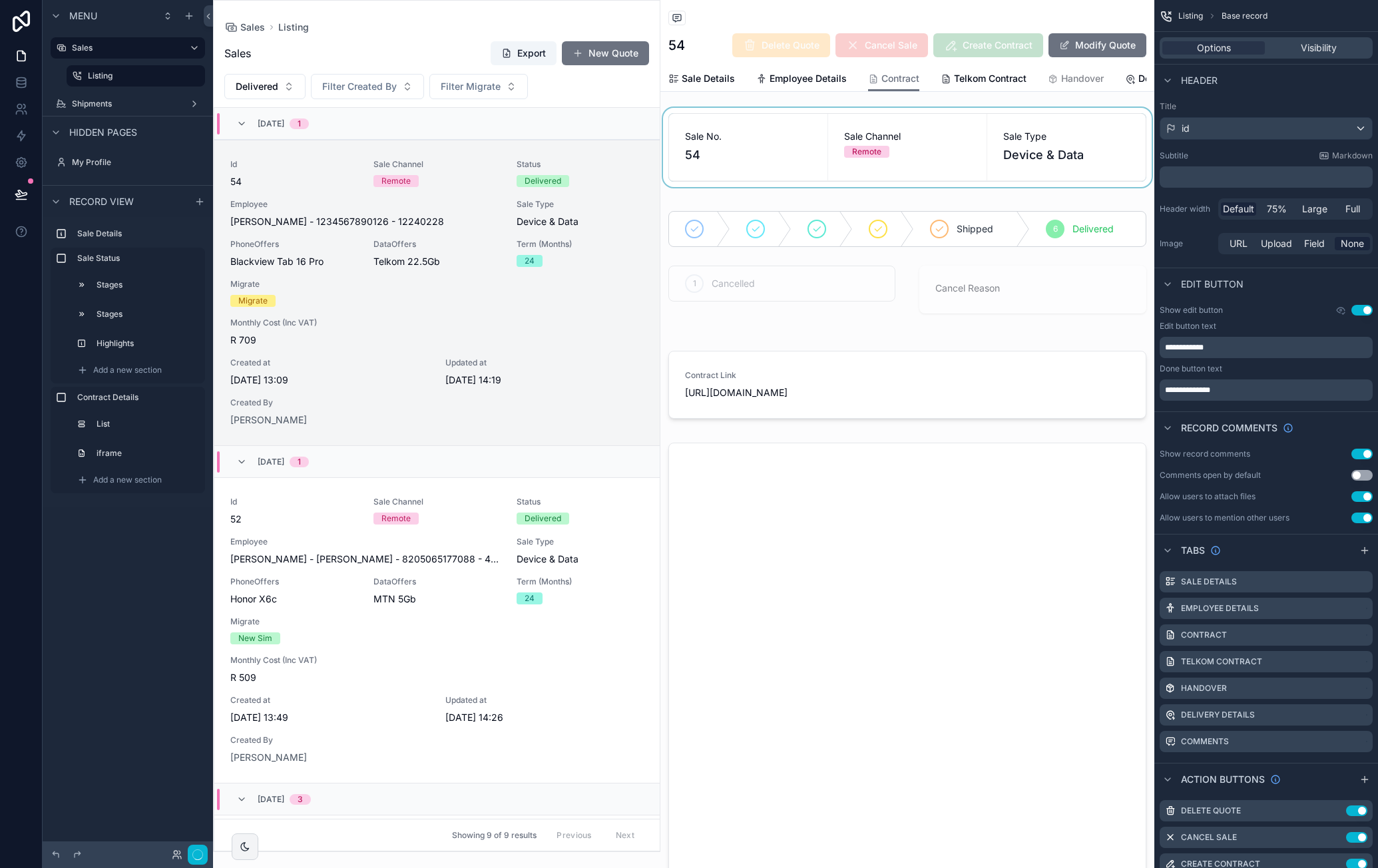
scroll to position [32, 0]
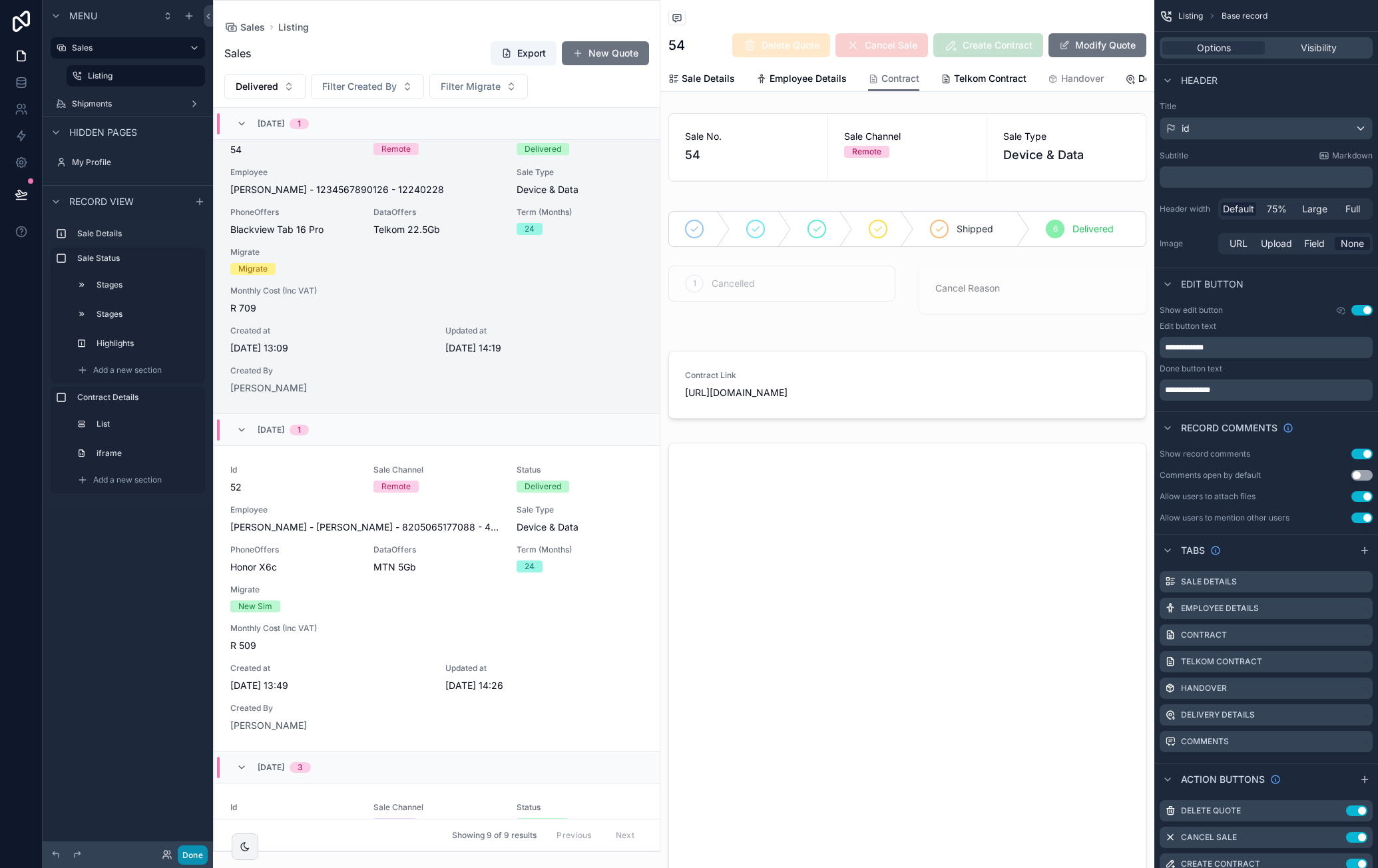
click at [202, 853] on button "Done" at bounding box center [192, 855] width 30 height 19
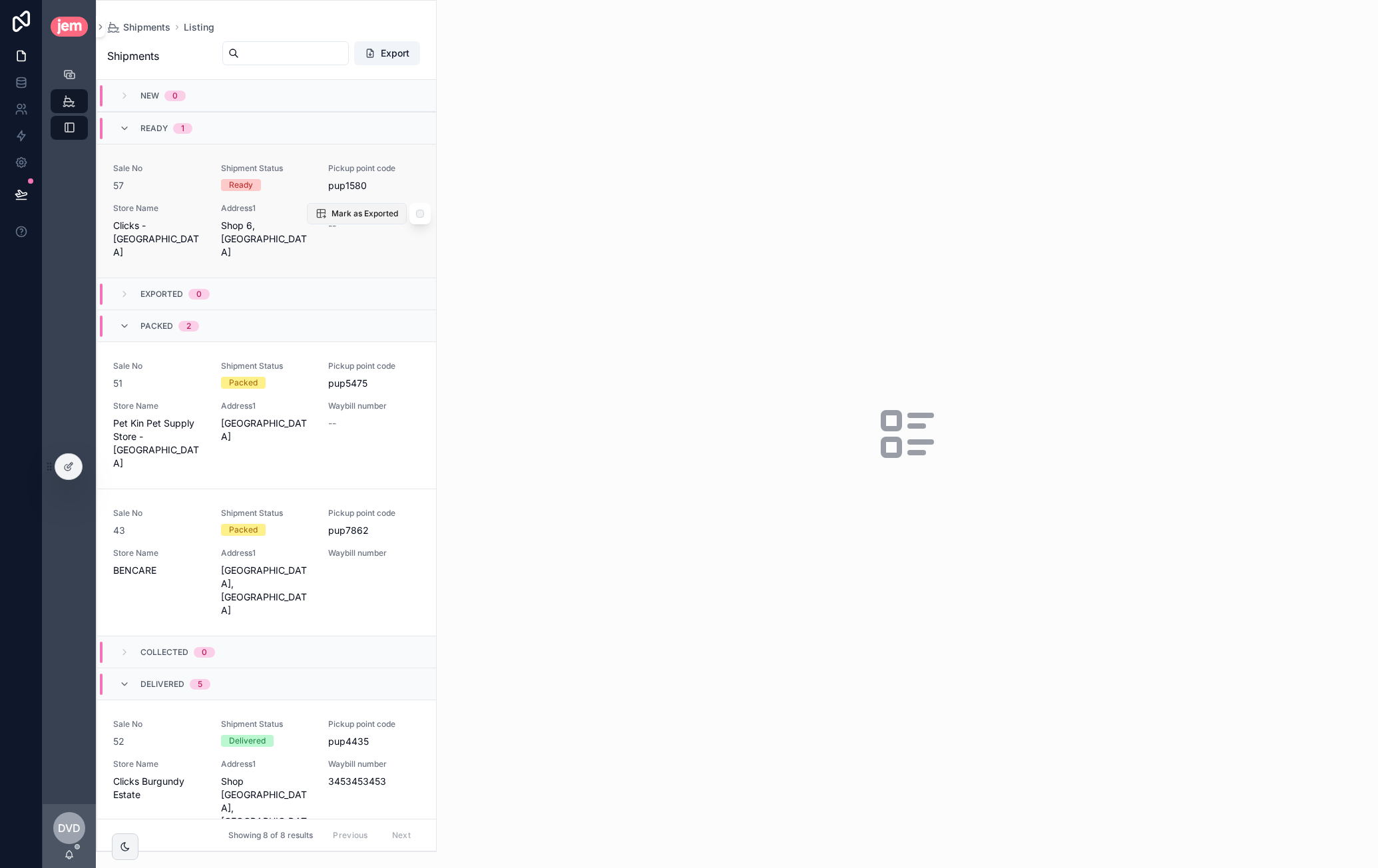
click at [350, 210] on span "Mark as Exported" at bounding box center [364, 214] width 66 height 11
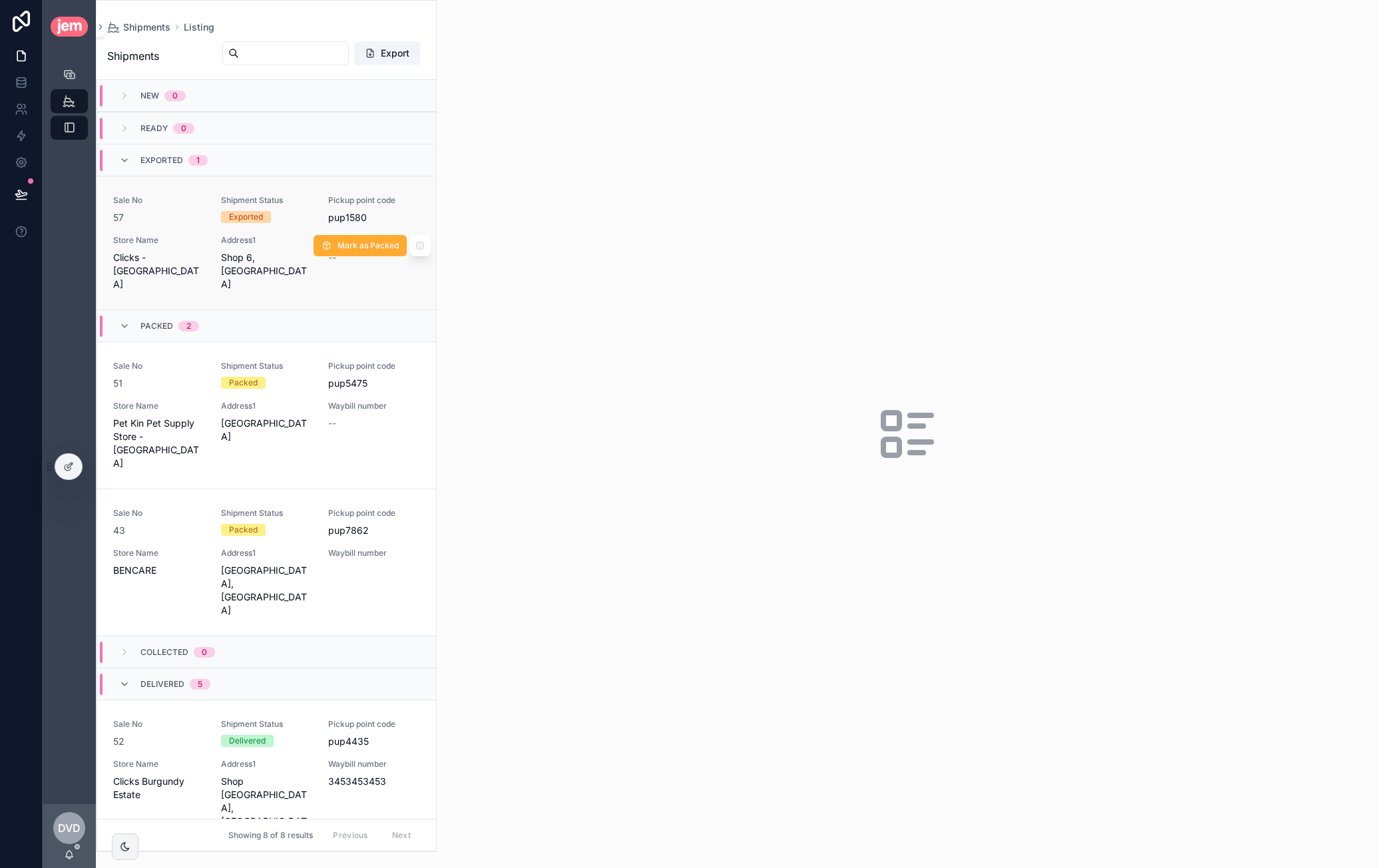
click at [266, 233] on div "Sale No 57 Shipment Status Exported Pickup point code pup1580 Store Name Clicks…" at bounding box center [267, 243] width 307 height 96
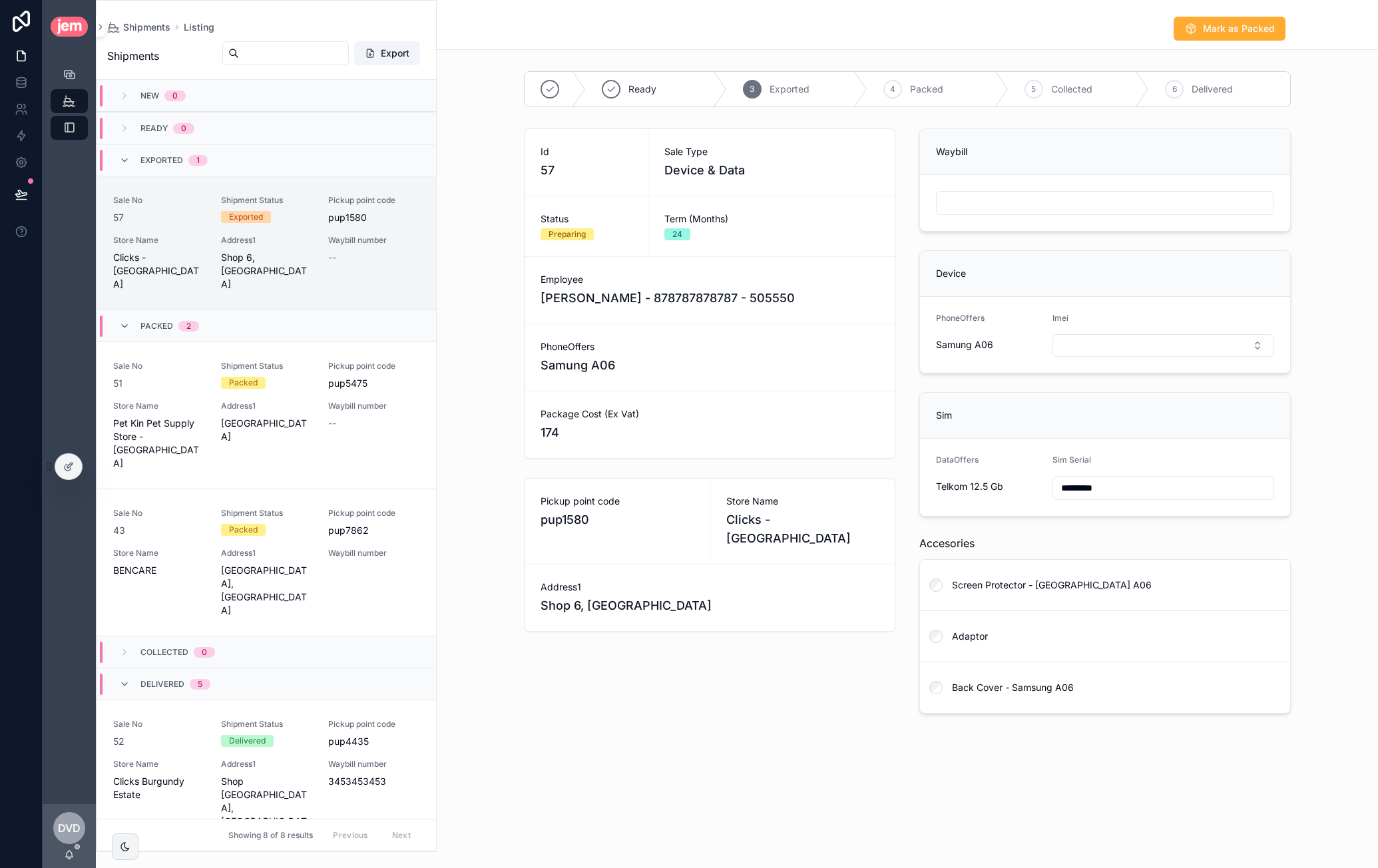
click at [1007, 191] on div "scrollable content" at bounding box center [1105, 203] width 338 height 24
click at [1013, 200] on input "scrollable content" at bounding box center [1105, 203] width 337 height 19
click at [1102, 338] on button "Select Button" at bounding box center [1163, 345] width 222 height 23
click at [1112, 458] on span "302004798173934" at bounding box center [1104, 460] width 87 height 13
click at [1018, 195] on input "scrollable content" at bounding box center [1105, 203] width 337 height 19
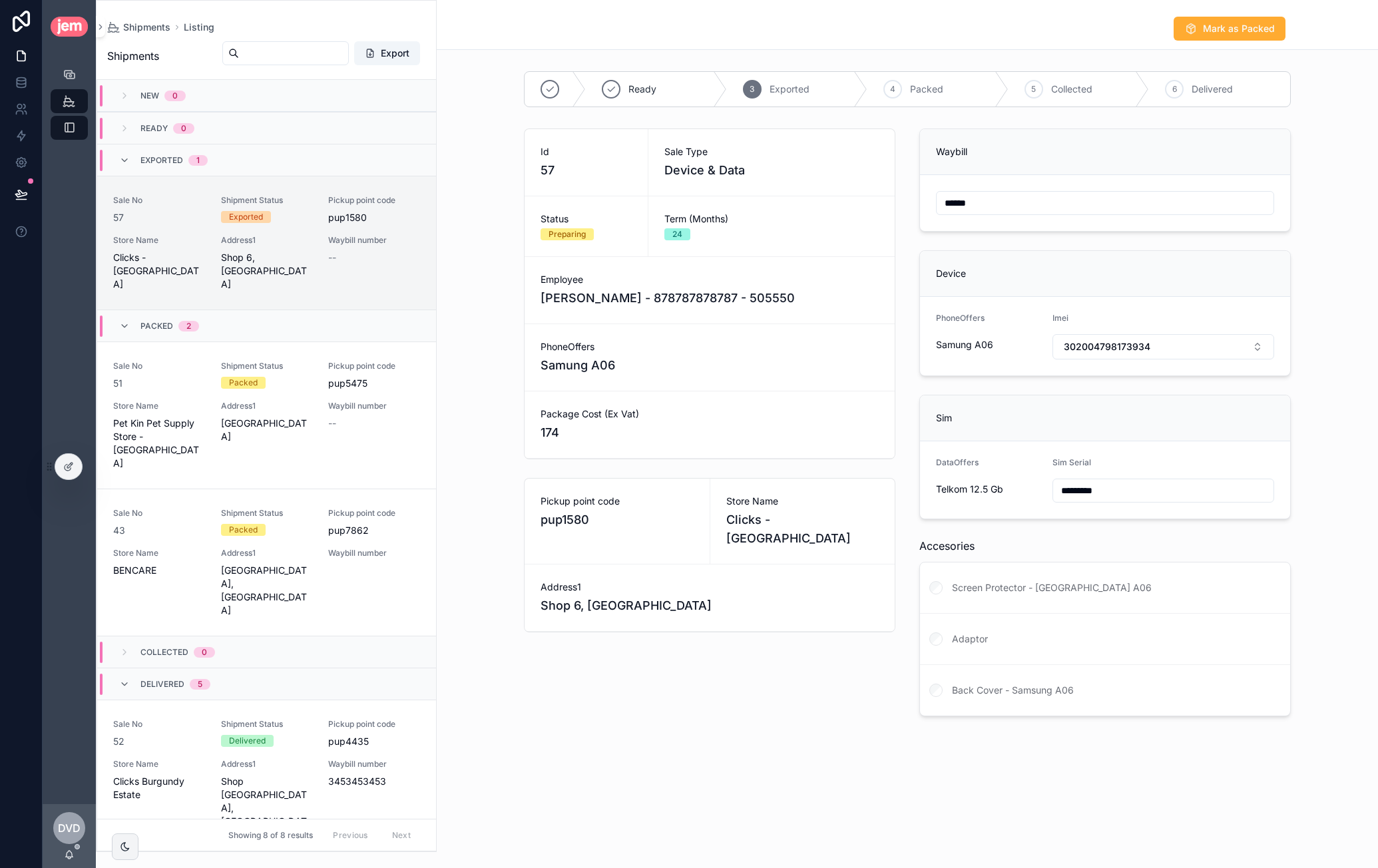
type input "******"
click at [948, 385] on div "Waybill ****** Device PhoneOffers Samung A06 Imei 302004798173934 Sim DataOffer…" at bounding box center [1105, 422] width 388 height 599
